Goal: Navigation & Orientation: Find specific page/section

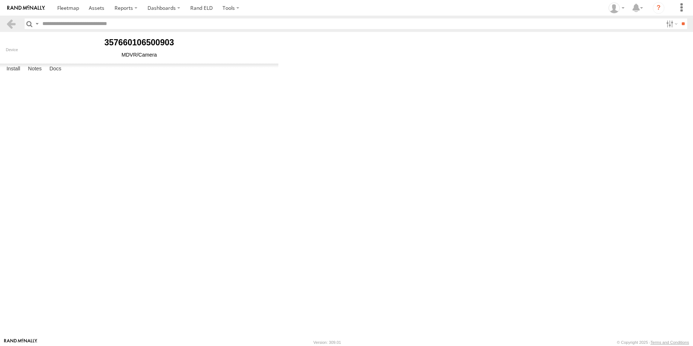
click at [326, 115] on body "?" at bounding box center [346, 173] width 693 height 346
click at [320, 119] on body "?" at bounding box center [346, 173] width 693 height 346
click at [0, 0] on div "Can not be edited when device is installed" at bounding box center [0, 0] width 0 height 0
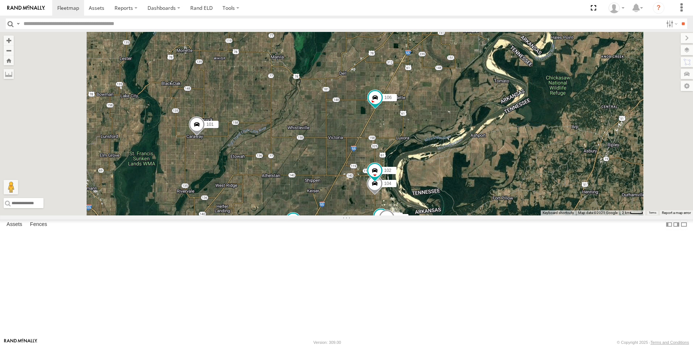
click at [388, 223] on span at bounding box center [380, 216] width 13 height 13
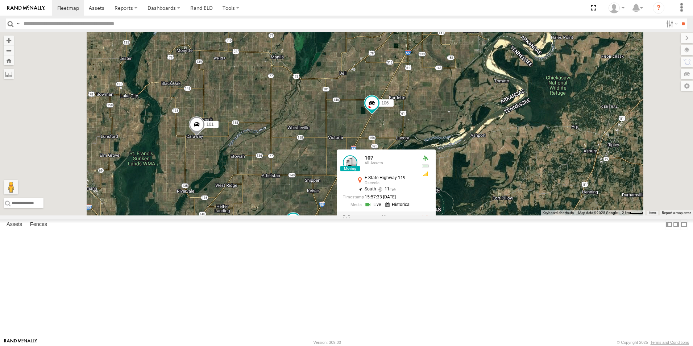
click at [368, 207] on div "104 106 102 2 107 2 101 111 77 103 107 All Assets E State Highway 119 Osceola 3…" at bounding box center [346, 123] width 693 height 183
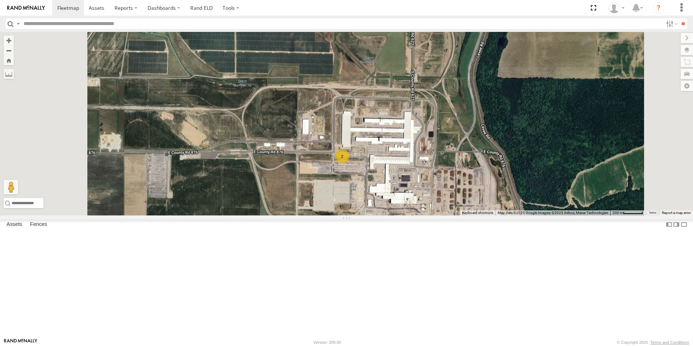
click at [0, 0] on span at bounding box center [0, 0] width 0 height 0
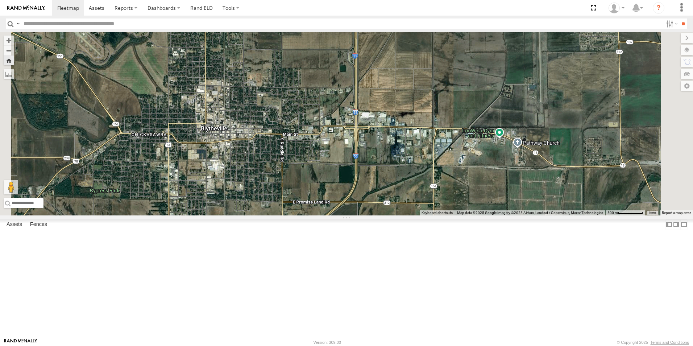
click at [0, 0] on span at bounding box center [0, 0] width 0 height 0
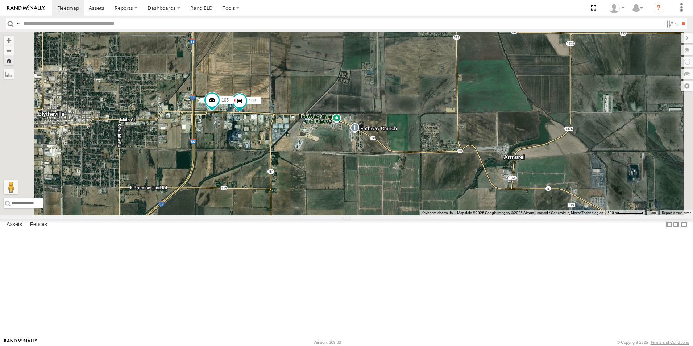
click at [0, 0] on span at bounding box center [0, 0] width 0 height 0
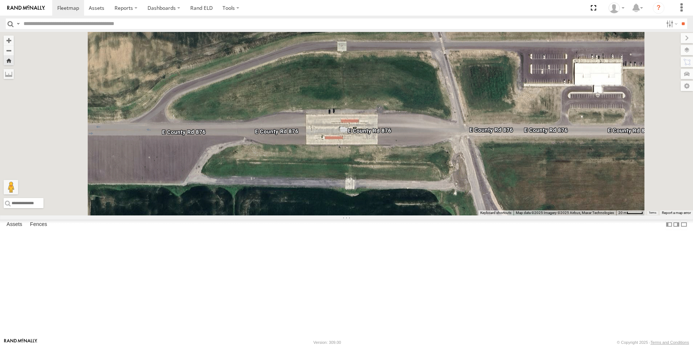
click at [0, 0] on span at bounding box center [0, 0] width 0 height 0
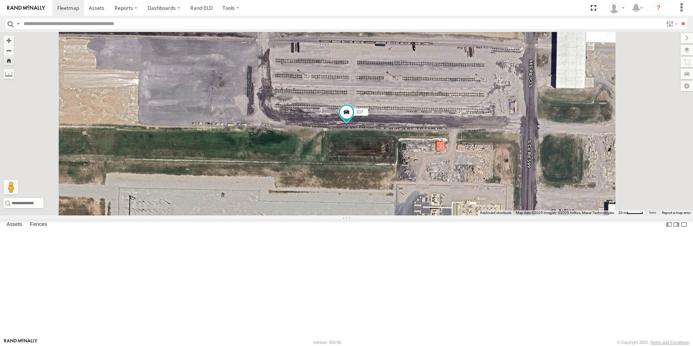
click at [0, 0] on span at bounding box center [0, 0] width 0 height 0
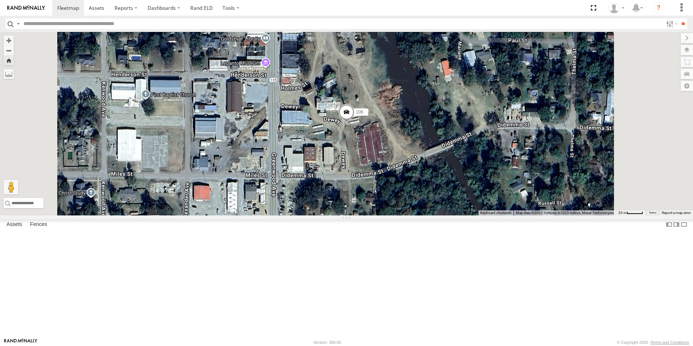
click at [0, 0] on span at bounding box center [0, 0] width 0 height 0
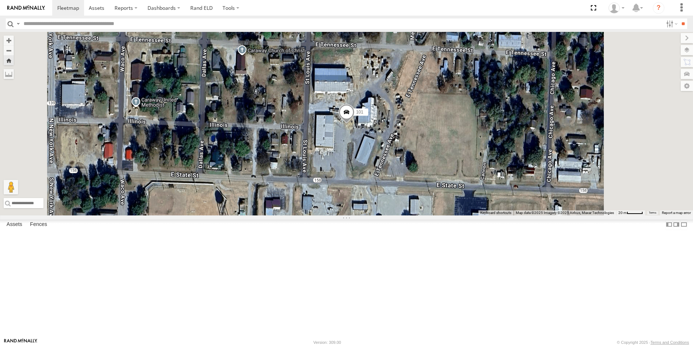
click at [0, 0] on span at bounding box center [0, 0] width 0 height 0
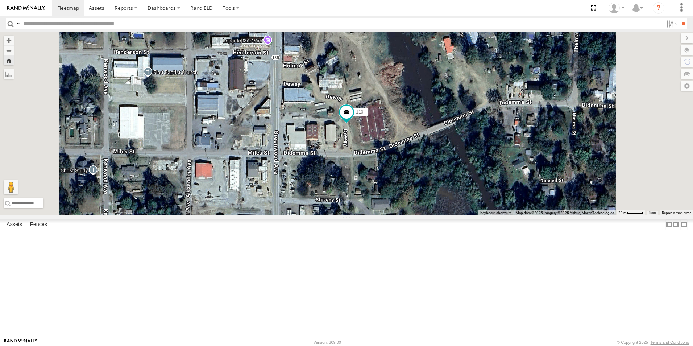
click at [0, 0] on span at bounding box center [0, 0] width 0 height 0
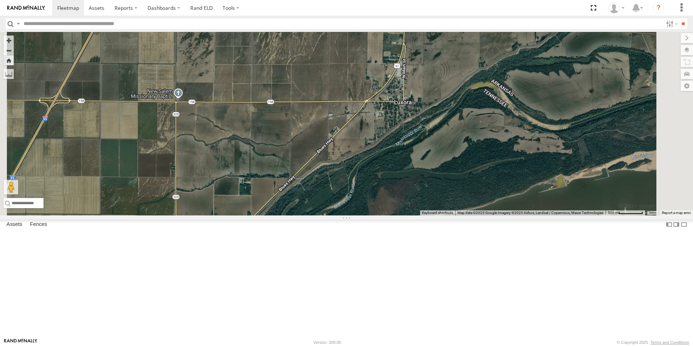
scroll to position [48, 0]
click at [0, 0] on span at bounding box center [0, 0] width 0 height 0
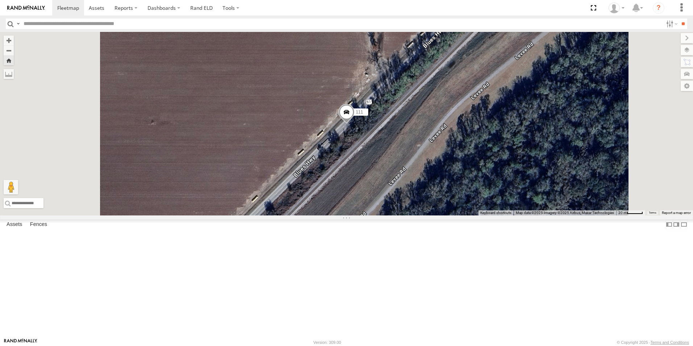
scroll to position [0, 0]
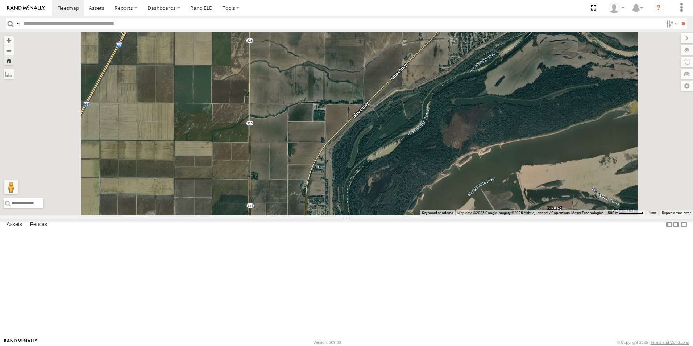
click at [0, 0] on span at bounding box center [0, 0] width 0 height 0
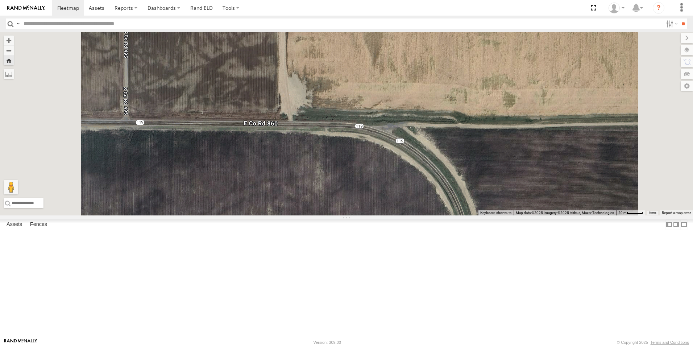
click at [0, 0] on span at bounding box center [0, 0] width 0 height 0
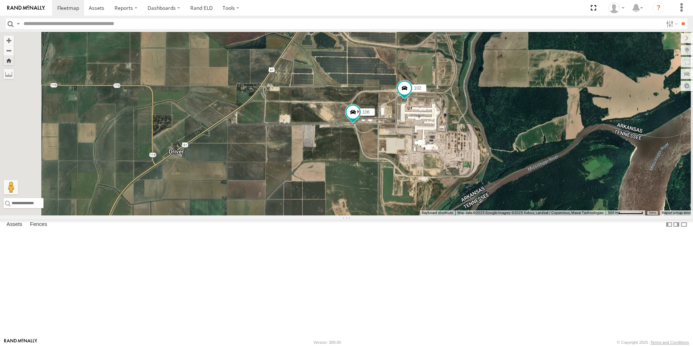
click at [0, 0] on span at bounding box center [0, 0] width 0 height 0
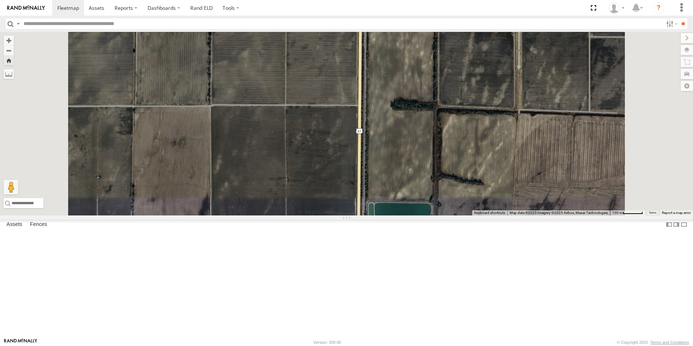
drag, startPoint x: 492, startPoint y: 225, endPoint x: 494, endPoint y: 118, distance: 107.3
click at [494, 126] on div "109" at bounding box center [346, 123] width 693 height 183
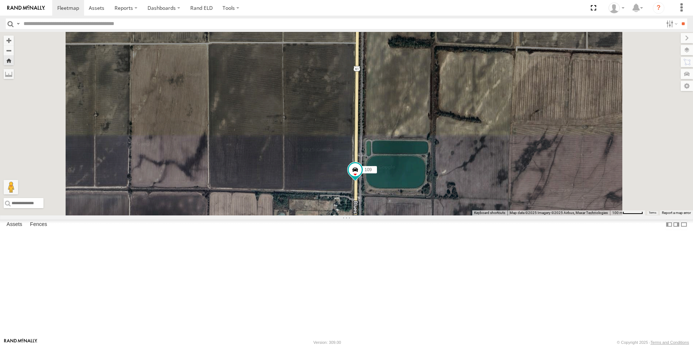
drag, startPoint x: 486, startPoint y: 200, endPoint x: 486, endPoint y: 177, distance: 23.2
click at [486, 177] on div "109" at bounding box center [346, 123] width 693 height 183
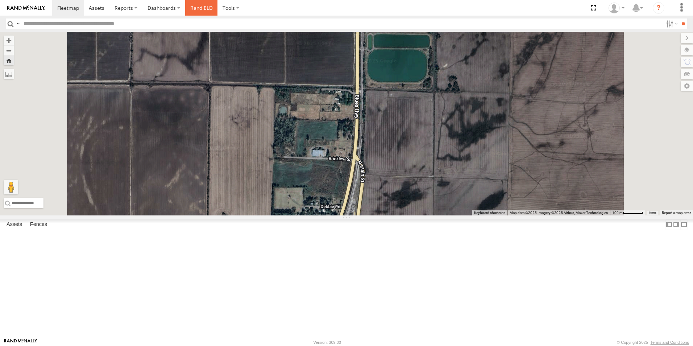
click at [196, 11] on link "Rand ELD" at bounding box center [201, 8] width 33 height 16
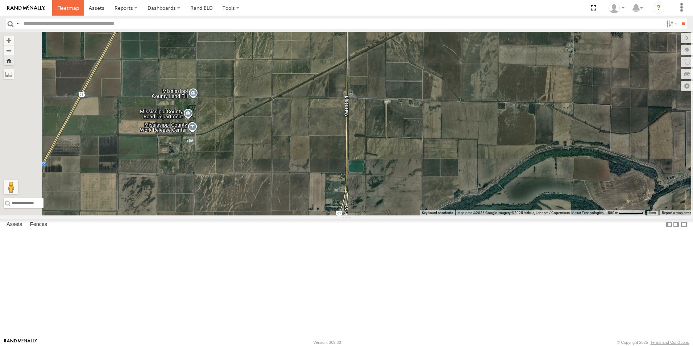
click at [68, 8] on span at bounding box center [68, 7] width 22 height 7
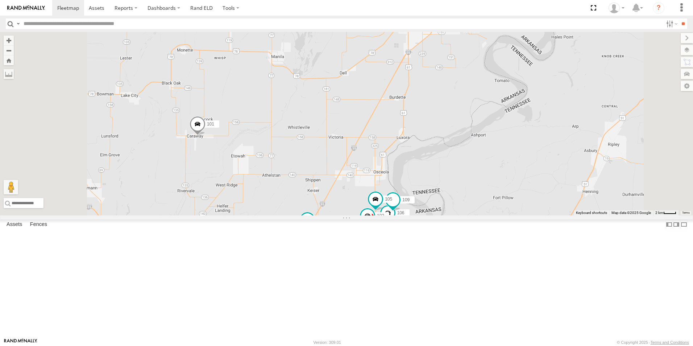
click at [689, 49] on label at bounding box center [687, 50] width 12 height 10
click at [0, 0] on span "Basemaps" at bounding box center [0, 0] width 0 height 0
click at [0, 0] on span "Satellite + Roadmap" at bounding box center [0, 0] width 0 height 0
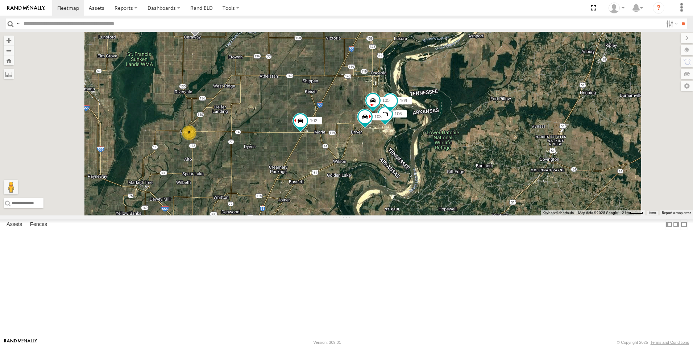
drag, startPoint x: 421, startPoint y: 213, endPoint x: 434, endPoint y: 46, distance: 167.3
click at [437, 50] on div "102 101 2 106 5 109 105 103" at bounding box center [346, 123] width 693 height 183
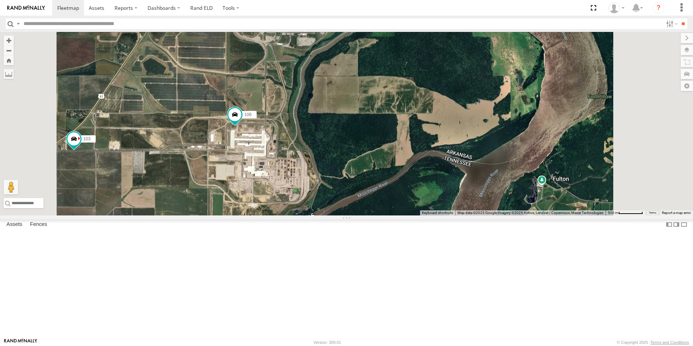
drag, startPoint x: 460, startPoint y: 70, endPoint x: 465, endPoint y: 200, distance: 130.3
click at [465, 200] on div "102 101 106 109 105 103" at bounding box center [346, 123] width 693 height 183
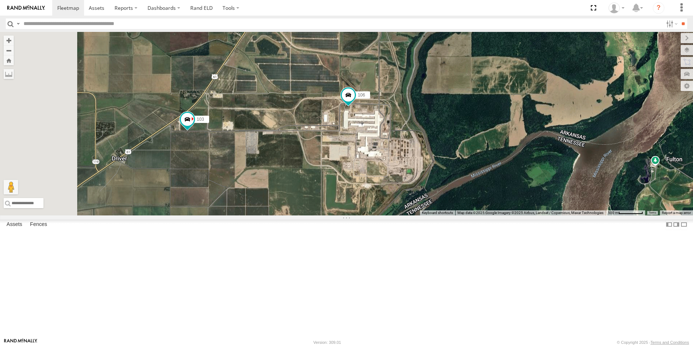
drag, startPoint x: 338, startPoint y: 117, endPoint x: 448, endPoint y: 95, distance: 112.0
click at [448, 95] on div "102 101 106 109 105 103" at bounding box center [346, 123] width 693 height 183
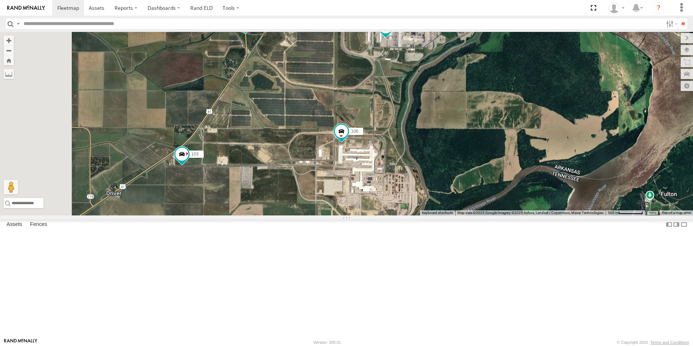
drag, startPoint x: 408, startPoint y: 98, endPoint x: 402, endPoint y: 132, distance: 34.9
click at [402, 132] on div "102 101 106 109 105 103" at bounding box center [346, 123] width 693 height 183
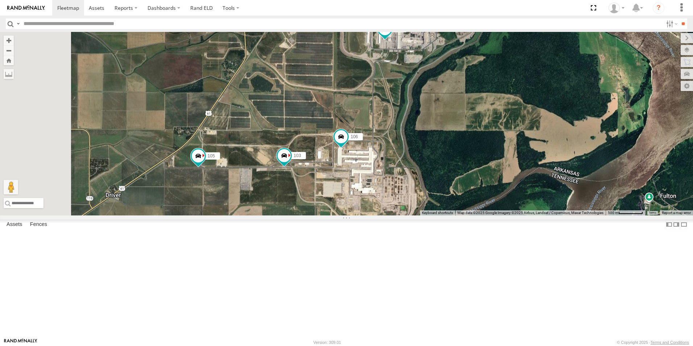
click at [0, 0] on span at bounding box center [0, 0] width 0 height 0
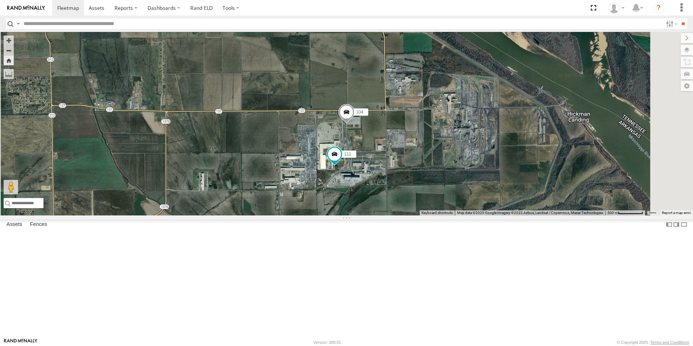
click at [0, 0] on span at bounding box center [0, 0] width 0 height 0
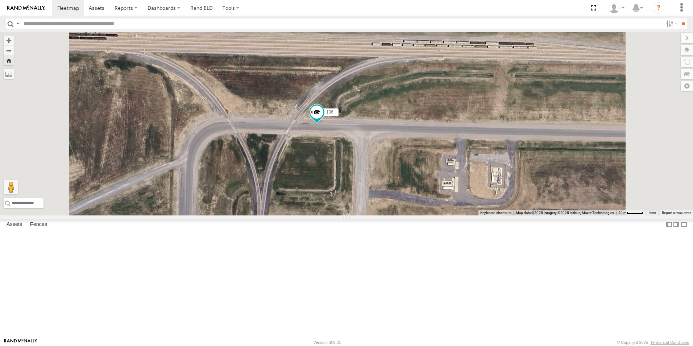
click at [0, 0] on span at bounding box center [0, 0] width 0 height 0
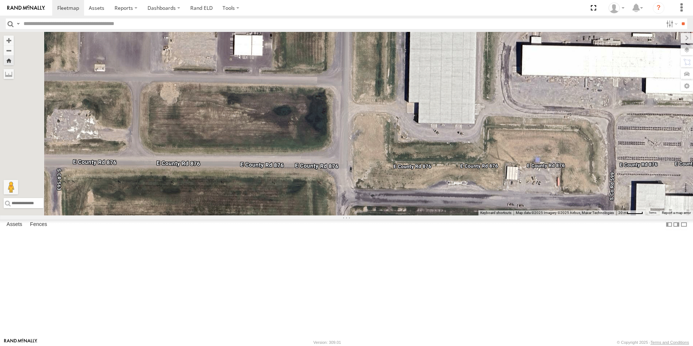
click at [0, 0] on span at bounding box center [0, 0] width 0 height 0
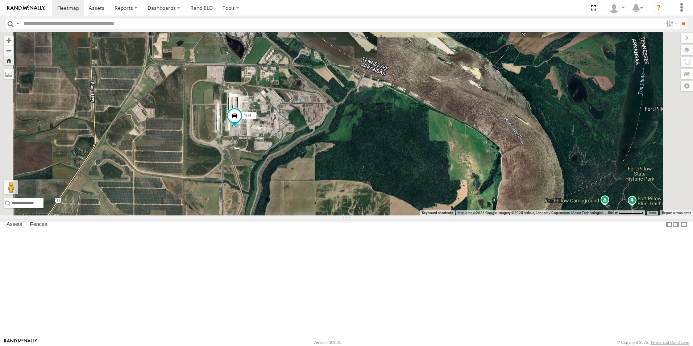
click at [0, 0] on span at bounding box center [0, 0] width 0 height 0
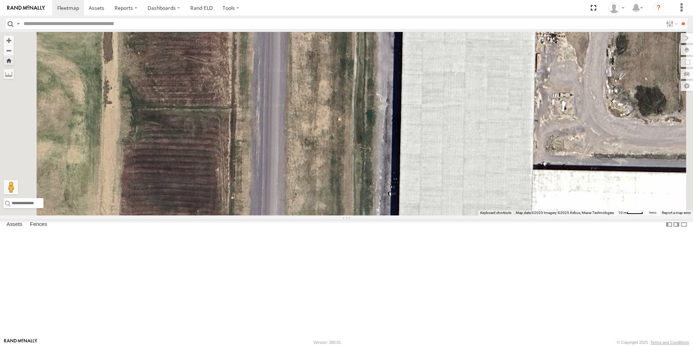
drag, startPoint x: 398, startPoint y: 181, endPoint x: 367, endPoint y: 28, distance: 156.4
click at [367, 28] on body at bounding box center [346, 173] width 693 height 346
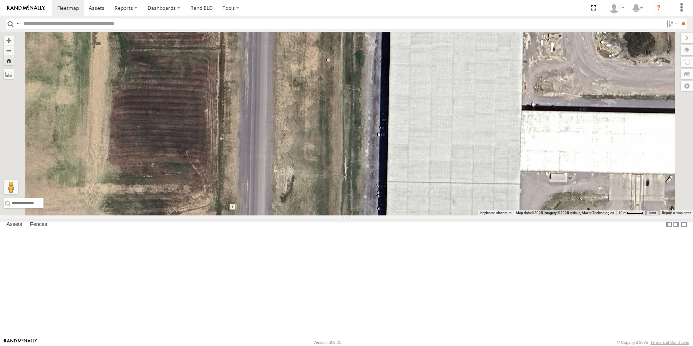
drag, startPoint x: 380, startPoint y: 121, endPoint x: 369, endPoint y: 66, distance: 56.1
click at [369, 66] on div "106" at bounding box center [346, 123] width 693 height 183
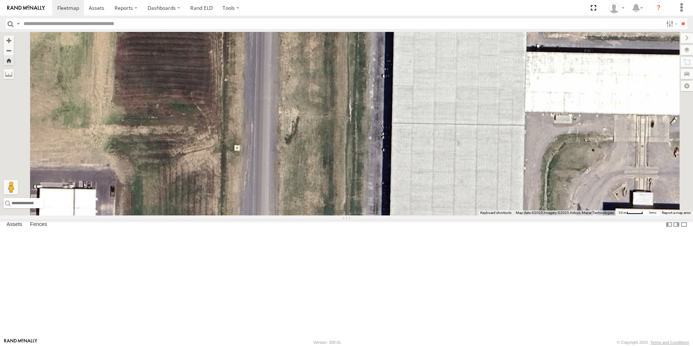
drag, startPoint x: 364, startPoint y: 120, endPoint x: 368, endPoint y: 62, distance: 58.6
click at [368, 62] on div "106" at bounding box center [346, 123] width 693 height 183
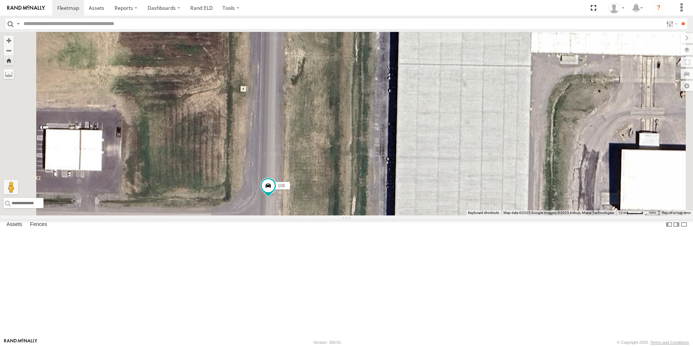
drag, startPoint x: 353, startPoint y: 111, endPoint x: 360, endPoint y: 51, distance: 59.5
click at [360, 51] on div "106" at bounding box center [346, 123] width 693 height 183
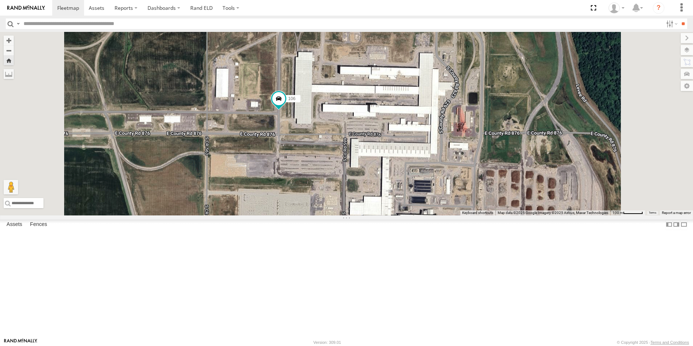
drag, startPoint x: 368, startPoint y: 68, endPoint x: 373, endPoint y: 132, distance: 64.0
click at [373, 132] on div "106" at bounding box center [346, 123] width 693 height 183
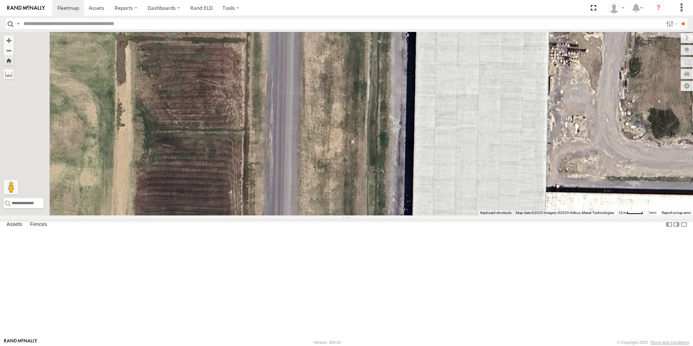
drag, startPoint x: 370, startPoint y: 70, endPoint x: 375, endPoint y: 216, distance: 145.8
click at [375, 215] on div "106" at bounding box center [346, 123] width 693 height 183
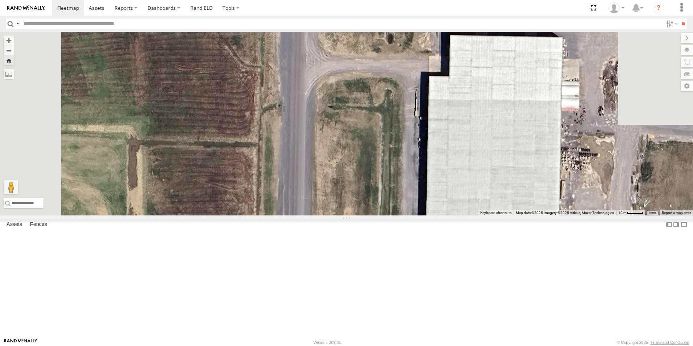
drag, startPoint x: 368, startPoint y: 140, endPoint x: 380, endPoint y: 218, distance: 78.9
click at [380, 215] on div "106" at bounding box center [346, 123] width 693 height 183
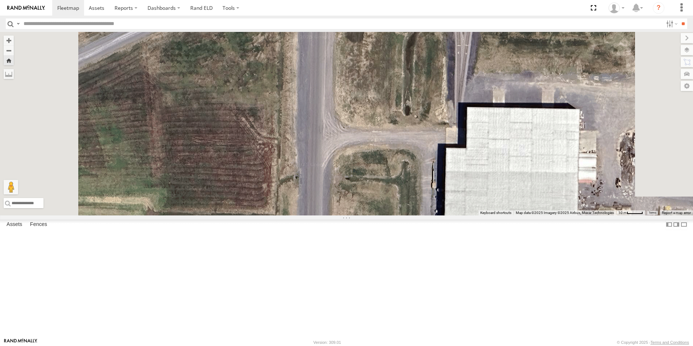
drag, startPoint x: 389, startPoint y: 210, endPoint x: 402, endPoint y: 249, distance: 41.4
click at [401, 215] on div "106" at bounding box center [346, 123] width 693 height 183
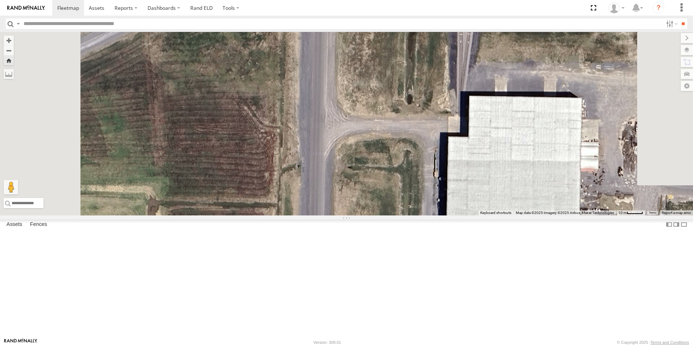
drag, startPoint x: 405, startPoint y: 225, endPoint x: 399, endPoint y: 71, distance: 153.8
click at [399, 71] on div "106" at bounding box center [346, 123] width 693 height 183
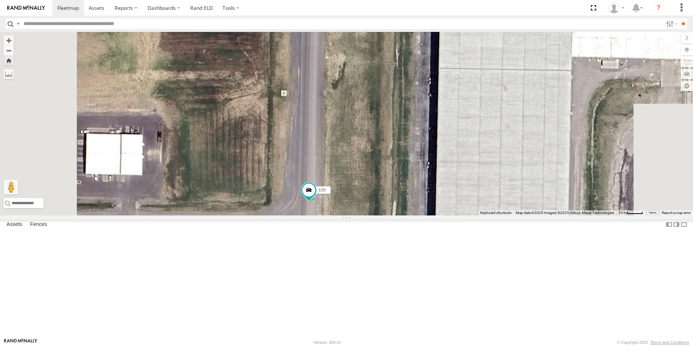
drag, startPoint x: 402, startPoint y: 169, endPoint x: 401, endPoint y: 67, distance: 101.9
click at [402, 75] on div "106" at bounding box center [346, 123] width 693 height 183
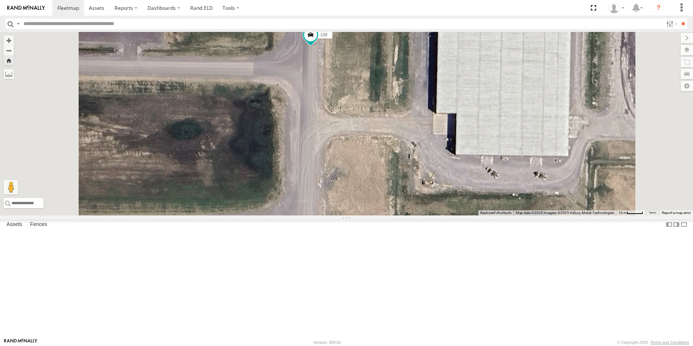
drag, startPoint x: 394, startPoint y: 156, endPoint x: 394, endPoint y: 99, distance: 57.3
click at [395, 99] on div "106" at bounding box center [346, 123] width 693 height 183
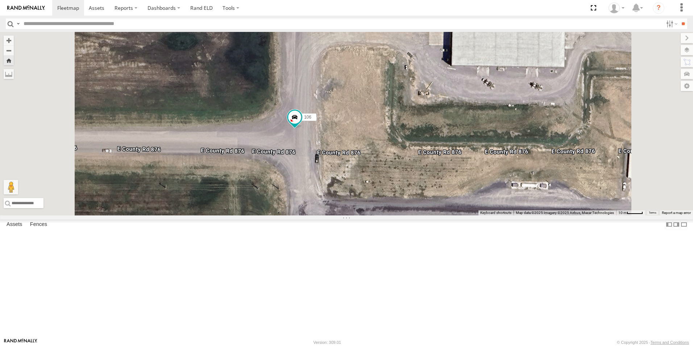
drag, startPoint x: 400, startPoint y: 154, endPoint x: 397, endPoint y: 67, distance: 86.3
click at [397, 70] on div "106" at bounding box center [346, 123] width 693 height 183
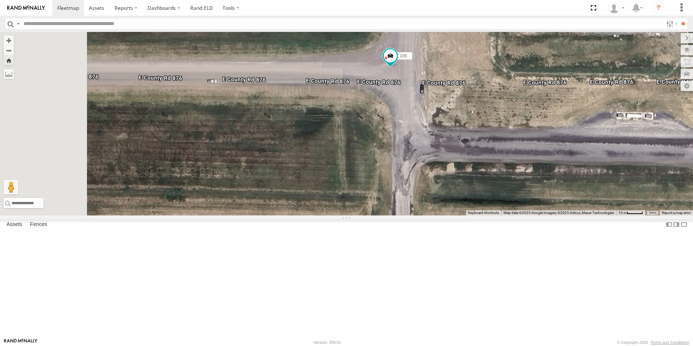
drag, startPoint x: 326, startPoint y: 116, endPoint x: 448, endPoint y: 56, distance: 135.7
click at [448, 56] on div "106" at bounding box center [346, 123] width 693 height 183
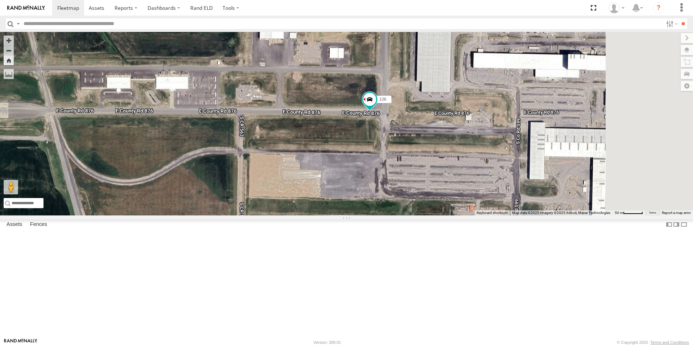
drag, startPoint x: 403, startPoint y: 99, endPoint x: 237, endPoint y: 182, distance: 185.1
click at [237, 182] on div "106" at bounding box center [346, 123] width 693 height 183
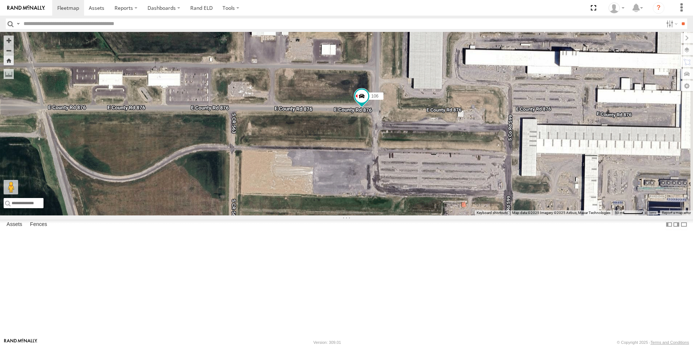
click at [0, 0] on span at bounding box center [0, 0] width 0 height 0
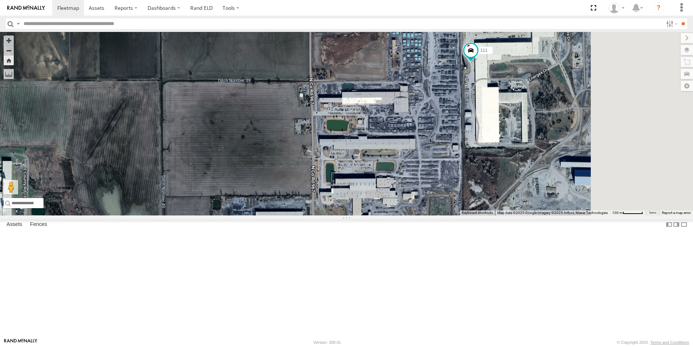
drag, startPoint x: 564, startPoint y: 85, endPoint x: 228, endPoint y: 126, distance: 337.8
click at [235, 128] on div "111" at bounding box center [346, 123] width 693 height 183
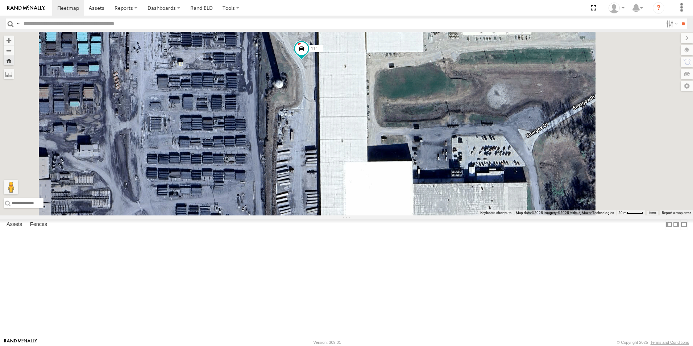
drag, startPoint x: 402, startPoint y: 133, endPoint x: 350, endPoint y: 128, distance: 52.1
click at [350, 128] on div "111" at bounding box center [346, 123] width 693 height 183
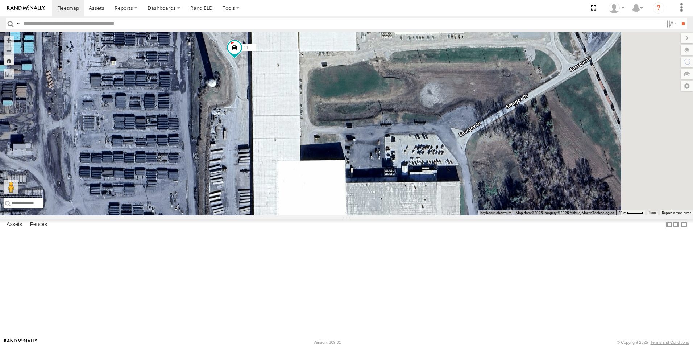
drag, startPoint x: 316, startPoint y: 128, endPoint x: 240, endPoint y: 133, distance: 76.3
click at [240, 133] on div "111" at bounding box center [346, 123] width 693 height 183
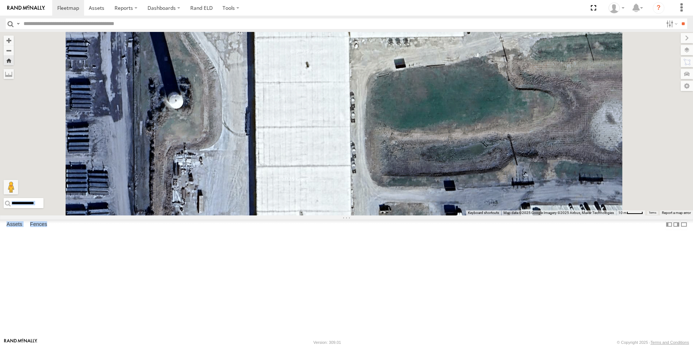
drag, startPoint x: 176, startPoint y: 134, endPoint x: 219, endPoint y: 221, distance: 96.5
click at [219, 221] on main "← Move left → Move right ↑ Move up ↓ Move down + Zoom in - Zoom out Home Jump l…" at bounding box center [346, 185] width 693 height 306
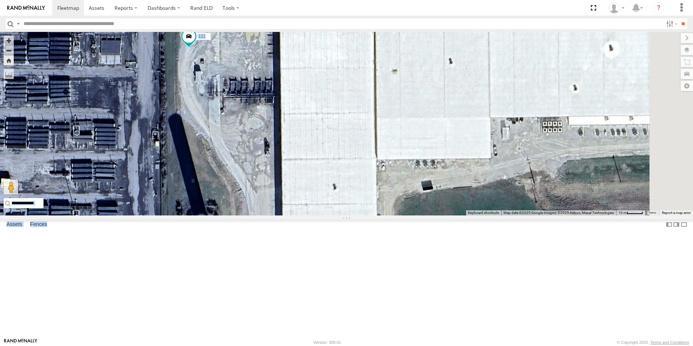
drag, startPoint x: 219, startPoint y: 221, endPoint x: 302, endPoint y: 216, distance: 83.5
click at [308, 215] on div "111" at bounding box center [346, 123] width 693 height 183
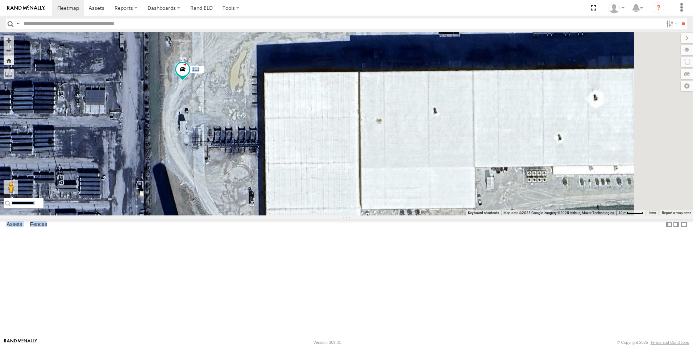
drag, startPoint x: 308, startPoint y: 171, endPoint x: 305, endPoint y: 207, distance: 35.7
click at [305, 208] on div "111" at bounding box center [346, 123] width 693 height 183
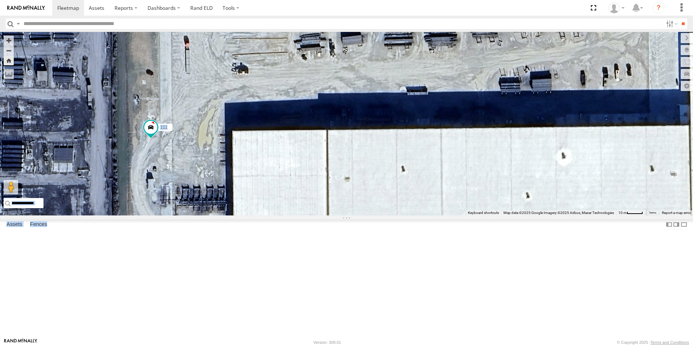
drag, startPoint x: 307, startPoint y: 181, endPoint x: 278, endPoint y: 208, distance: 39.7
click at [278, 208] on div "111" at bounding box center [346, 123] width 693 height 183
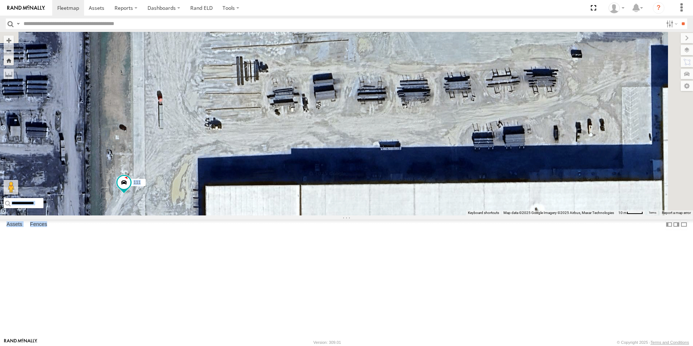
drag, startPoint x: 284, startPoint y: 187, endPoint x: 252, endPoint y: 237, distance: 59.6
click at [253, 215] on div "111" at bounding box center [346, 123] width 693 height 183
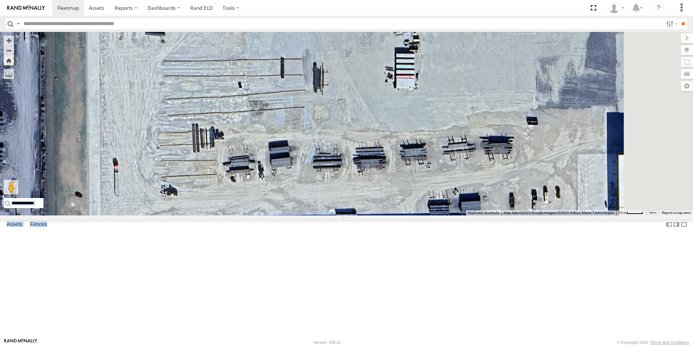
drag, startPoint x: 276, startPoint y: 153, endPoint x: 245, endPoint y: 163, distance: 32.7
click at [238, 215] on div "111" at bounding box center [346, 123] width 693 height 183
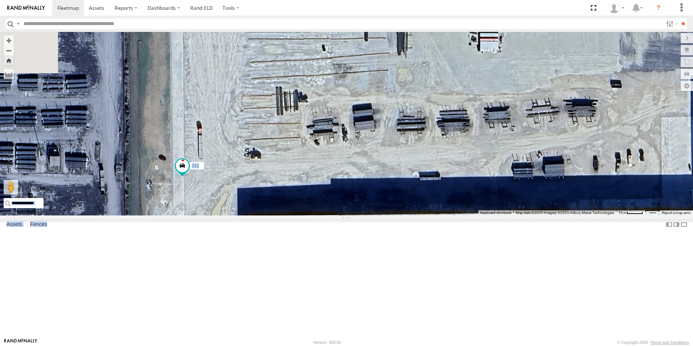
drag, startPoint x: 244, startPoint y: 166, endPoint x: 330, endPoint y: 132, distance: 92.0
click at [329, 132] on div "111" at bounding box center [346, 123] width 693 height 183
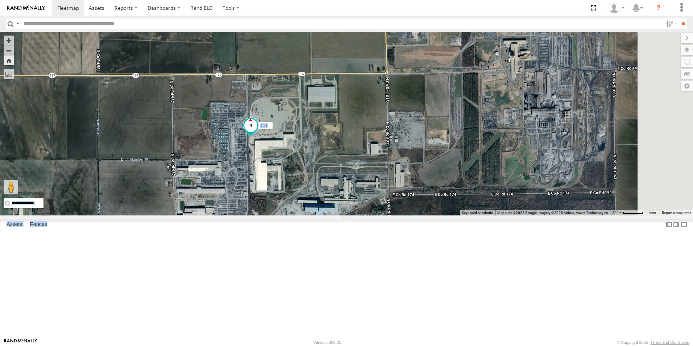
drag, startPoint x: 380, startPoint y: 158, endPoint x: 359, endPoint y: 186, distance: 34.4
click at [273, 129] on label "111" at bounding box center [263, 125] width 18 height 7
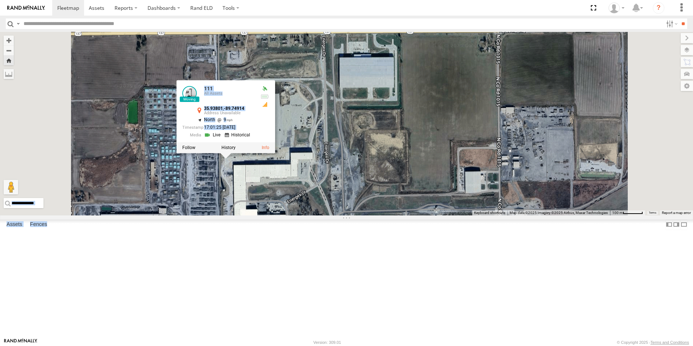
click at [395, 180] on div "111 111 All Assets 35.93801 , -89.74914 North 9 17:01:25 09/30/2025" at bounding box center [346, 123] width 693 height 183
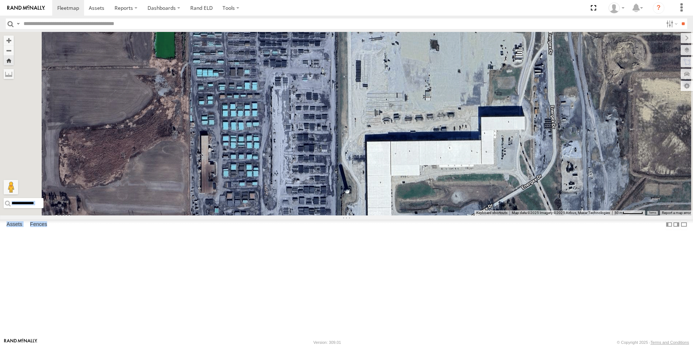
drag, startPoint x: 477, startPoint y: 109, endPoint x: 442, endPoint y: 202, distance: 98.8
click at [442, 210] on div "104 111" at bounding box center [346, 123] width 693 height 183
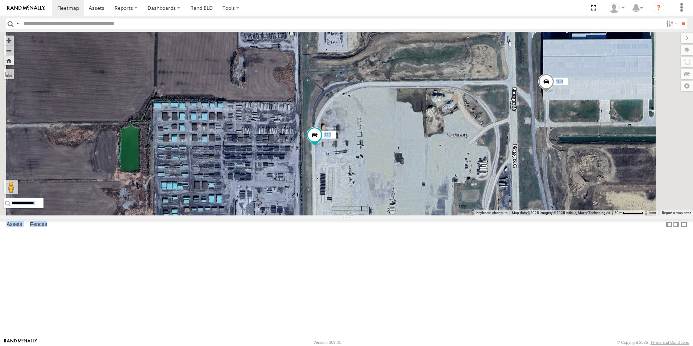
drag, startPoint x: 427, startPoint y: 176, endPoint x: 416, endPoint y: 232, distance: 56.9
click at [416, 215] on div "104 111" at bounding box center [346, 123] width 693 height 183
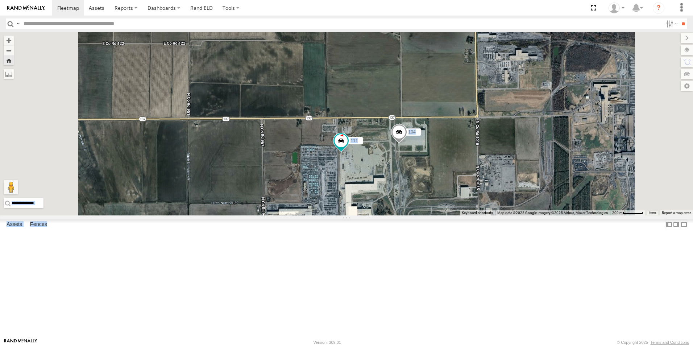
drag, startPoint x: 447, startPoint y: 246, endPoint x: 461, endPoint y: 202, distance: 46.8
click at [461, 202] on div "104 111" at bounding box center [346, 123] width 693 height 183
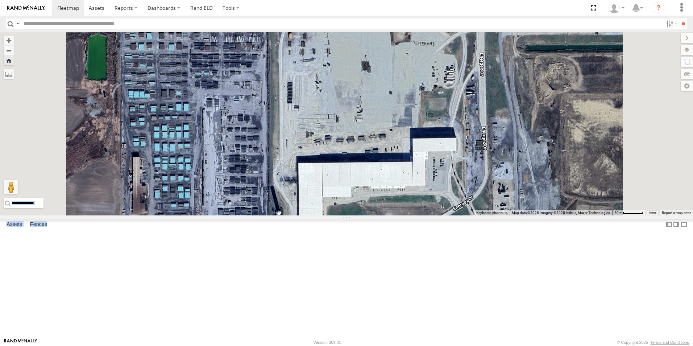
drag, startPoint x: 375, startPoint y: 183, endPoint x: 376, endPoint y: 249, distance: 66.0
click at [370, 215] on div "104 111" at bounding box center [346, 123] width 693 height 183
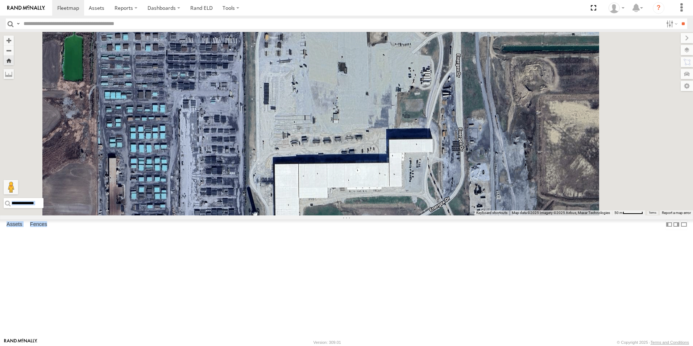
drag, startPoint x: 422, startPoint y: 190, endPoint x: 339, endPoint y: 188, distance: 83.0
click at [338, 190] on div "104 111" at bounding box center [346, 123] width 693 height 183
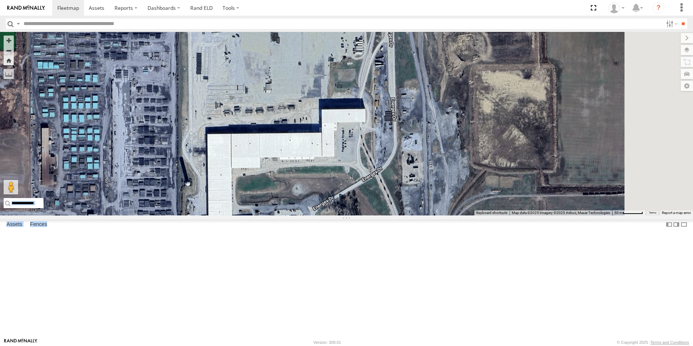
drag, startPoint x: 349, startPoint y: 228, endPoint x: 361, endPoint y: 190, distance: 40.2
click at [358, 191] on div "104 111" at bounding box center [346, 123] width 693 height 183
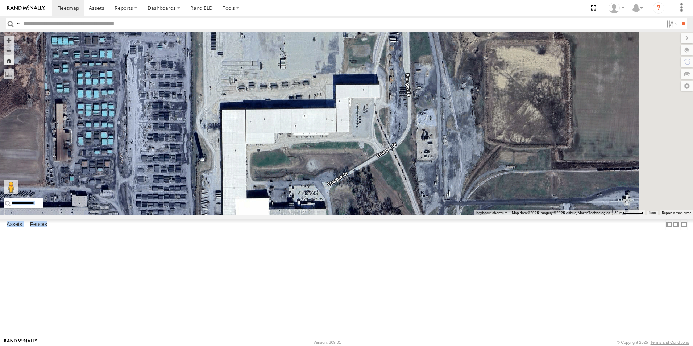
drag, startPoint x: 385, startPoint y: 237, endPoint x: 386, endPoint y: 202, distance: 35.2
click at [385, 203] on div "104 111" at bounding box center [346, 123] width 693 height 183
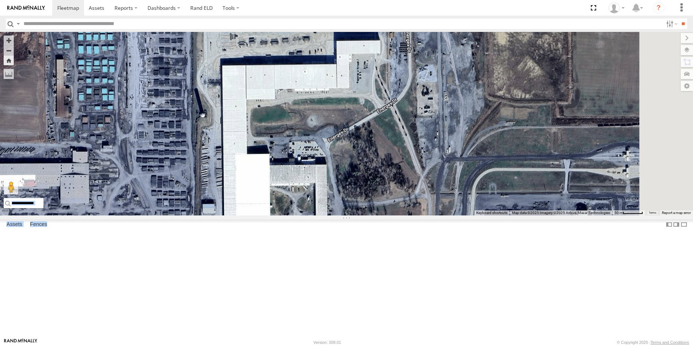
drag, startPoint x: 413, startPoint y: 255, endPoint x: 401, endPoint y: 212, distance: 45.0
click at [402, 213] on div "104 111" at bounding box center [346, 123] width 693 height 183
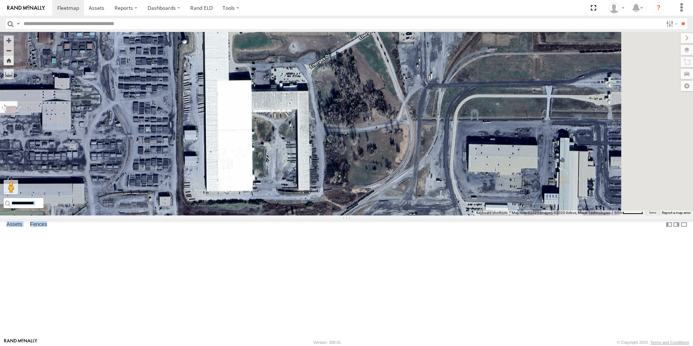
drag, startPoint x: 404, startPoint y: 238, endPoint x: 399, endPoint y: 222, distance: 16.6
click at [401, 215] on div "104 111" at bounding box center [346, 123] width 693 height 183
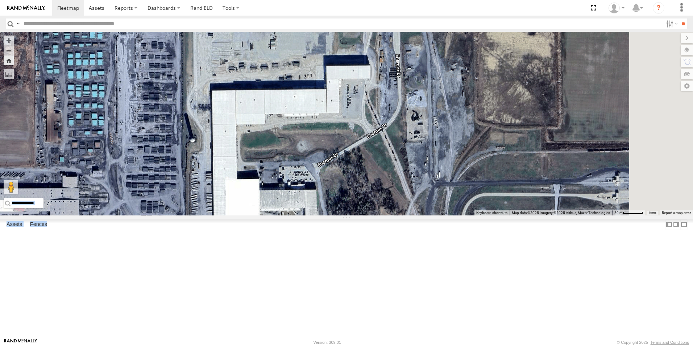
drag, startPoint x: 303, startPoint y: 197, endPoint x: 325, endPoint y: 270, distance: 75.9
click at [317, 345] on body at bounding box center [346, 173] width 693 height 346
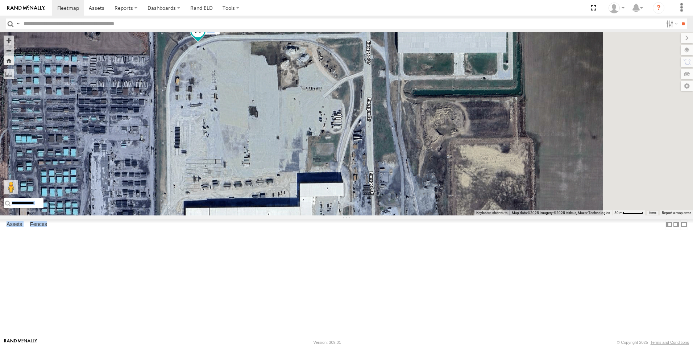
drag, startPoint x: 341, startPoint y: 227, endPoint x: 311, endPoint y: 264, distance: 47.7
click at [311, 215] on div "104 111" at bounding box center [346, 123] width 693 height 183
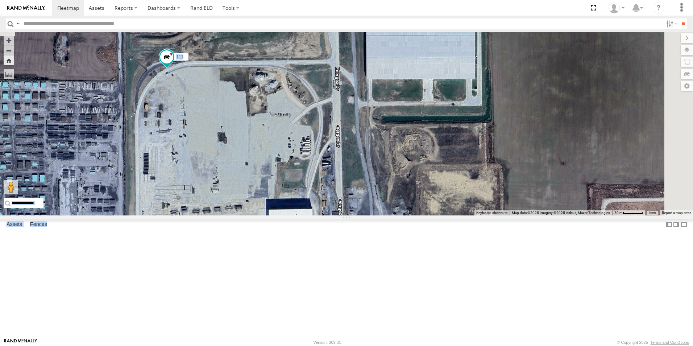
drag, startPoint x: 350, startPoint y: 236, endPoint x: 318, endPoint y: 260, distance: 39.6
click at [318, 215] on div "104 111" at bounding box center [346, 123] width 693 height 183
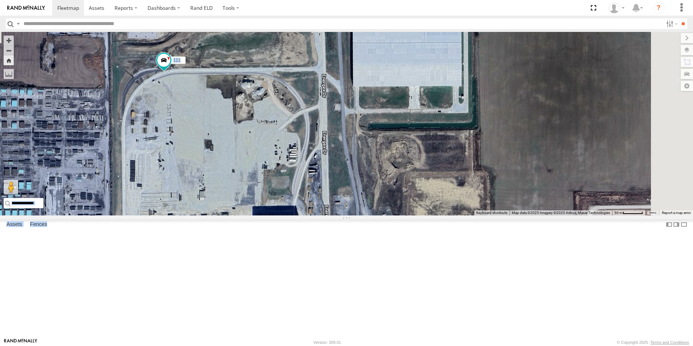
drag, startPoint x: 329, startPoint y: 239, endPoint x: 316, endPoint y: 247, distance: 15.4
click at [316, 215] on div "104 111" at bounding box center [346, 123] width 693 height 183
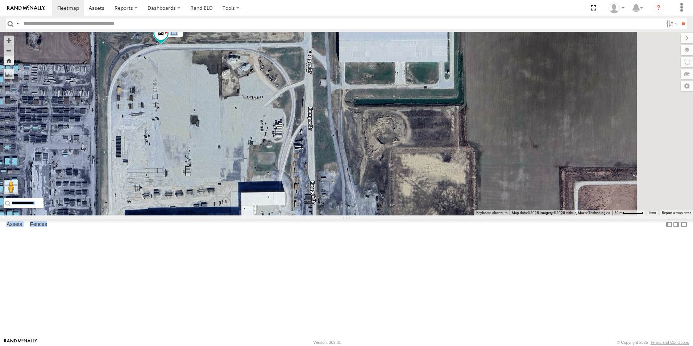
drag, startPoint x: 364, startPoint y: 274, endPoint x: 355, endPoint y: 225, distance: 49.7
click at [354, 215] on div "104 111" at bounding box center [346, 123] width 693 height 183
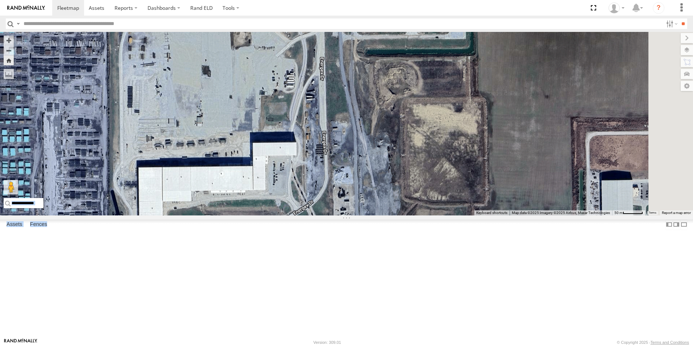
drag, startPoint x: 339, startPoint y: 276, endPoint x: 348, endPoint y: 256, distance: 21.4
click at [346, 215] on div "104 111" at bounding box center [346, 123] width 693 height 183
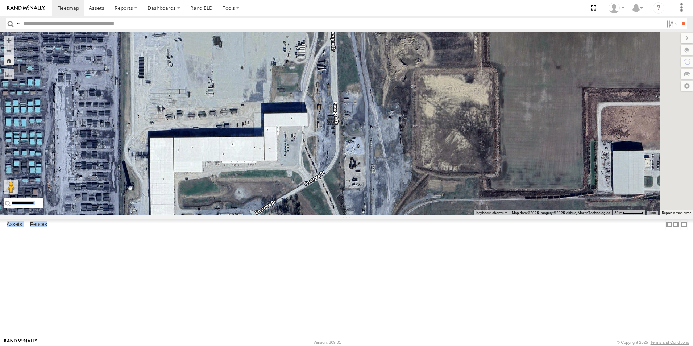
drag, startPoint x: 349, startPoint y: 261, endPoint x: 354, endPoint y: 254, distance: 8.3
click at [352, 215] on div "104 111" at bounding box center [346, 123] width 693 height 183
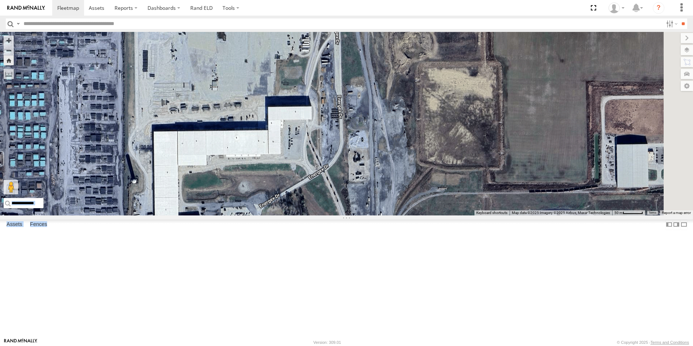
drag, startPoint x: 356, startPoint y: 272, endPoint x: 357, endPoint y: 254, distance: 17.5
click at [357, 215] on div "104 111" at bounding box center [346, 123] width 693 height 183
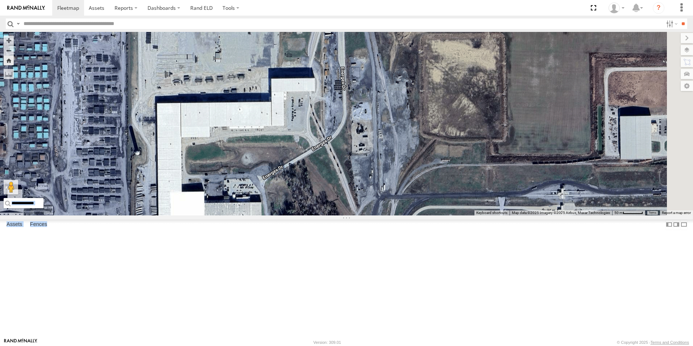
drag, startPoint x: 364, startPoint y: 254, endPoint x: 364, endPoint y: 249, distance: 5.1
click at [364, 215] on div "104 111" at bounding box center [346, 123] width 693 height 183
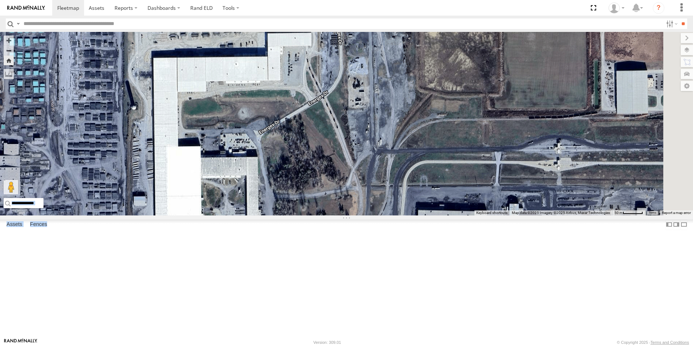
drag, startPoint x: 385, startPoint y: 262, endPoint x: 385, endPoint y: 229, distance: 32.6
click at [385, 215] on div "104 111" at bounding box center [346, 123] width 693 height 183
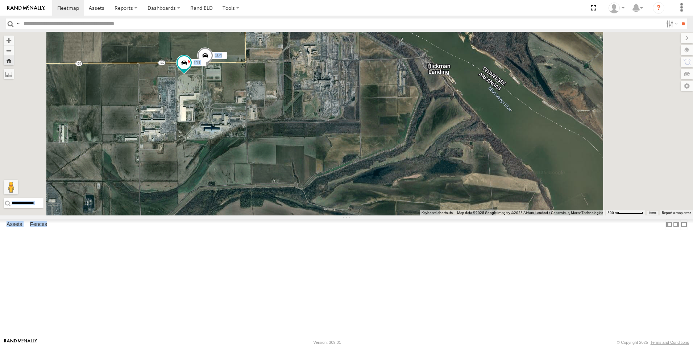
drag, startPoint x: 288, startPoint y: 137, endPoint x: 287, endPoint y: 149, distance: 11.6
click at [287, 149] on div "104 111" at bounding box center [346, 123] width 693 height 183
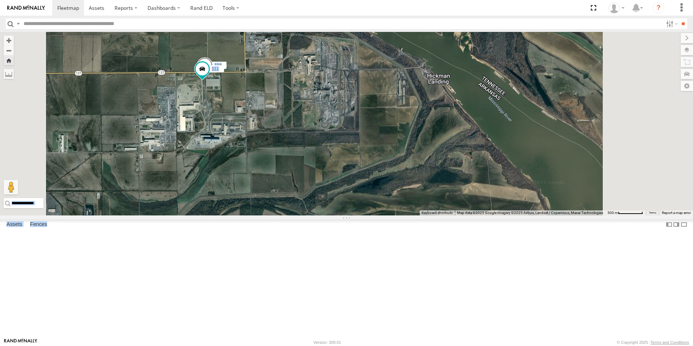
scroll to position [48, 0]
click at [0, 0] on span at bounding box center [0, 0] width 0 height 0
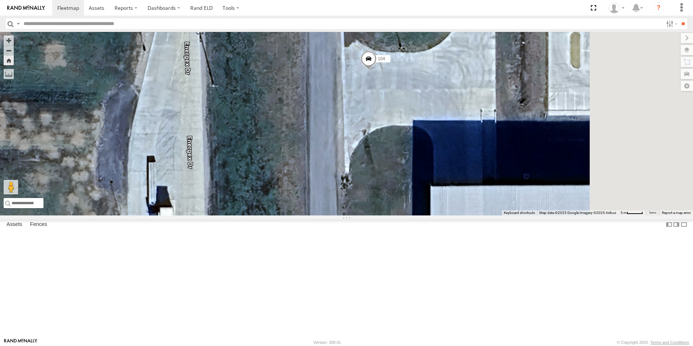
drag, startPoint x: 524, startPoint y: 200, endPoint x: 443, endPoint y: 204, distance: 81.3
click at [443, 204] on div "104" at bounding box center [346, 123] width 693 height 183
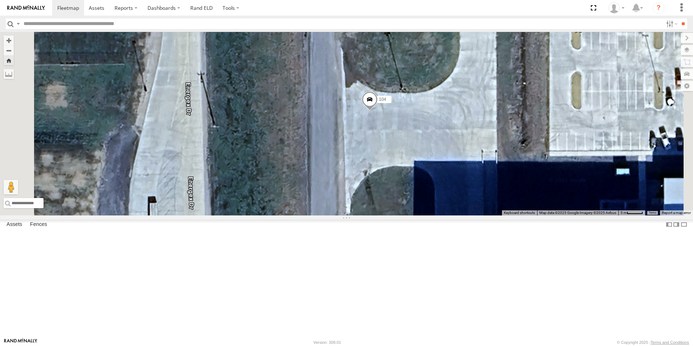
drag, startPoint x: 281, startPoint y: 174, endPoint x: 253, endPoint y: 241, distance: 72.1
click at [257, 215] on div "104" at bounding box center [346, 123] width 693 height 183
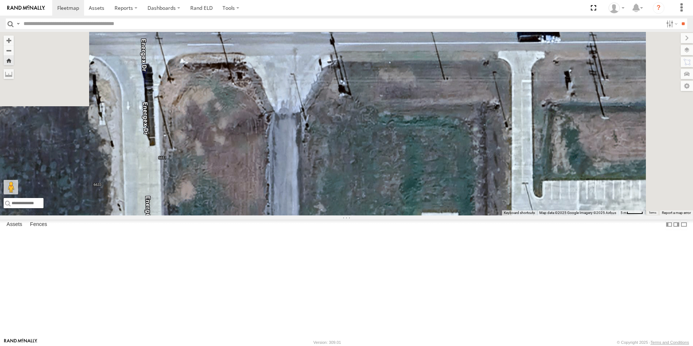
drag, startPoint x: 220, startPoint y: 152, endPoint x: 234, endPoint y: 261, distance: 110.1
click at [233, 215] on div "104" at bounding box center [346, 123] width 693 height 183
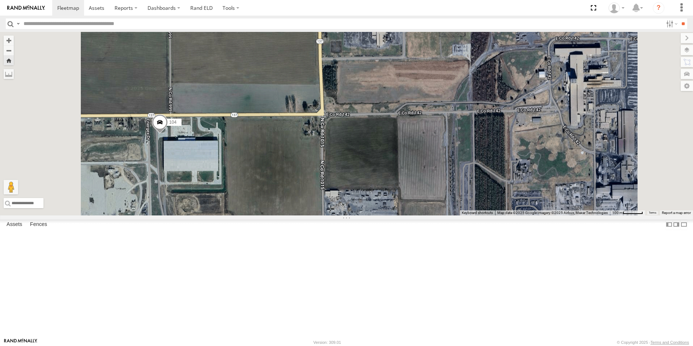
drag, startPoint x: 253, startPoint y: 260, endPoint x: 251, endPoint y: 219, distance: 40.7
click at [251, 215] on div "104" at bounding box center [346, 123] width 693 height 183
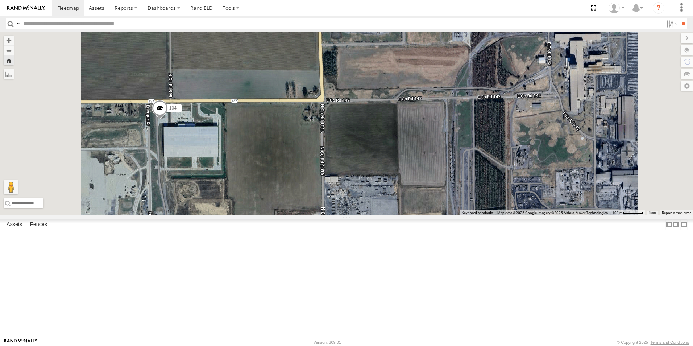
drag, startPoint x: 248, startPoint y: 220, endPoint x: 243, endPoint y: 189, distance: 31.5
click at [244, 194] on div "104" at bounding box center [346, 123] width 693 height 183
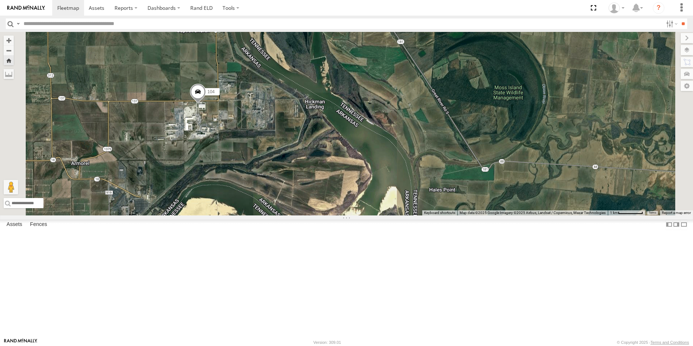
drag, startPoint x: 200, startPoint y: 175, endPoint x: 260, endPoint y: 172, distance: 60.3
click at [259, 172] on div "104" at bounding box center [346, 123] width 693 height 183
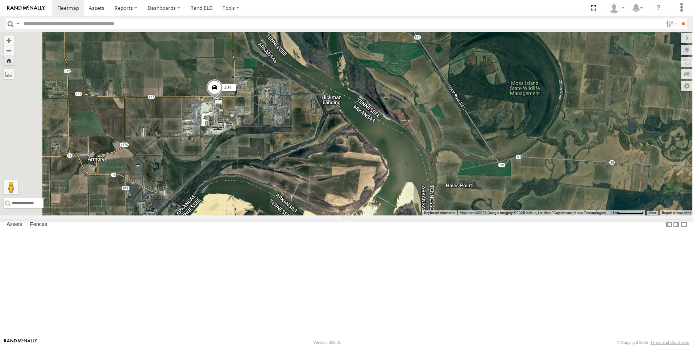
drag, startPoint x: 248, startPoint y: 164, endPoint x: 280, endPoint y: 165, distance: 32.3
click at [280, 165] on div "104" at bounding box center [346, 123] width 693 height 183
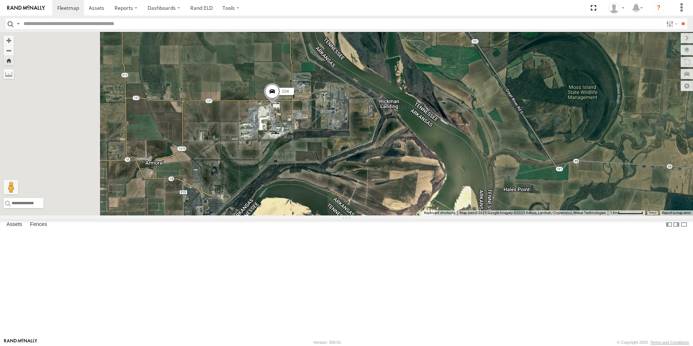
drag, startPoint x: 227, startPoint y: 167, endPoint x: 247, endPoint y: 172, distance: 21.2
click at [246, 172] on div "104" at bounding box center [346, 123] width 693 height 183
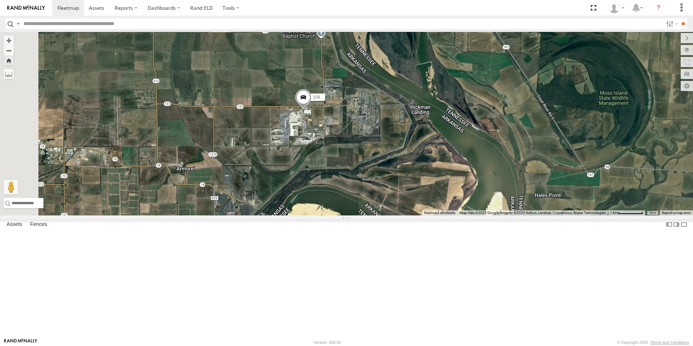
click at [230, 181] on div "104" at bounding box center [346, 123] width 693 height 183
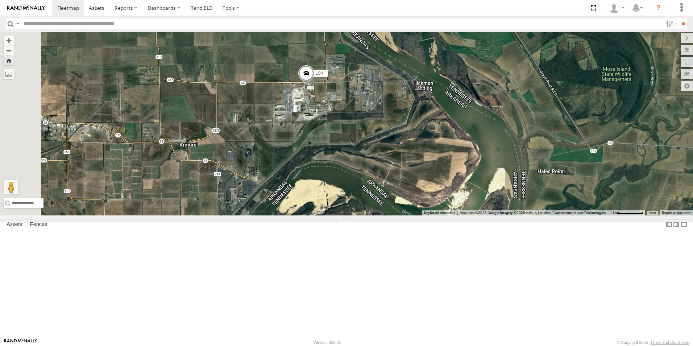
drag, startPoint x: 215, startPoint y: 204, endPoint x: 210, endPoint y: 174, distance: 31.2
click at [217, 179] on div "104" at bounding box center [346, 123] width 693 height 183
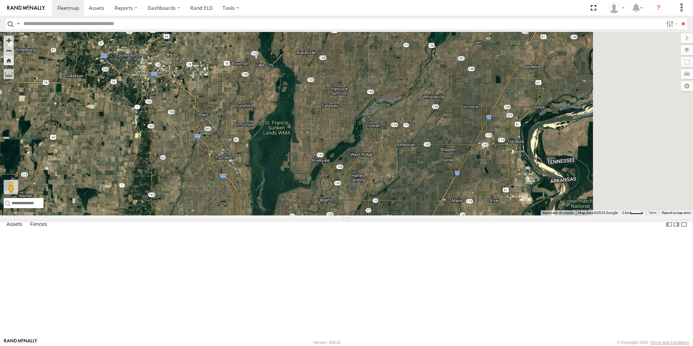
drag, startPoint x: 370, startPoint y: 214, endPoint x: 163, endPoint y: 208, distance: 207.4
click at [164, 212] on main "← Move left → Move right ↑ Move up ↓ Move down + Zoom in - Zoom out Home Jump l…" at bounding box center [346, 185] width 693 height 306
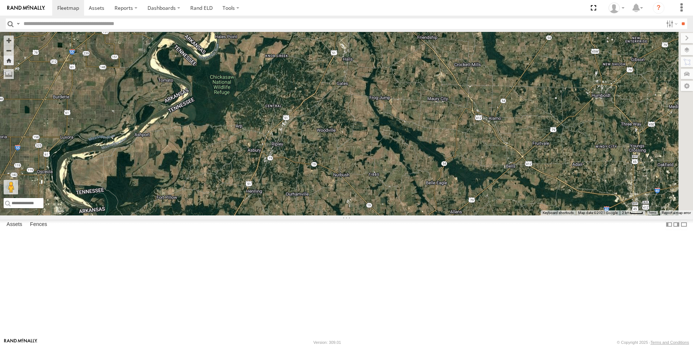
drag, startPoint x: 199, startPoint y: 188, endPoint x: 312, endPoint y: 280, distance: 145.5
click at [294, 215] on div "104" at bounding box center [346, 123] width 693 height 183
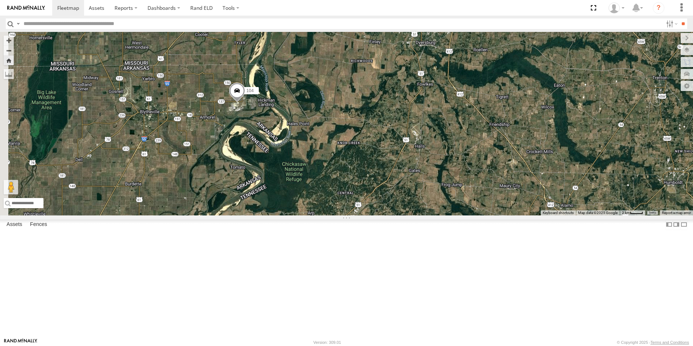
drag, startPoint x: 303, startPoint y: 260, endPoint x: 315, endPoint y: 275, distance: 18.9
click at [315, 215] on div "104" at bounding box center [346, 123] width 693 height 183
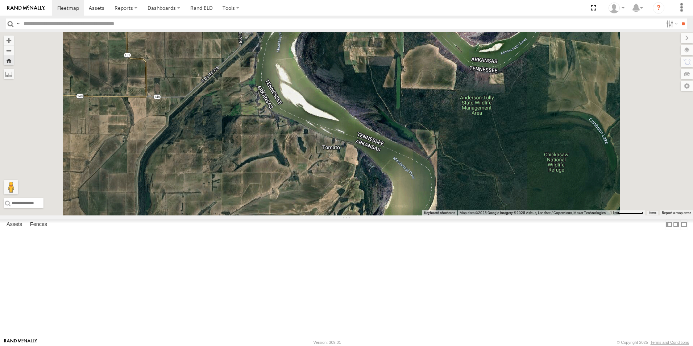
drag, startPoint x: 307, startPoint y: 197, endPoint x: 313, endPoint y: 364, distance: 166.9
click at [313, 345] on html at bounding box center [346, 173] width 693 height 346
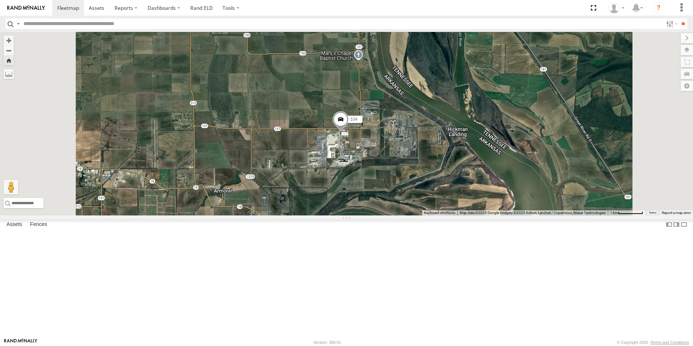
drag, startPoint x: 335, startPoint y: 294, endPoint x: 340, endPoint y: 341, distance: 47.8
click at [340, 341] on body at bounding box center [346, 173] width 693 height 346
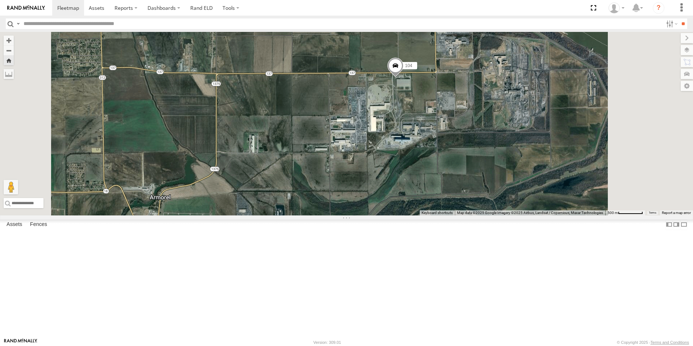
drag, startPoint x: 465, startPoint y: 185, endPoint x: 431, endPoint y: 274, distance: 94.7
click at [432, 215] on div "104" at bounding box center [346, 123] width 693 height 183
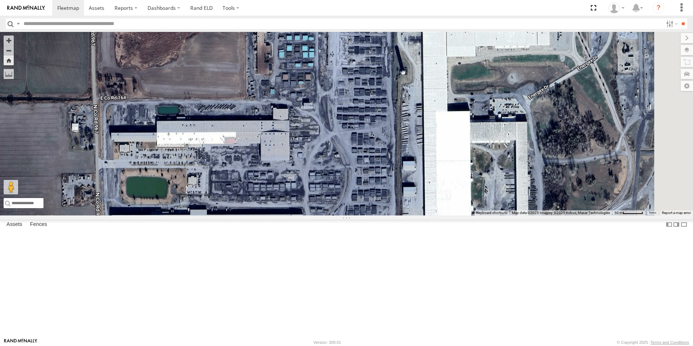
drag, startPoint x: 509, startPoint y: 248, endPoint x: 335, endPoint y: 271, distance: 175.1
click at [338, 215] on div "104" at bounding box center [346, 123] width 693 height 183
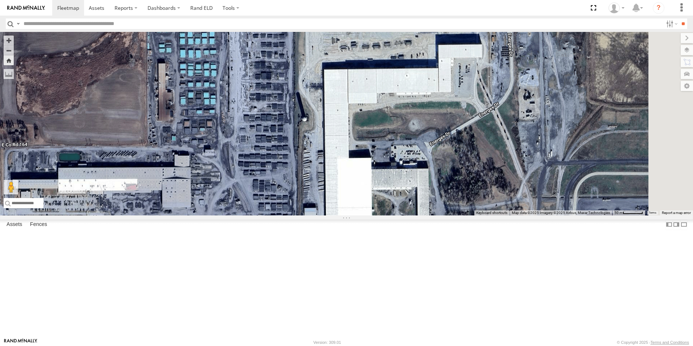
drag, startPoint x: 355, startPoint y: 266, endPoint x: 345, endPoint y: 270, distance: 10.1
click at [346, 215] on div "104" at bounding box center [346, 123] width 693 height 183
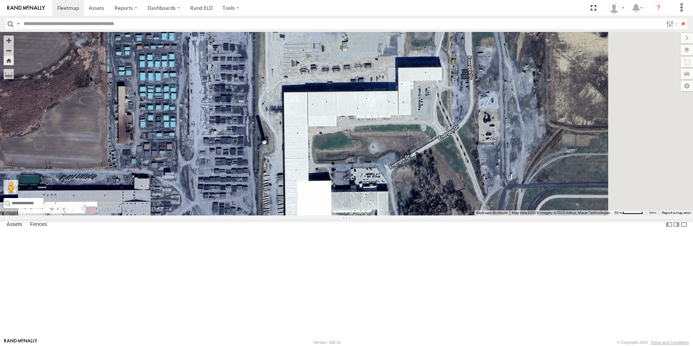
drag, startPoint x: 325, startPoint y: 253, endPoint x: 322, endPoint y: 256, distance: 4.1
click at [322, 215] on div "104" at bounding box center [346, 123] width 693 height 183
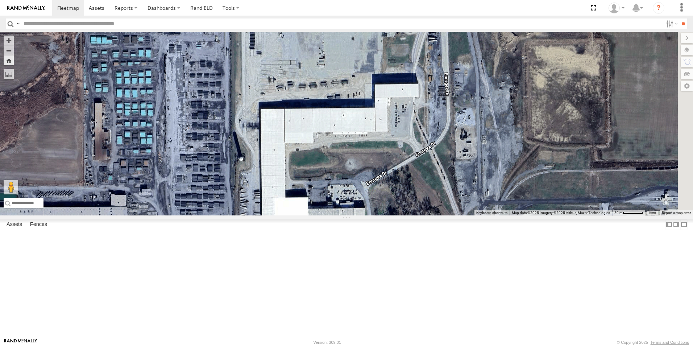
drag, startPoint x: 324, startPoint y: 240, endPoint x: 299, endPoint y: 257, distance: 30.0
click at [299, 215] on div "104" at bounding box center [346, 123] width 693 height 183
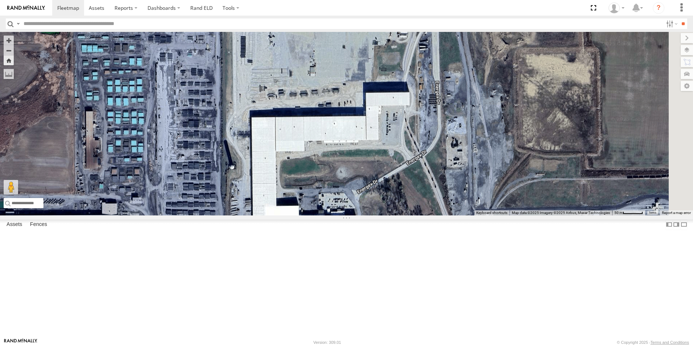
drag, startPoint x: 301, startPoint y: 244, endPoint x: 283, endPoint y: 261, distance: 25.6
click at [283, 215] on div "104" at bounding box center [346, 123] width 693 height 183
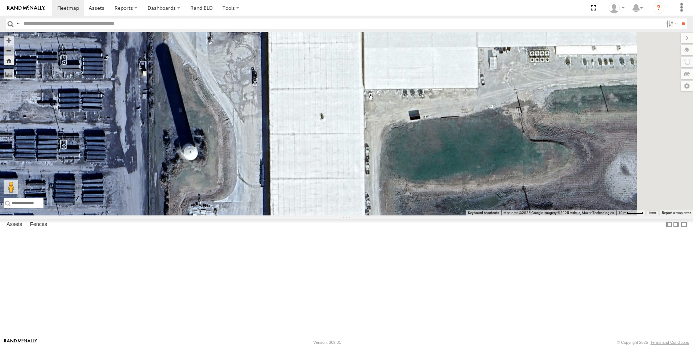
drag, startPoint x: 413, startPoint y: 299, endPoint x: 289, endPoint y: 137, distance: 204.3
click at [289, 137] on div "104" at bounding box center [346, 123] width 693 height 183
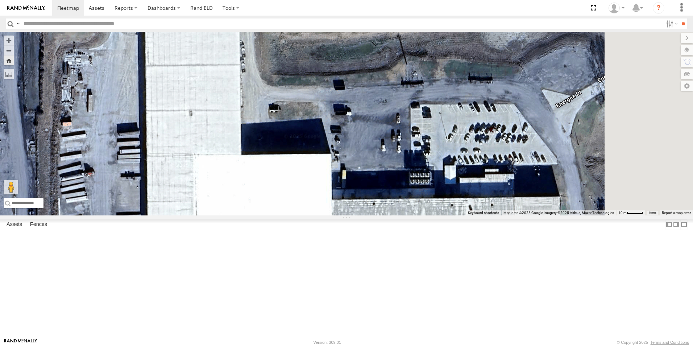
drag, startPoint x: 410, startPoint y: 167, endPoint x: 240, endPoint y: 190, distance: 171.1
click at [240, 190] on div "104" at bounding box center [346, 123] width 693 height 183
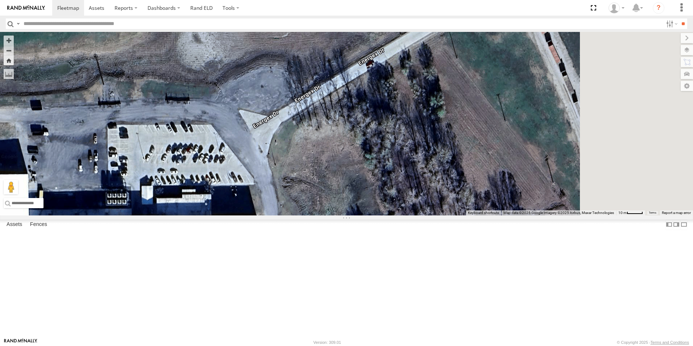
drag, startPoint x: 406, startPoint y: 229, endPoint x: 360, endPoint y: 224, distance: 46.7
click at [360, 215] on div "104" at bounding box center [346, 123] width 693 height 183
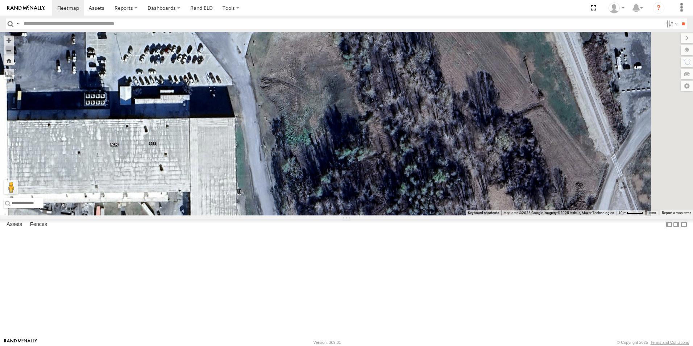
drag, startPoint x: 352, startPoint y: 331, endPoint x: 343, endPoint y: 224, distance: 107.7
click at [343, 215] on div "104" at bounding box center [346, 123] width 693 height 183
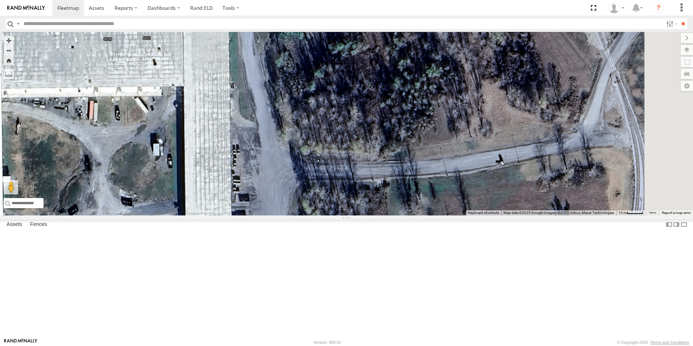
click at [344, 215] on div "104" at bounding box center [346, 123] width 693 height 183
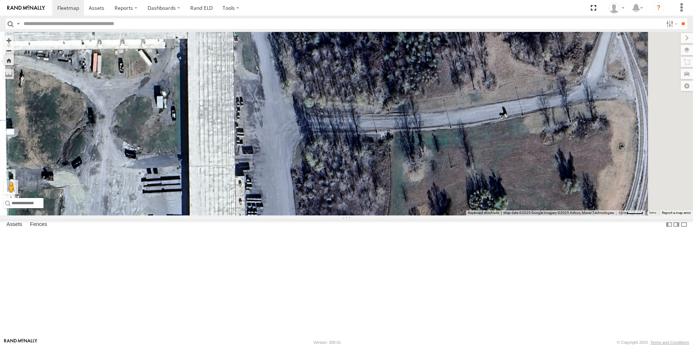
drag, startPoint x: 377, startPoint y: 337, endPoint x: 377, endPoint y: 281, distance: 55.8
click at [377, 215] on div "104" at bounding box center [346, 123] width 693 height 183
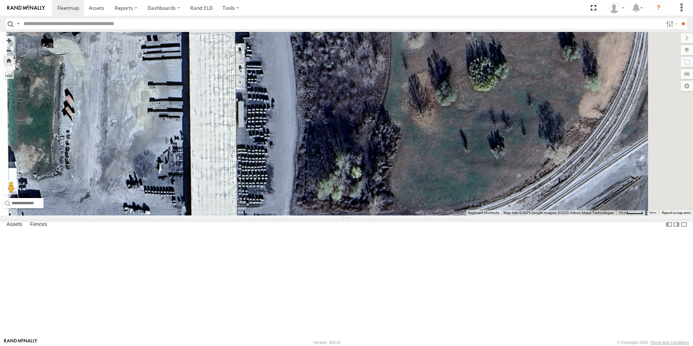
drag, startPoint x: 373, startPoint y: 252, endPoint x: 374, endPoint y: 248, distance: 4.2
click at [374, 215] on div "104" at bounding box center [346, 123] width 693 height 183
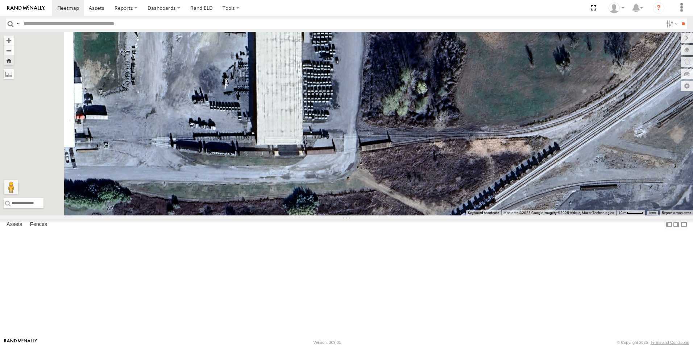
drag, startPoint x: 286, startPoint y: 244, endPoint x: 385, endPoint y: 245, distance: 99.7
click at [384, 215] on div "104" at bounding box center [346, 123] width 693 height 183
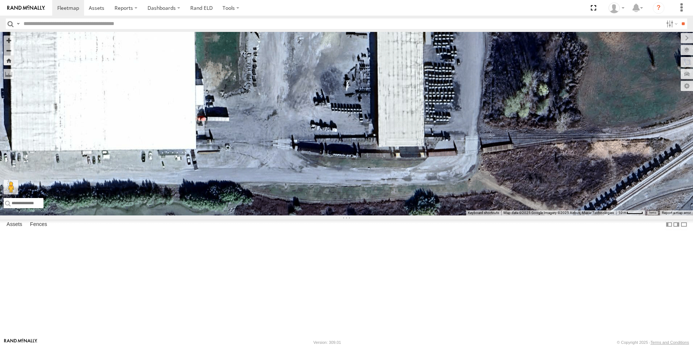
drag, startPoint x: 257, startPoint y: 235, endPoint x: 325, endPoint y: 243, distance: 69.0
click at [318, 215] on div "104" at bounding box center [346, 123] width 693 height 183
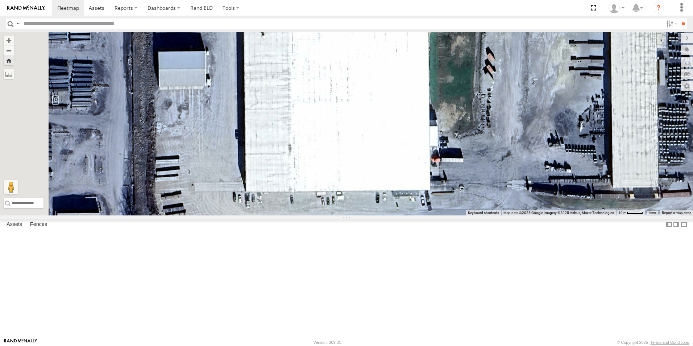
drag, startPoint x: 294, startPoint y: 246, endPoint x: 323, endPoint y: 258, distance: 31.0
click at [326, 215] on div "104" at bounding box center [346, 123] width 693 height 183
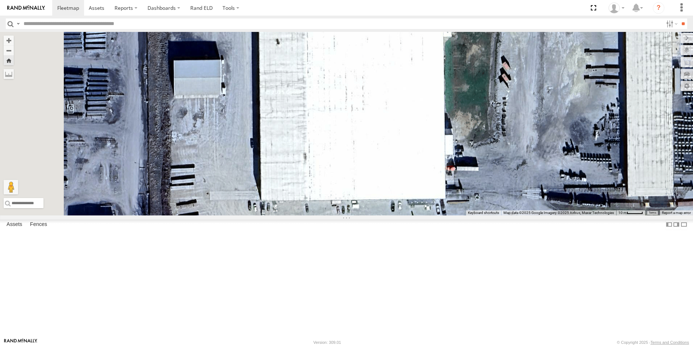
drag, startPoint x: 260, startPoint y: 234, endPoint x: 258, endPoint y: 324, distance: 90.3
click at [257, 215] on div "104" at bounding box center [346, 123] width 693 height 183
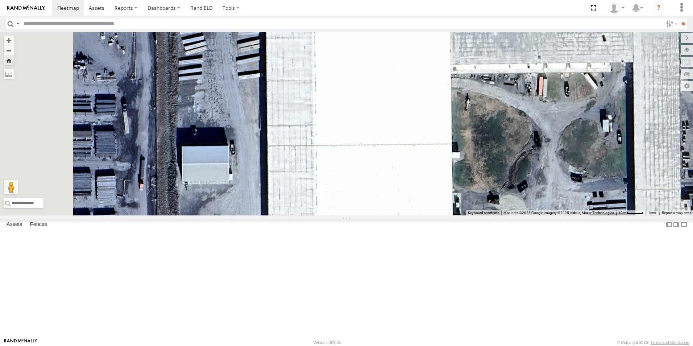
drag, startPoint x: 302, startPoint y: 293, endPoint x: 318, endPoint y: 327, distance: 38.0
click at [316, 215] on div "104" at bounding box center [346, 123] width 693 height 183
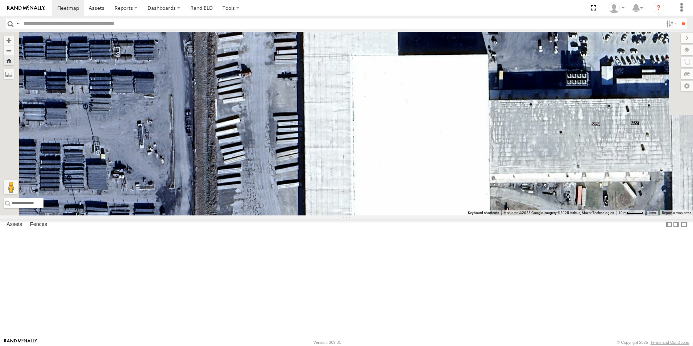
click at [335, 344] on body at bounding box center [346, 173] width 693 height 346
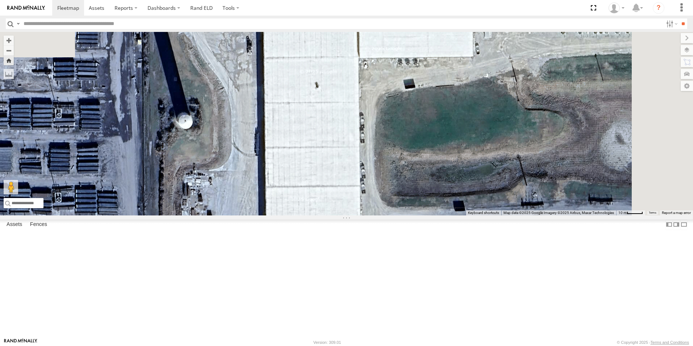
drag, startPoint x: 335, startPoint y: 283, endPoint x: 331, endPoint y: 319, distance: 35.8
click at [331, 345] on html at bounding box center [346, 173] width 693 height 346
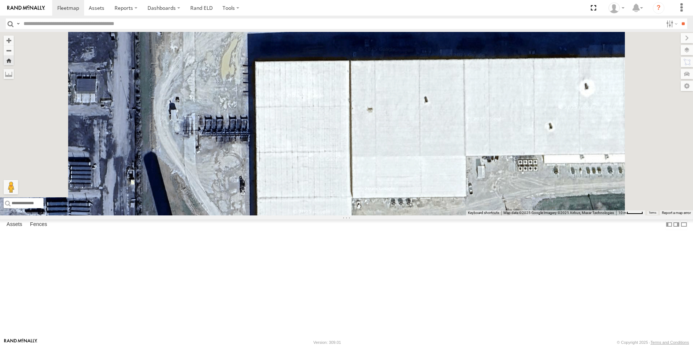
drag, startPoint x: 328, startPoint y: 314, endPoint x: 318, endPoint y: 364, distance: 50.9
click at [318, 345] on html at bounding box center [346, 173] width 693 height 346
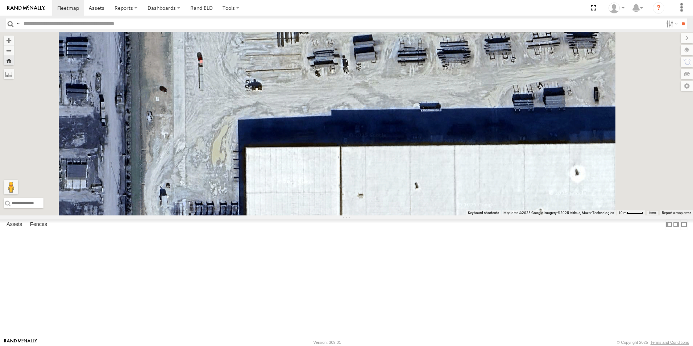
drag, startPoint x: 321, startPoint y: 319, endPoint x: 327, endPoint y: 356, distance: 37.4
click at [327, 345] on html at bounding box center [346, 173] width 693 height 346
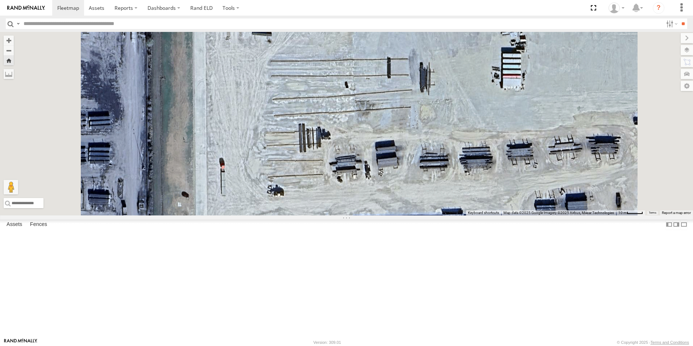
drag, startPoint x: 317, startPoint y: 315, endPoint x: 328, endPoint y: 364, distance: 50.2
click at [328, 345] on html at bounding box center [346, 173] width 693 height 346
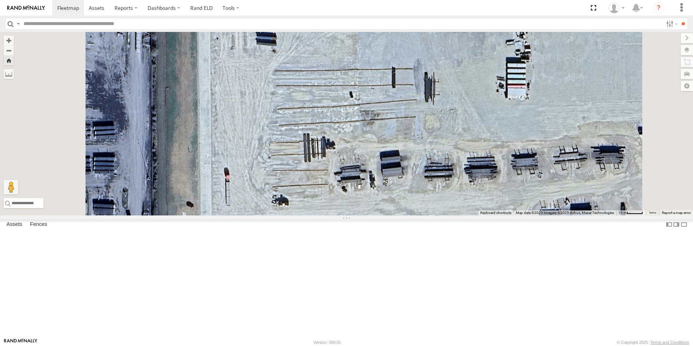
drag
click at [324, 345] on html at bounding box center [346, 173] width 693 height 346
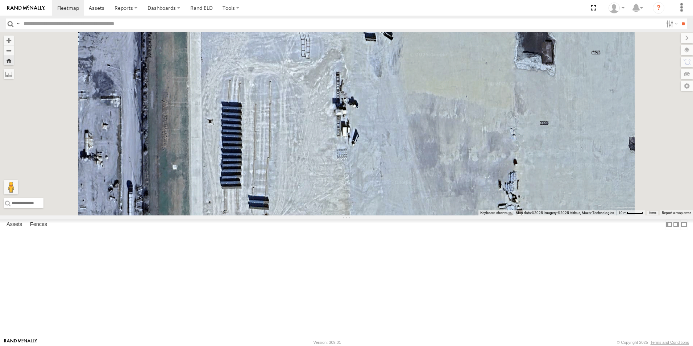
click at [297, 215] on div "104" at bounding box center [346, 123] width 693 height 183
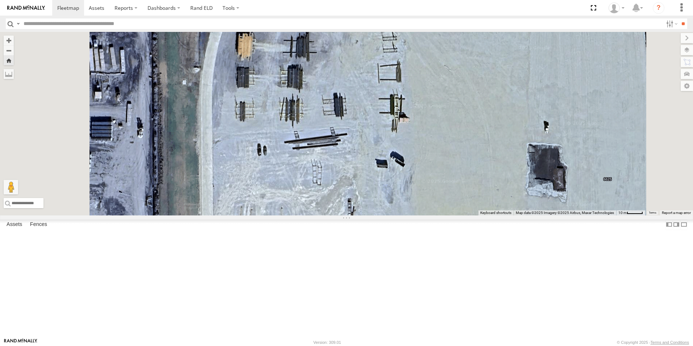
click at [301, 344] on body at bounding box center [346, 173] width 693 height 346
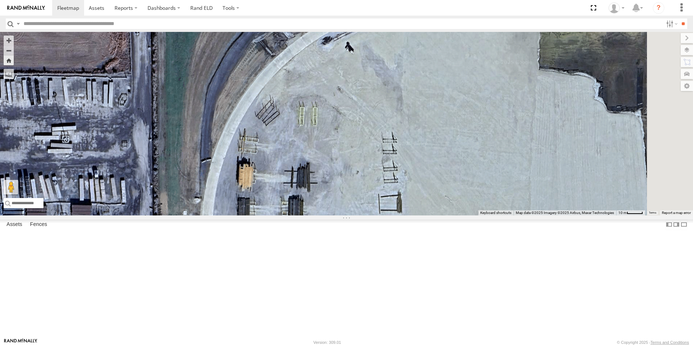
click at [287, 215] on div "104" at bounding box center [346, 123] width 693 height 183
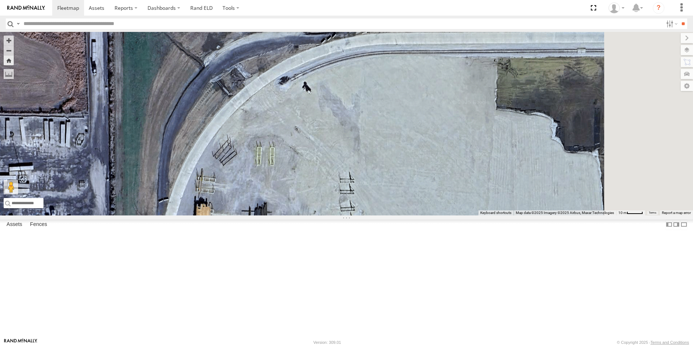
click at [272, 215] on div "104" at bounding box center [346, 123] width 693 height 183
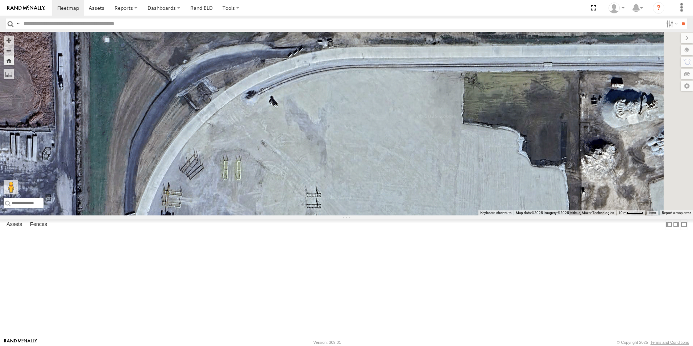
click at [284, 215] on div "104" at bounding box center [346, 123] width 693 height 183
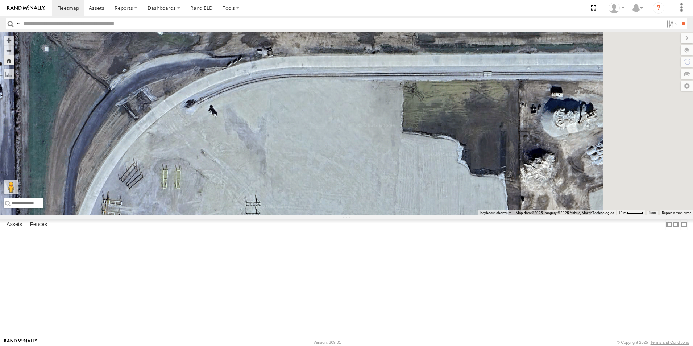
click at [337, 215] on div "104" at bounding box center [346, 123] width 693 height 183
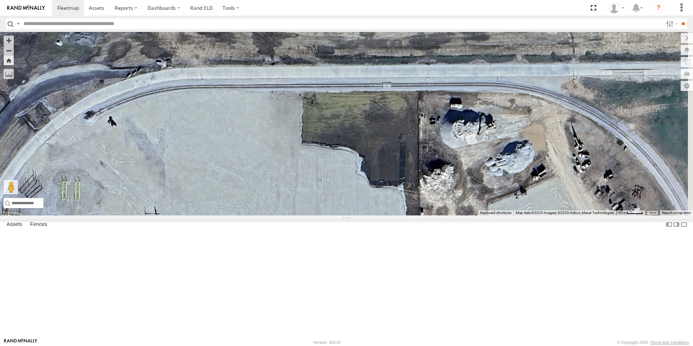
click at [382, 215] on div "104" at bounding box center [346, 123] width 693 height 183
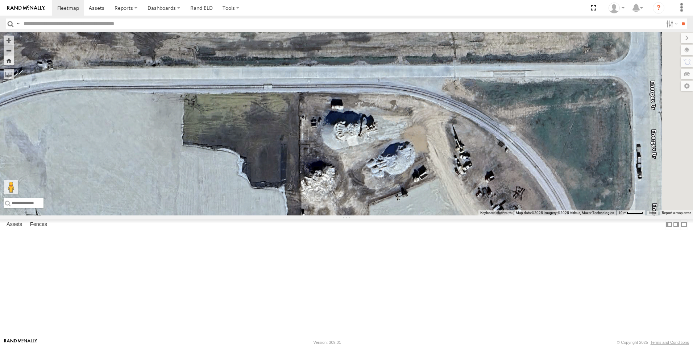
click at [335, 215] on div "104" at bounding box center [346, 123] width 693 height 183
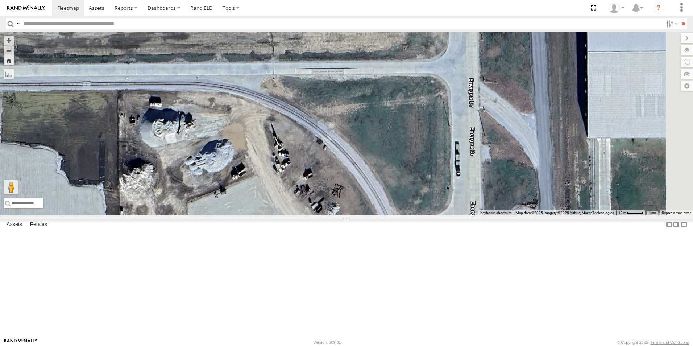
click at [344, 215] on div "104" at bounding box center [346, 123] width 693 height 183
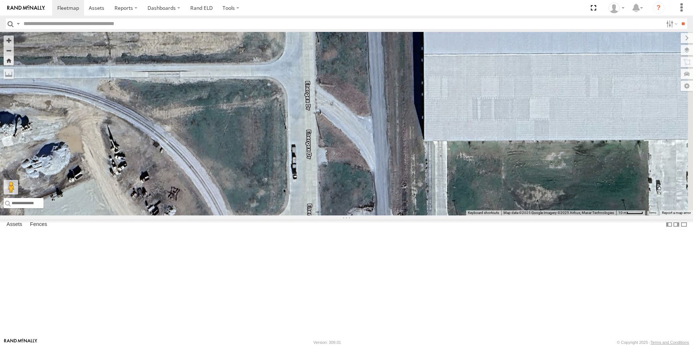
click at [328, 215] on div "104" at bounding box center [346, 123] width 693 height 183
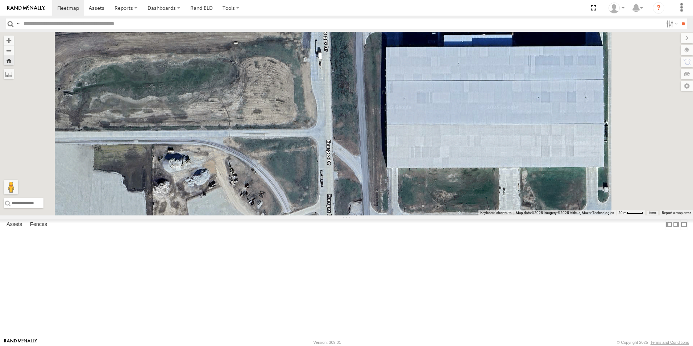
scroll to position [0, 0]
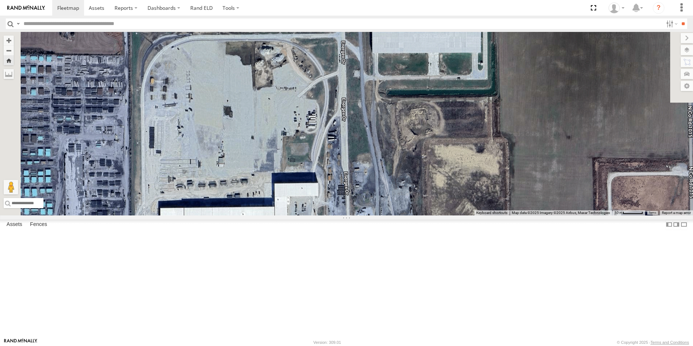
click at [415, 345] on html at bounding box center [346, 173] width 693 height 346
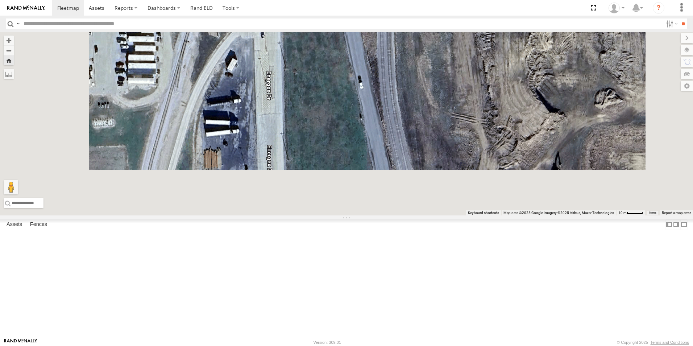
click at [445, 18] on body at bounding box center [346, 173] width 693 height 346
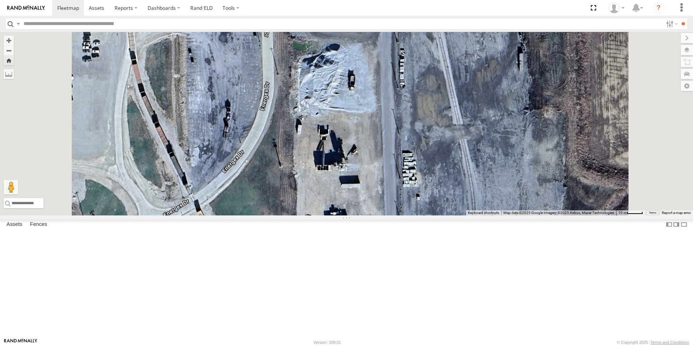
click at [448, 31] on body at bounding box center [346, 173] width 693 height 346
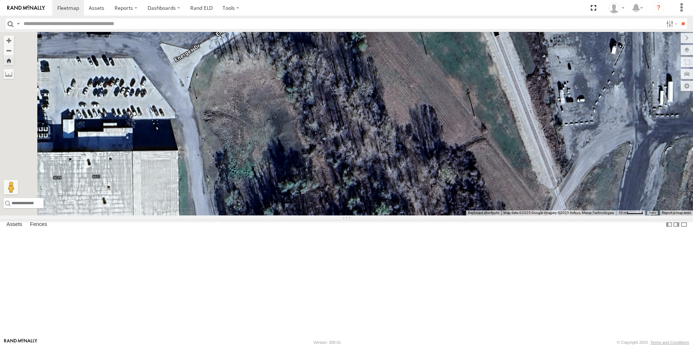
drag, startPoint x: 443, startPoint y: 125, endPoint x: 690, endPoint y: 69, distance: 253.5
click at [693, 69] on html at bounding box center [346, 173] width 693 height 346
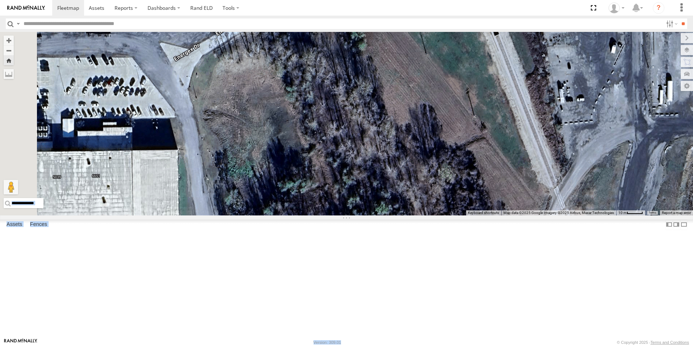
drag, startPoint x: 341, startPoint y: 268, endPoint x: 339, endPoint y: 138, distance: 129.8
click at [339, 138] on body at bounding box center [346, 173] width 693 height 346
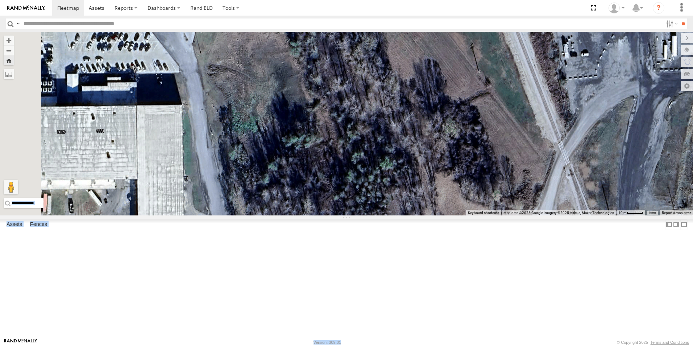
drag, startPoint x: 320, startPoint y: 186, endPoint x: 322, endPoint y: 107, distance: 78.7
click at [322, 107] on div "111" at bounding box center [346, 123] width 693 height 183
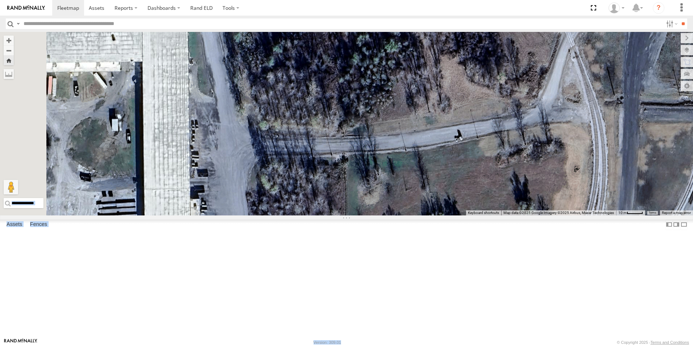
drag, startPoint x: 316, startPoint y: 204, endPoint x: 312, endPoint y: 126, distance: 78.4
click at [312, 126] on div "111" at bounding box center [346, 123] width 693 height 183
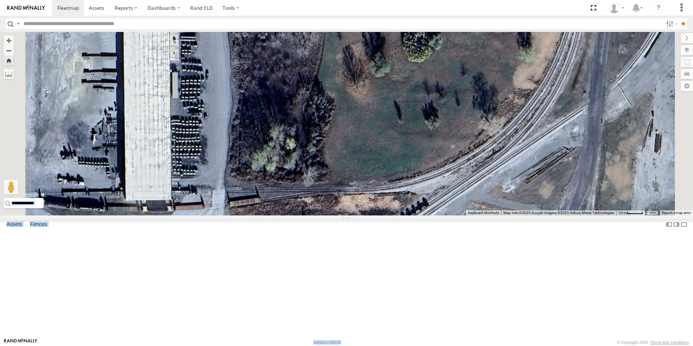
drag, startPoint x: 324, startPoint y: 189, endPoint x: 316, endPoint y: 90, distance: 99.3
click at [316, 93] on div "111" at bounding box center [346, 123] width 693 height 183
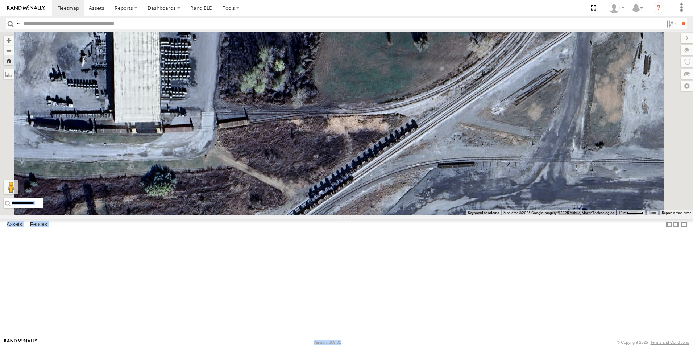
drag, startPoint x: 306, startPoint y: 160, endPoint x: 301, endPoint y: 113, distance: 47.0
click at [301, 113] on div "111" at bounding box center [346, 123] width 693 height 183
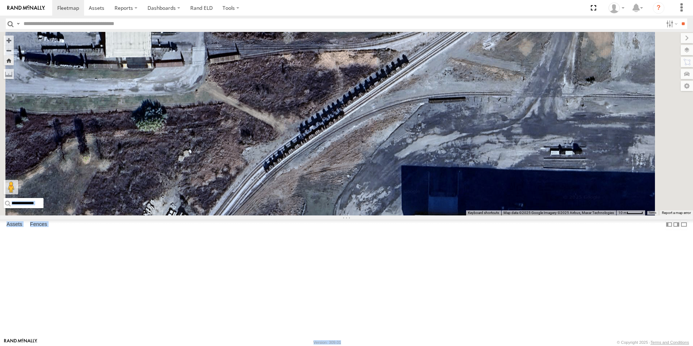
drag, startPoint x: 309, startPoint y: 139, endPoint x: 303, endPoint y: 119, distance: 21.5
click at [303, 119] on div "111" at bounding box center [346, 123] width 693 height 183
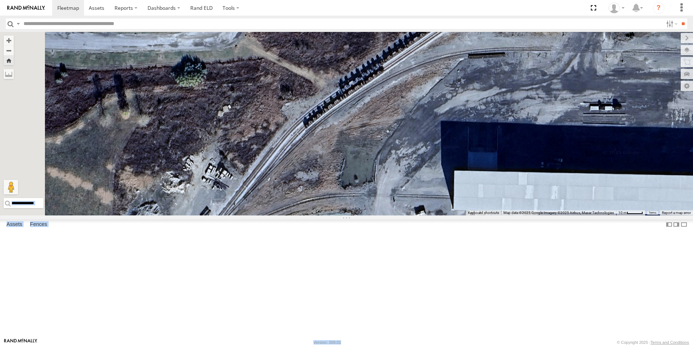
drag, startPoint x: 297, startPoint y: 142, endPoint x: 294, endPoint y: 120, distance: 22.6
click at [343, 125] on div "111" at bounding box center [346, 123] width 693 height 183
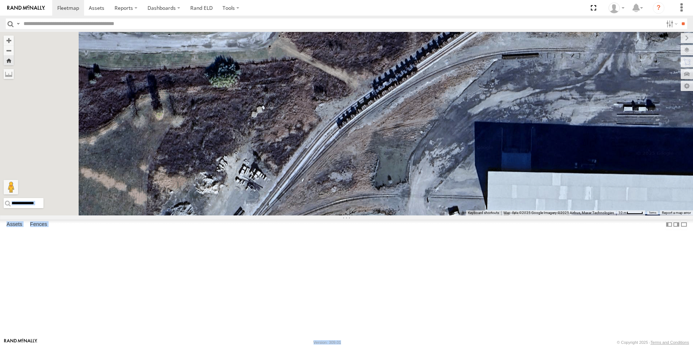
drag, startPoint x: 232, startPoint y: 109, endPoint x: 285, endPoint y: 119, distance: 54.1
click at [281, 117] on div "111" at bounding box center [346, 123] width 693 height 183
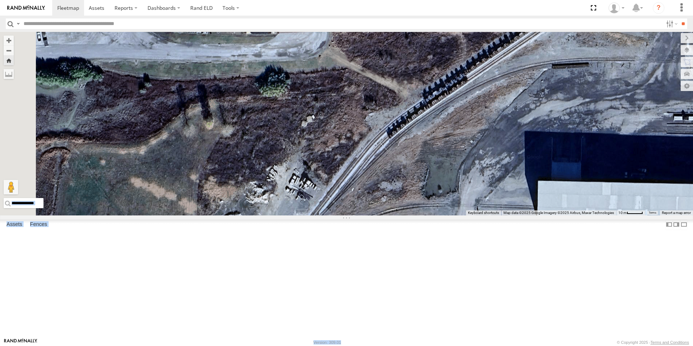
drag, startPoint x: 242, startPoint y: 116, endPoint x: 260, endPoint y: 117, distance: 18.2
click at [259, 117] on div "111" at bounding box center [346, 123] width 693 height 183
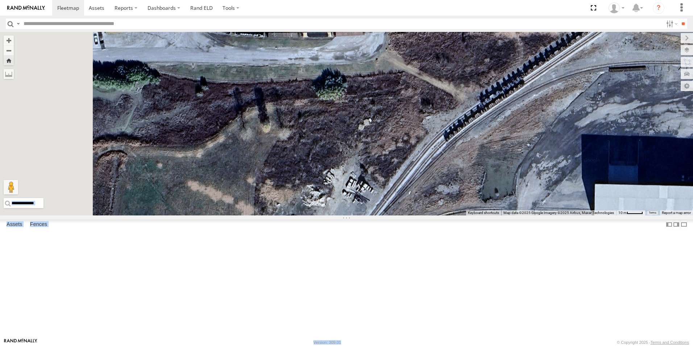
drag, startPoint x: 264, startPoint y: 117, endPoint x: 276, endPoint y: 116, distance: 11.2
click at [277, 117] on div "111" at bounding box center [346, 123] width 693 height 183
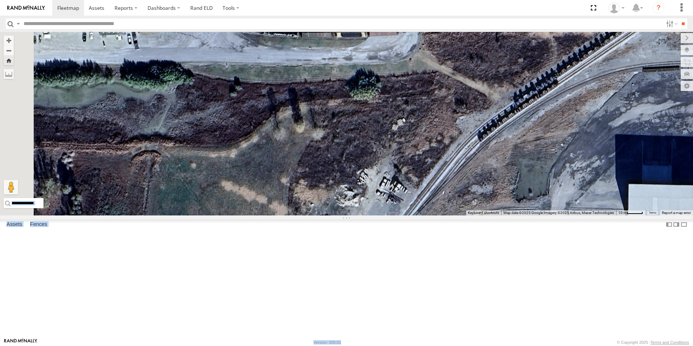
drag, startPoint x: 282, startPoint y: 116, endPoint x: 291, endPoint y: 116, distance: 9.8
click at [287, 116] on div "111" at bounding box center [346, 123] width 693 height 183
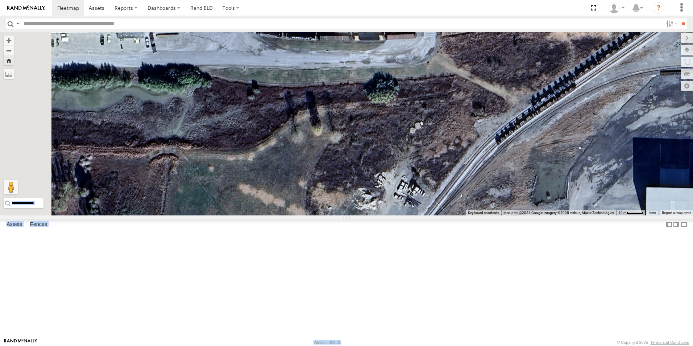
drag, startPoint x: 259, startPoint y: 114, endPoint x: 291, endPoint y: 116, distance: 32.7
click at [288, 116] on div "111" at bounding box center [346, 123] width 693 height 183
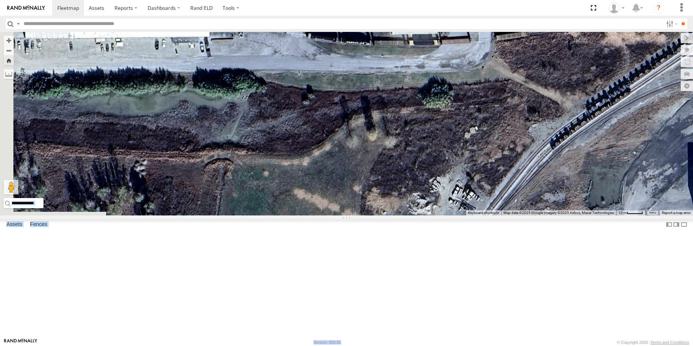
drag, startPoint x: 280, startPoint y: 115, endPoint x: 288, endPoint y: 116, distance: 7.6
click at [289, 116] on div "111" at bounding box center [346, 123] width 693 height 183
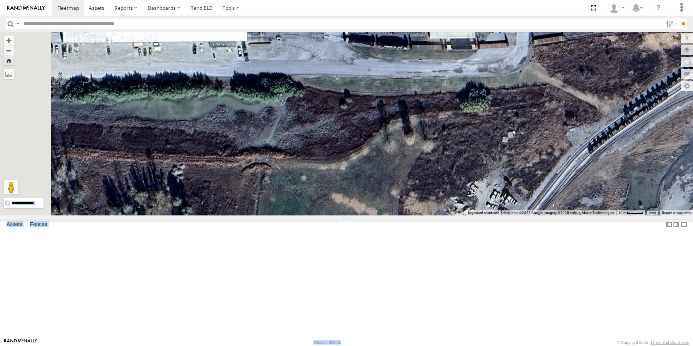
click at [269, 117] on div "111" at bounding box center [346, 123] width 693 height 183
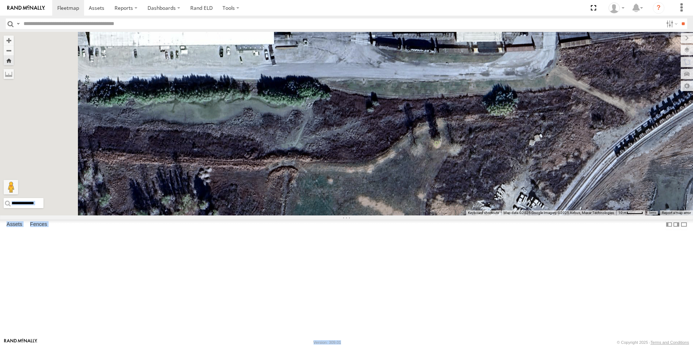
click at [275, 120] on div "111" at bounding box center [346, 123] width 693 height 183
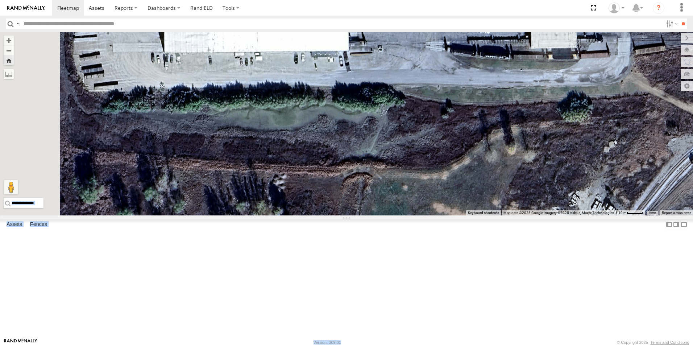
click at [0, 0] on span at bounding box center [0, 0] width 0 height 0
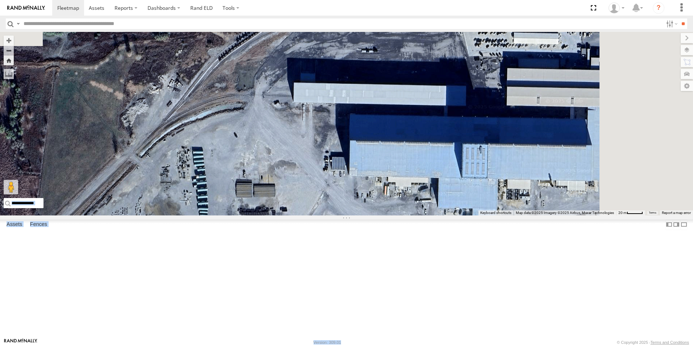
drag, startPoint x: 386, startPoint y: 79, endPoint x: 313, endPoint y: 192, distance: 134.4
click at [312, 192] on div "111" at bounding box center [346, 123] width 693 height 183
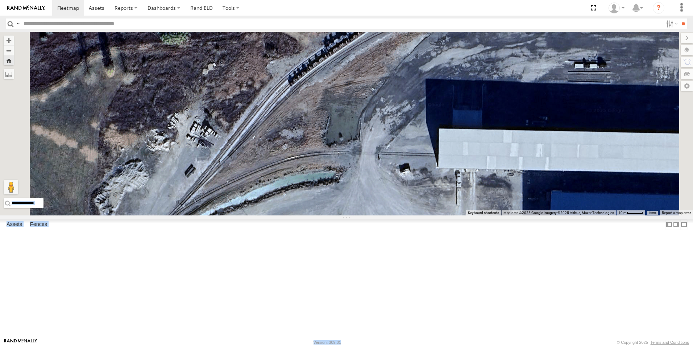
drag, startPoint x: 290, startPoint y: 136, endPoint x: 365, endPoint y: 131, distance: 75.2
click at [364, 140] on div "111" at bounding box center [346, 123] width 693 height 183
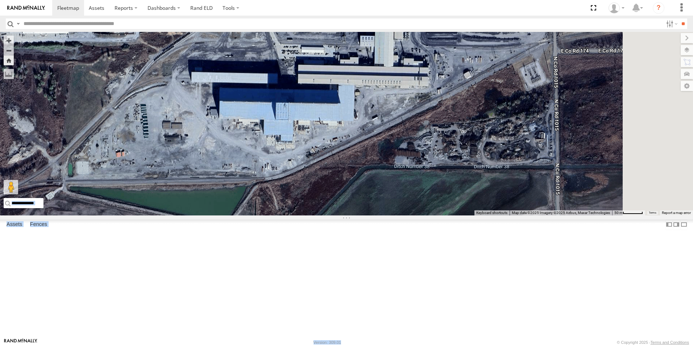
drag, startPoint x: 331, startPoint y: 135, endPoint x: 283, endPoint y: 110, distance: 54.0
click at [283, 110] on div "111" at bounding box center [346, 123] width 693 height 183
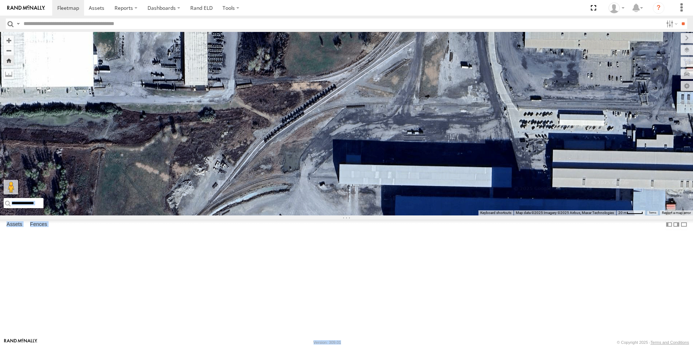
drag, startPoint x: 271, startPoint y: 126, endPoint x: 405, endPoint y: 229, distance: 168.5
click at [405, 215] on div "111" at bounding box center [346, 123] width 693 height 183
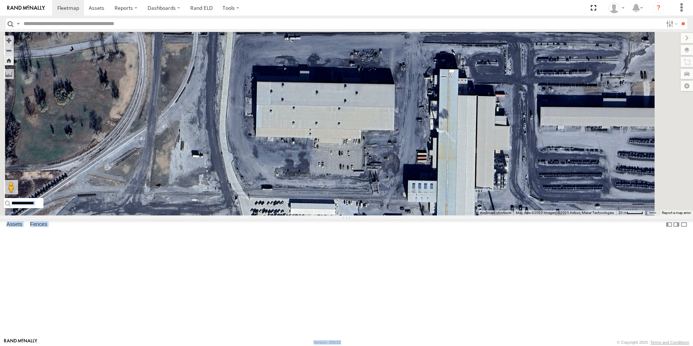
drag, startPoint x: 242, startPoint y: 132, endPoint x: 282, endPoint y: 238, distance: 113.1
click at [282, 215] on div "111" at bounding box center [346, 123] width 693 height 183
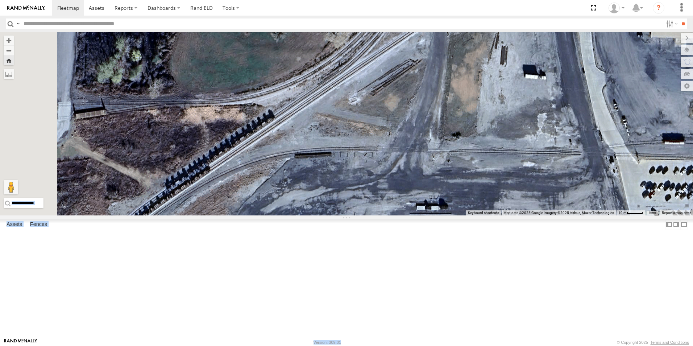
drag, startPoint x: 193, startPoint y: 291, endPoint x: 274, endPoint y: 244, distance: 93.6
click at [273, 215] on div "111" at bounding box center [346, 123] width 693 height 183
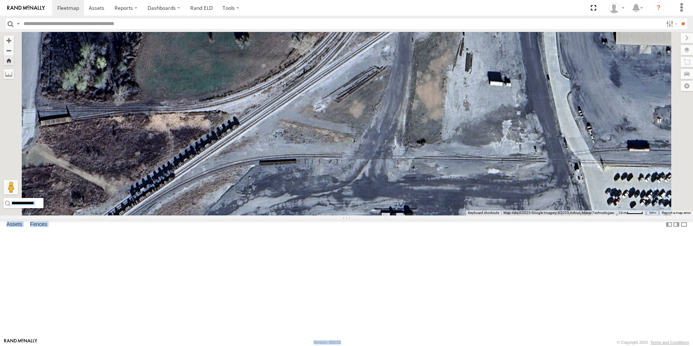
drag, startPoint x: 318, startPoint y: 173, endPoint x: 308, endPoint y: 211, distance: 38.5
click at [308, 211] on div "111" at bounding box center [346, 123] width 693 height 183
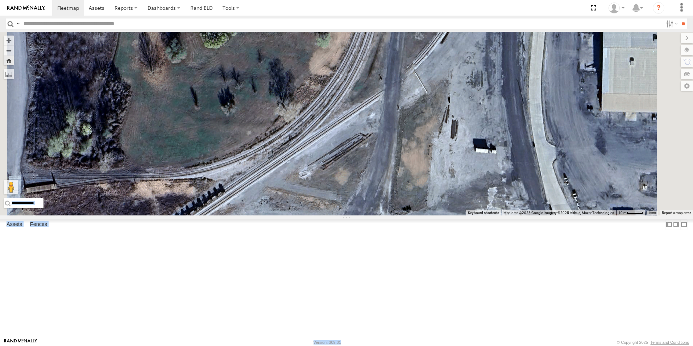
drag, startPoint x: 376, startPoint y: 136, endPoint x: 334, endPoint y: 238, distance: 110.0
click at [334, 215] on div "111" at bounding box center [346, 123] width 693 height 183
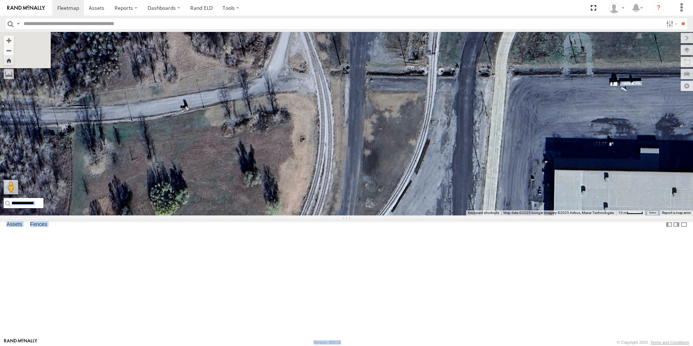
drag, startPoint x: 229, startPoint y: 271, endPoint x: 366, endPoint y: 207, distance: 151.5
click at [366, 207] on div "111" at bounding box center [346, 123] width 693 height 183
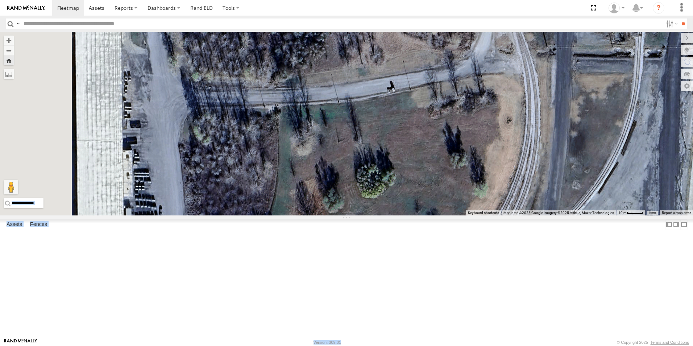
drag, startPoint x: 217, startPoint y: 219, endPoint x: 279, endPoint y: 218, distance: 61.6
click at [278, 215] on div "111" at bounding box center [346, 123] width 693 height 183
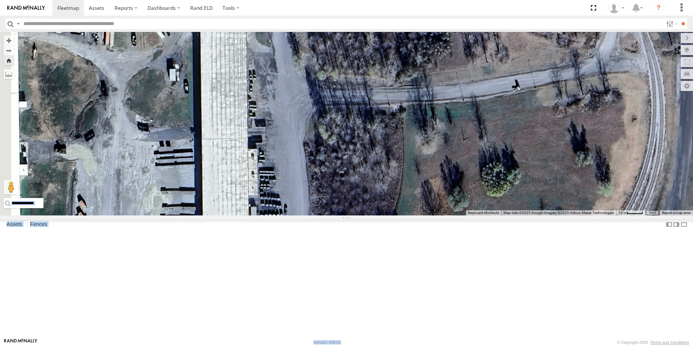
drag, startPoint x: 262, startPoint y: 214, endPoint x: 294, endPoint y: 212, distance: 32.7
click at [306, 212] on div "111" at bounding box center [346, 123] width 693 height 183
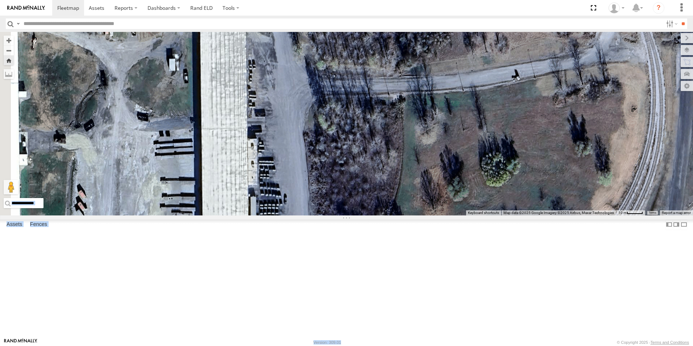
drag, startPoint x: 310, startPoint y: 250, endPoint x: 303, endPoint y: 191, distance: 59.5
click at [303, 191] on div "111" at bounding box center [346, 123] width 693 height 183
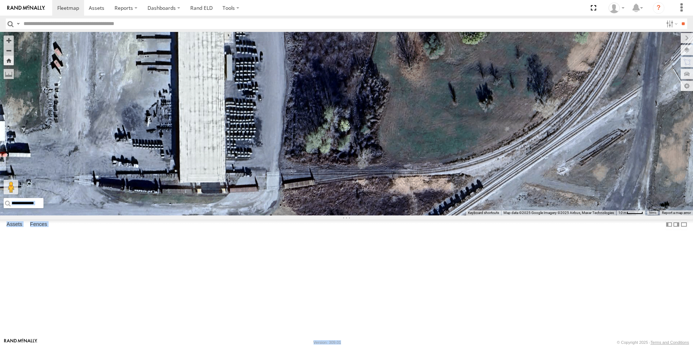
drag, startPoint x: 310, startPoint y: 204, endPoint x: 300, endPoint y: 193, distance: 14.9
click at [300, 194] on div "111" at bounding box center [346, 123] width 693 height 183
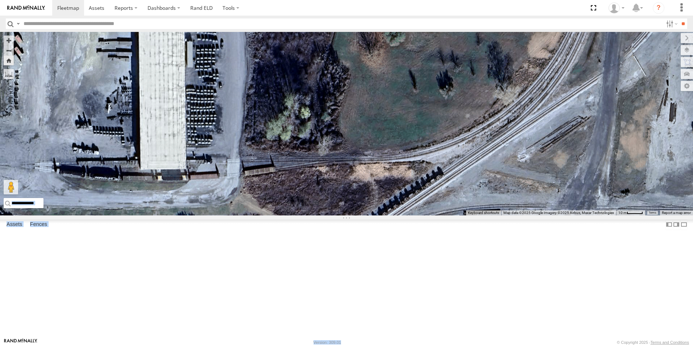
drag, startPoint x: 297, startPoint y: 208, endPoint x: 271, endPoint y: 222, distance: 29.7
click at [271, 215] on div "111" at bounding box center [346, 123] width 693 height 183
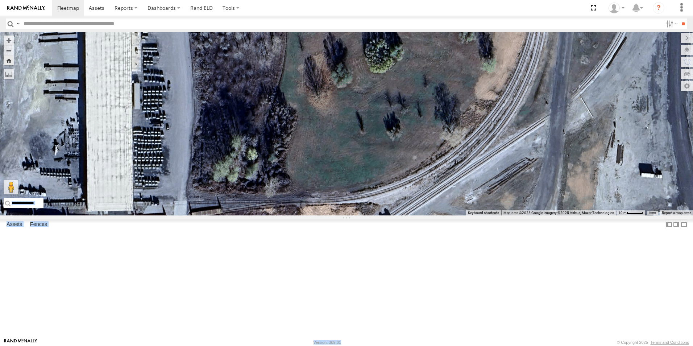
drag, startPoint x: 253, startPoint y: 214, endPoint x: 239, endPoint y: 233, distance: 24.9
click at [239, 215] on div "111" at bounding box center [346, 123] width 693 height 183
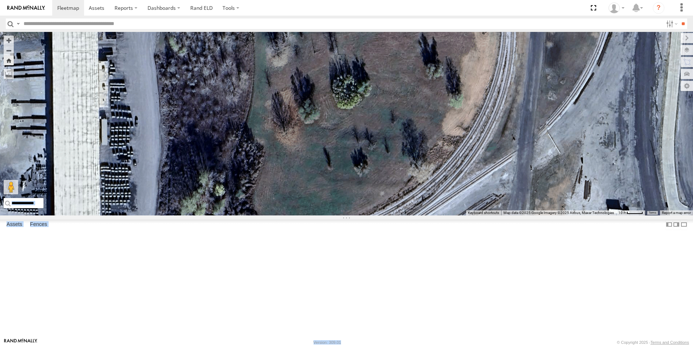
drag, startPoint x: 249, startPoint y: 225, endPoint x: 234, endPoint y: 239, distance: 20.3
click at [234, 215] on div "111" at bounding box center [346, 123] width 693 height 183
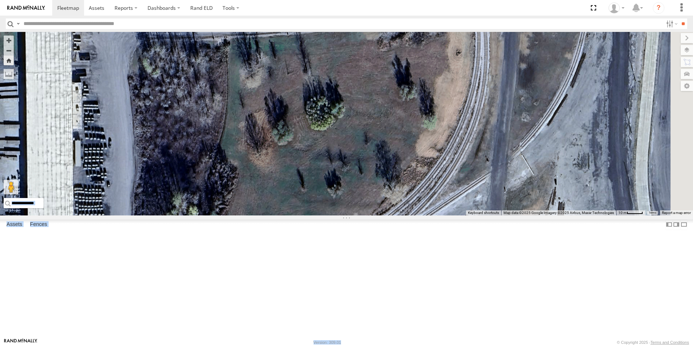
drag, startPoint x: 240, startPoint y: 219, endPoint x: 209, endPoint y: 239, distance: 37.3
click at [208, 215] on div "111" at bounding box center [346, 123] width 693 height 183
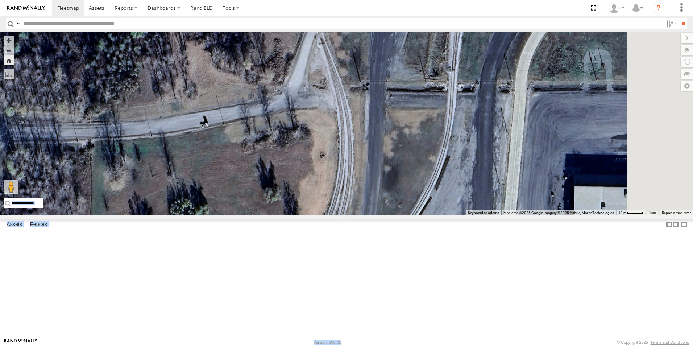
drag, startPoint x: 403, startPoint y: 222, endPoint x: 316, endPoint y: 295, distance: 114.3
click at [316, 215] on div "111" at bounding box center [346, 123] width 693 height 183
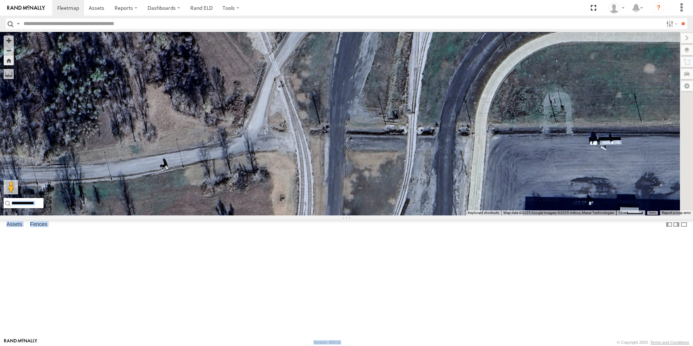
drag, startPoint x: 326, startPoint y: 270, endPoint x: 304, endPoint y: 288, distance: 28.1
click at [304, 215] on div "111" at bounding box center [346, 123] width 693 height 183
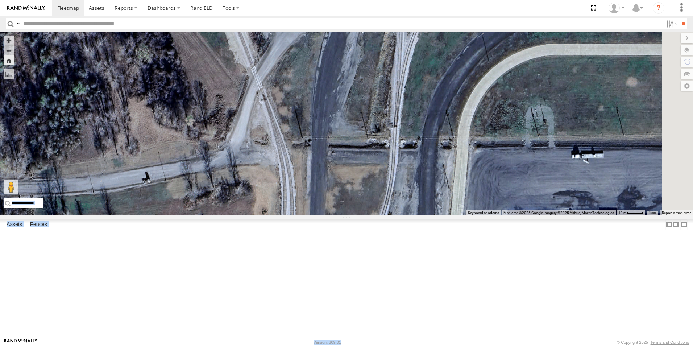
drag, startPoint x: 314, startPoint y: 281, endPoint x: 309, endPoint y: 284, distance: 6.0
click at [309, 215] on div "111" at bounding box center [346, 123] width 693 height 183
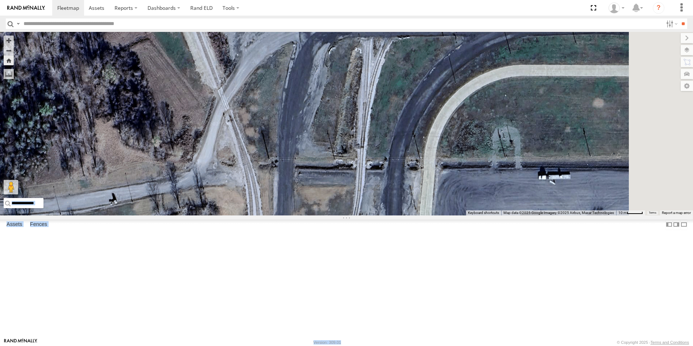
drag, startPoint x: 312, startPoint y: 274, endPoint x: 282, endPoint y: 285, distance: 31.8
click at [282, 215] on div "111" at bounding box center [346, 123] width 693 height 183
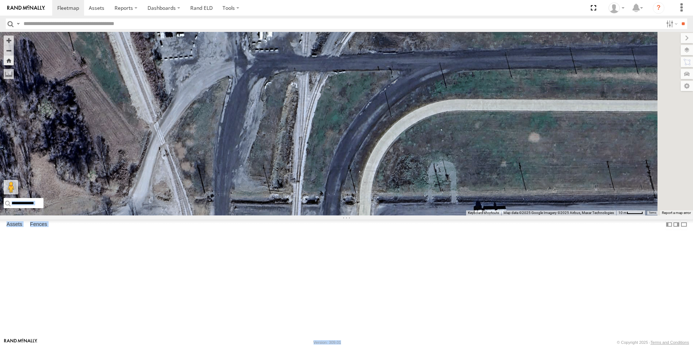
drag, startPoint x: 294, startPoint y: 275, endPoint x: 279, endPoint y: 293, distance: 22.9
click at [279, 215] on div "111" at bounding box center [346, 123] width 693 height 183
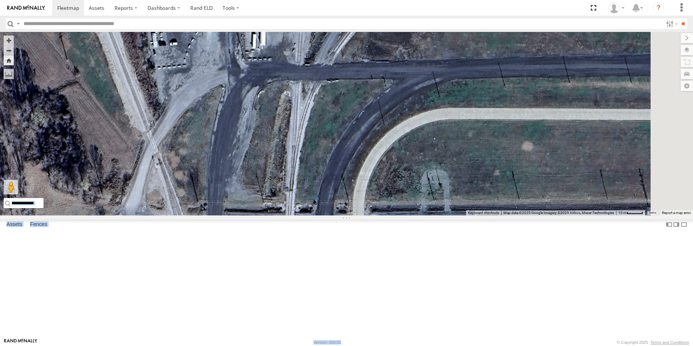
click at [270, 215] on div "111" at bounding box center [346, 123] width 693 height 183
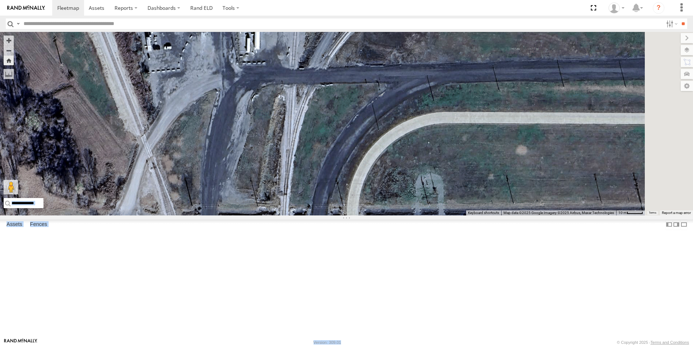
drag, startPoint x: 270, startPoint y: 295, endPoint x: 260, endPoint y: 300, distance: 10.7
click at [262, 215] on div "111" at bounding box center [346, 123] width 693 height 183
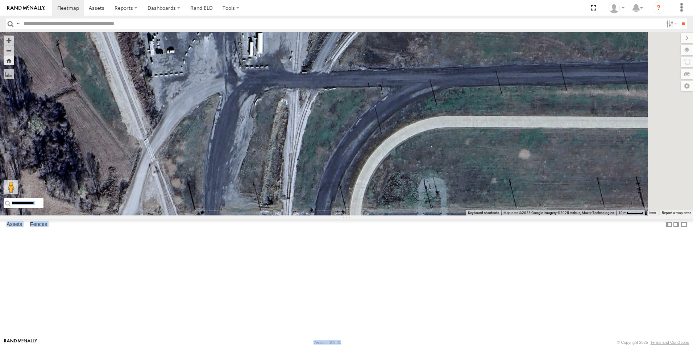
drag, startPoint x: 264, startPoint y: 248, endPoint x: 342, endPoint y: 235, distance: 79.4
click at [330, 215] on div "111" at bounding box center [346, 123] width 693 height 183
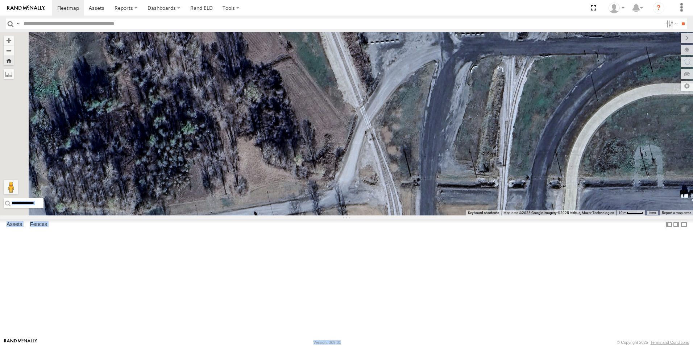
click at [328, 215] on div "111" at bounding box center [346, 123] width 693 height 183
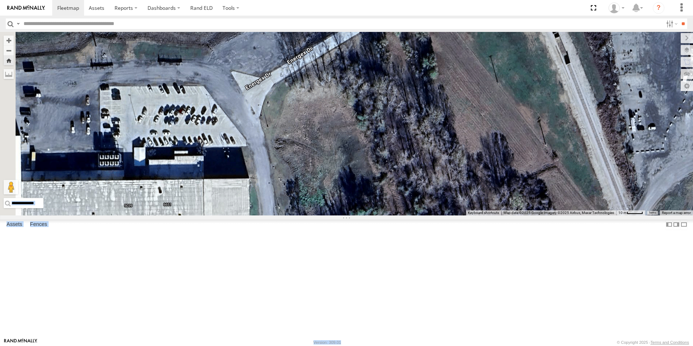
drag, startPoint x: 344, startPoint y: 266, endPoint x: 360, endPoint y: 264, distance: 16.1
click at [362, 215] on div "111" at bounding box center [346, 123] width 693 height 183
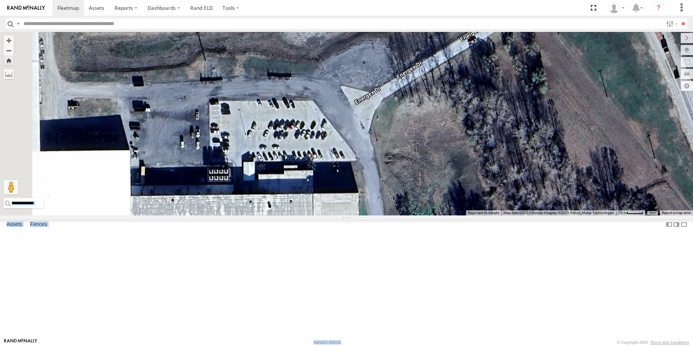
click at [367, 215] on div "111" at bounding box center [346, 123] width 693 height 183
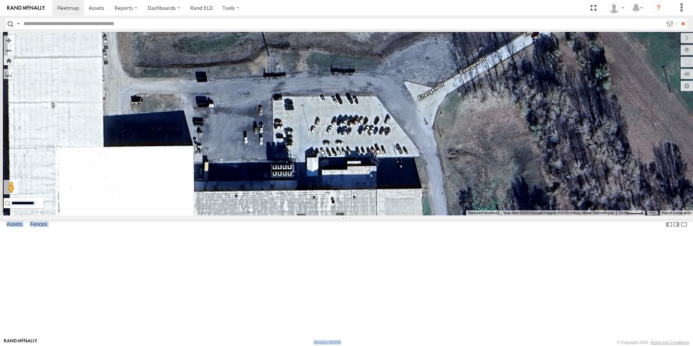
click at [389, 215] on div "111" at bounding box center [346, 123] width 693 height 183
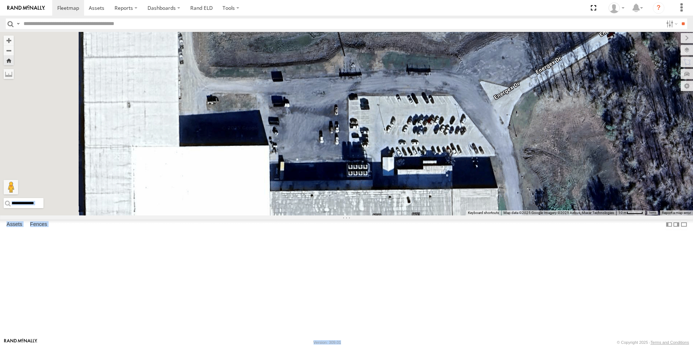
drag, startPoint x: 388, startPoint y: 248, endPoint x: 414, endPoint y: 250, distance: 25.5
click at [411, 215] on div "111" at bounding box center [346, 123] width 693 height 183
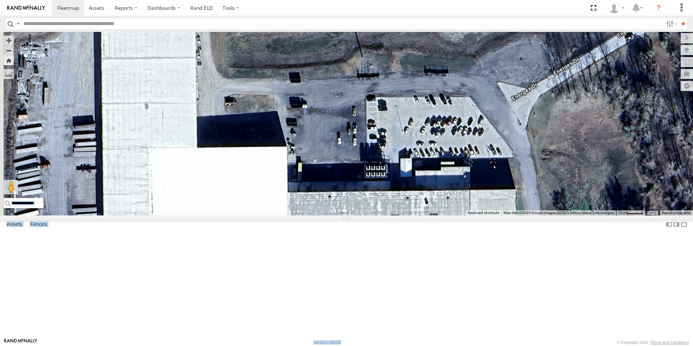
drag, startPoint x: 312, startPoint y: 244, endPoint x: 302, endPoint y: 249, distance: 11.7
click at [305, 215] on div "111" at bounding box center [346, 123] width 693 height 183
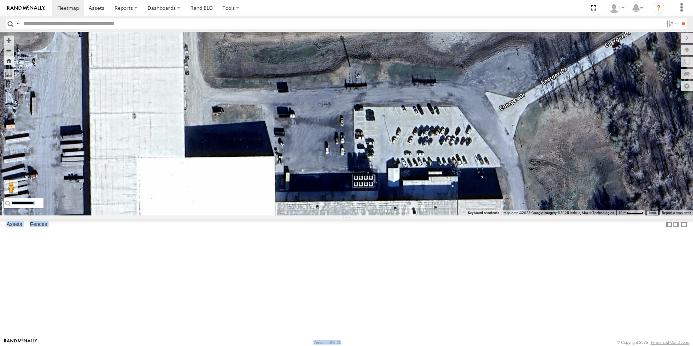
drag, startPoint x: 277, startPoint y: 206, endPoint x: 282, endPoint y: 352, distance: 145.8
click at [282, 345] on html at bounding box center [346, 173] width 693 height 346
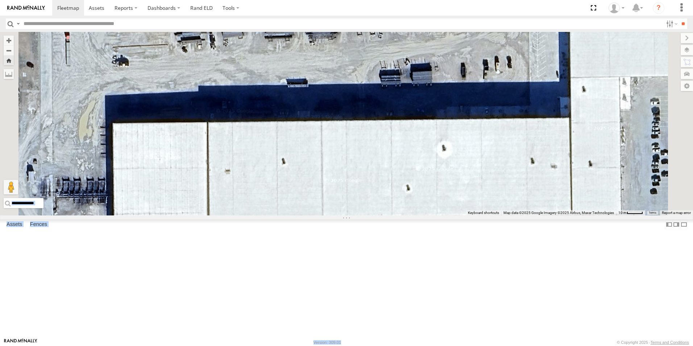
drag, startPoint x: 247, startPoint y: 309, endPoint x: 248, endPoint y: 327, distance: 18.5
click at [253, 345] on html at bounding box center [346, 173] width 693 height 346
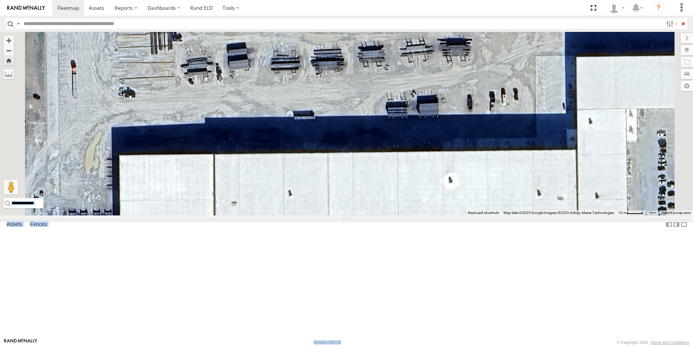
drag, startPoint x: 253, startPoint y: 310, endPoint x: 256, endPoint y: 321, distance: 11.4
click at [254, 215] on div "111" at bounding box center [346, 123] width 693 height 183
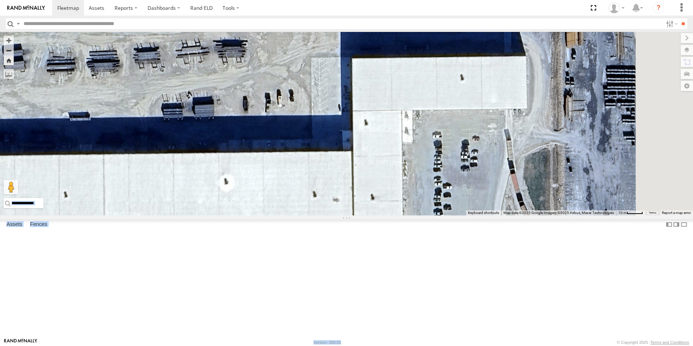
drag, startPoint x: 401, startPoint y: 275, endPoint x: 206, endPoint y: 256, distance: 195.3
click at [183, 215] on div "111" at bounding box center [346, 123] width 693 height 183
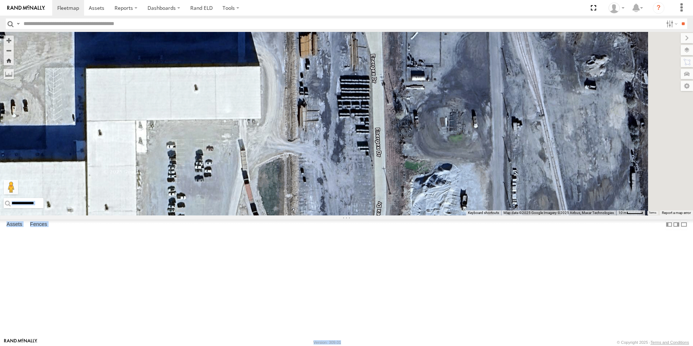
drag, startPoint x: 295, startPoint y: 274, endPoint x: 294, endPoint y: 340, distance: 66.3
click at [294, 340] on body at bounding box center [346, 173] width 693 height 346
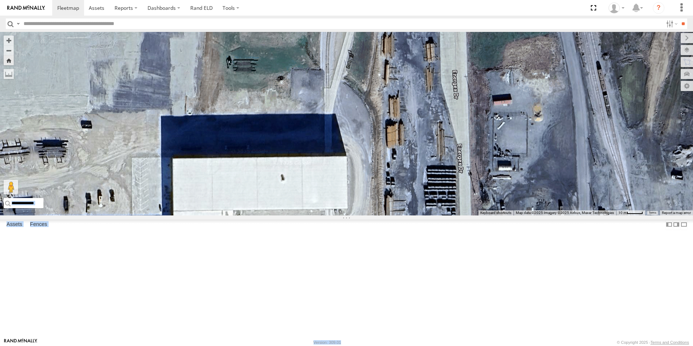
drag, startPoint x: 319, startPoint y: 298, endPoint x: 411, endPoint y: 317, distance: 94.1
click at [407, 215] on div "111" at bounding box center [346, 123] width 693 height 183
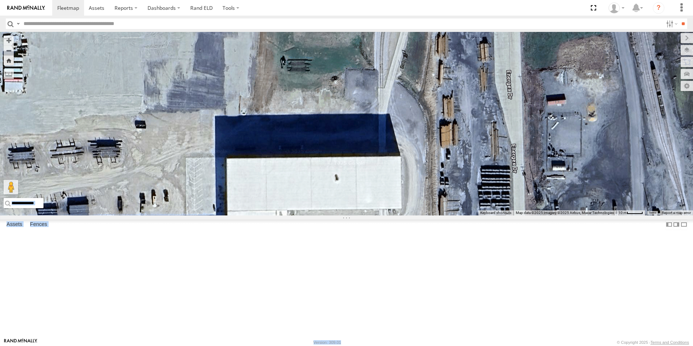
click at [377, 215] on div "111" at bounding box center [346, 123] width 693 height 183
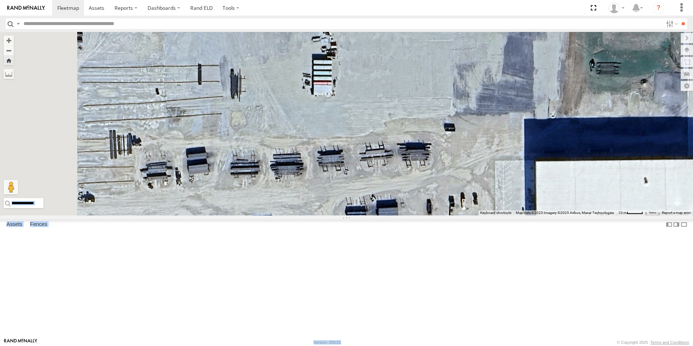
click at [341, 215] on div "111" at bounding box center [346, 123] width 693 height 183
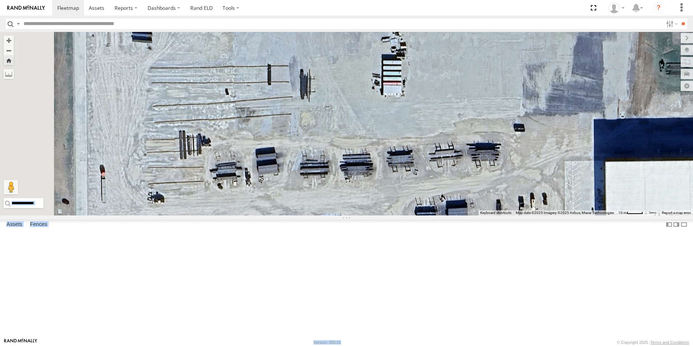
click at [363, 215] on div "111" at bounding box center [346, 123] width 693 height 183
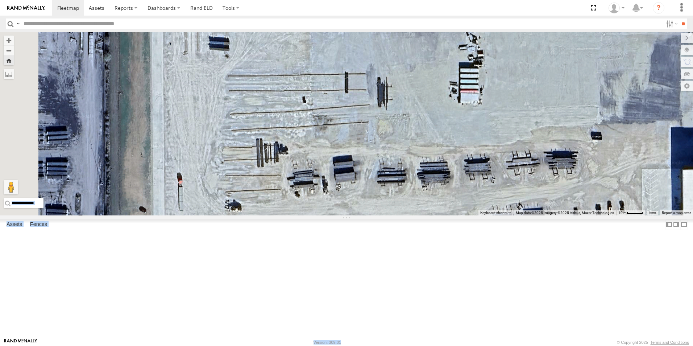
click at [389, 215] on div "111" at bounding box center [346, 123] width 693 height 183
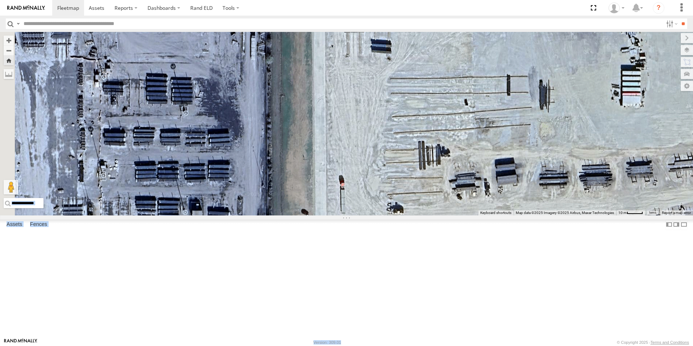
click at [265, 345] on html at bounding box center [346, 173] width 693 height 346
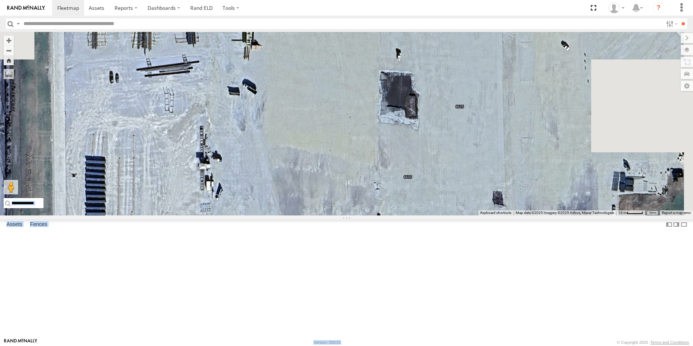
click at [258, 345] on html at bounding box center [346, 173] width 693 height 346
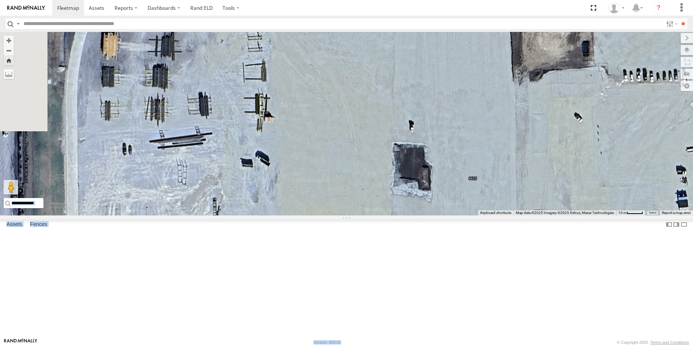
click at [298, 345] on html at bounding box center [346, 173] width 693 height 346
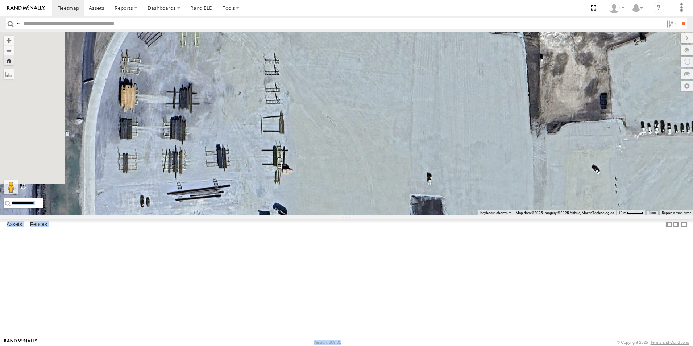
click at [315, 345] on html at bounding box center [346, 173] width 693 height 346
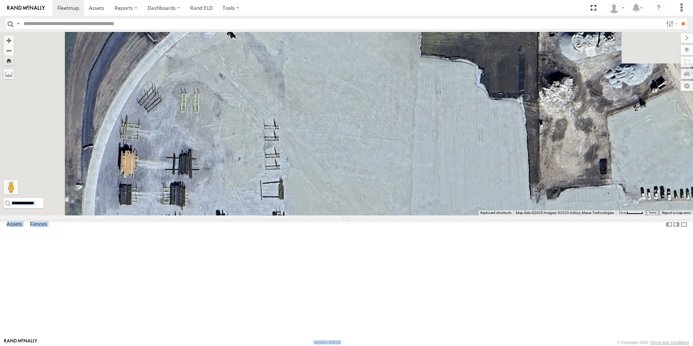
click at [272, 345] on body at bounding box center [346, 173] width 693 height 346
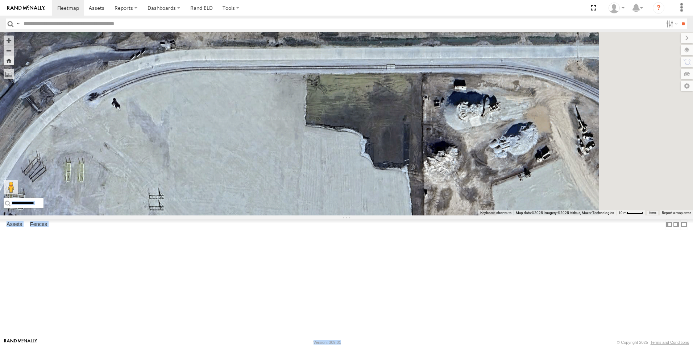
click at [250, 339] on body at bounding box center [346, 173] width 693 height 346
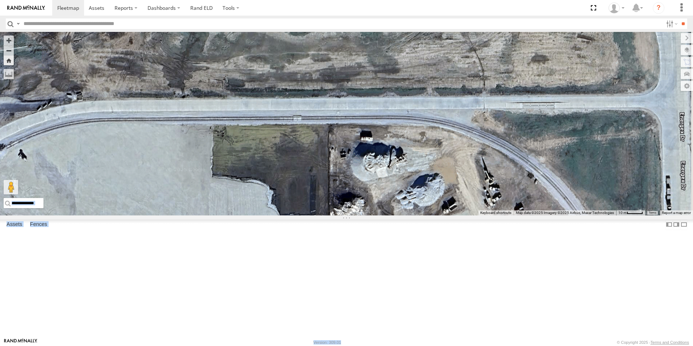
click at [236, 215] on div "111" at bounding box center [346, 123] width 693 height 183
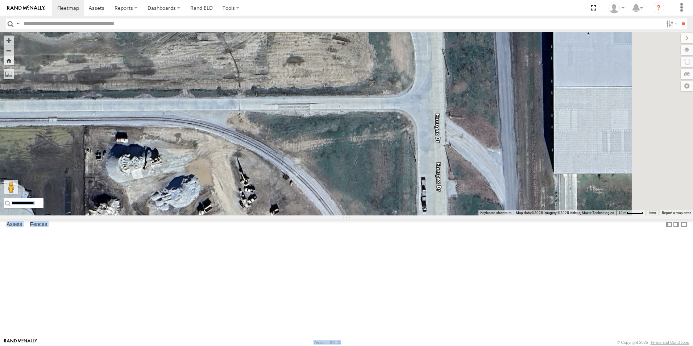
click at [210, 215] on div "111" at bounding box center [346, 123] width 693 height 183
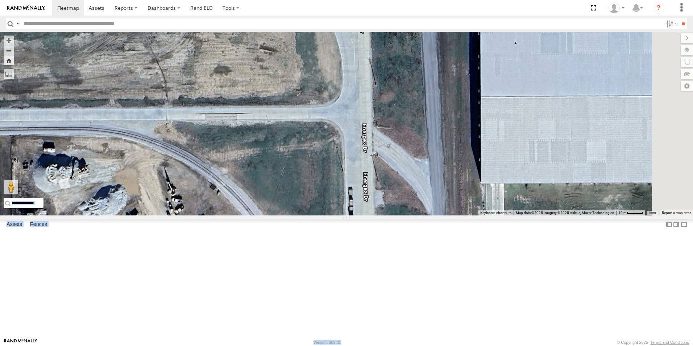
click at [182, 215] on div "111" at bounding box center [346, 123] width 693 height 183
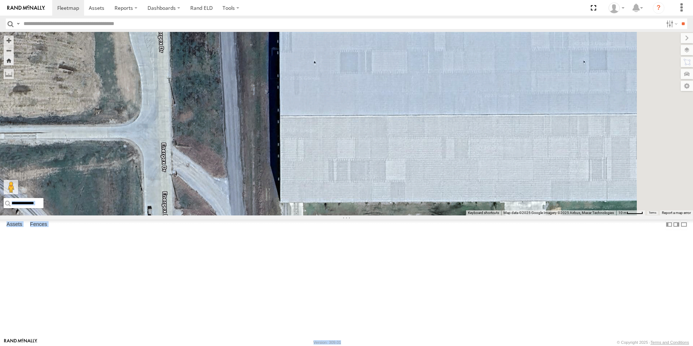
click at [204, 215] on div "111" at bounding box center [346, 123] width 693 height 183
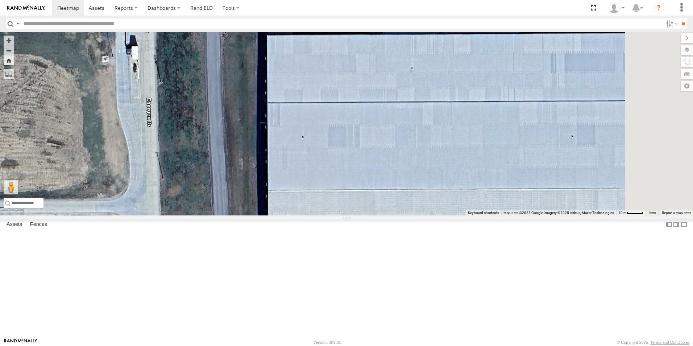
click at [234, 345] on html at bounding box center [346, 173] width 693 height 346
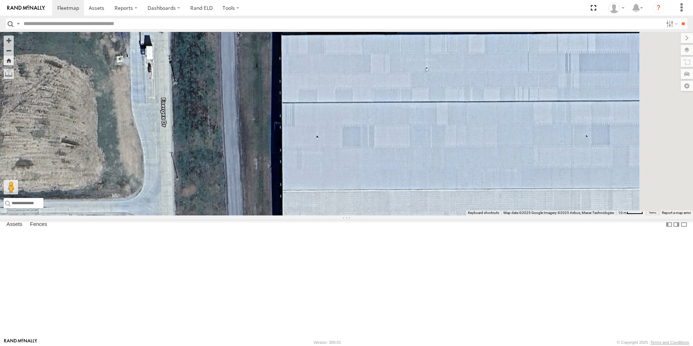
click at [218, 345] on html at bounding box center [346, 173] width 693 height 346
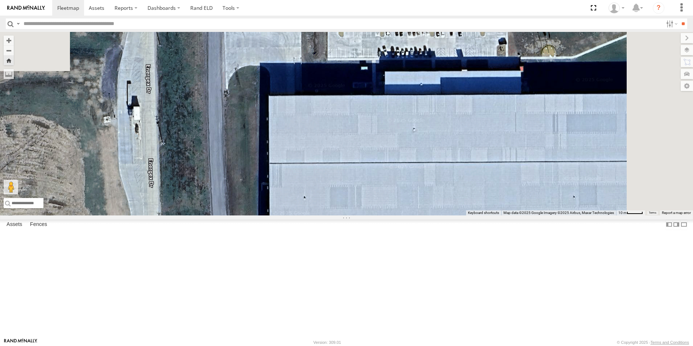
click at [226, 345] on html at bounding box center [346, 173] width 693 height 346
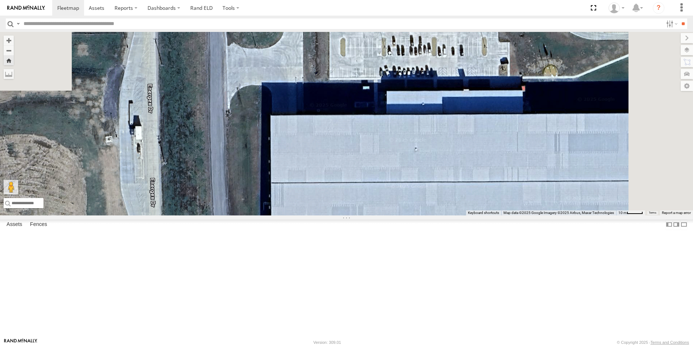
click at [231, 345] on html at bounding box center [346, 173] width 693 height 346
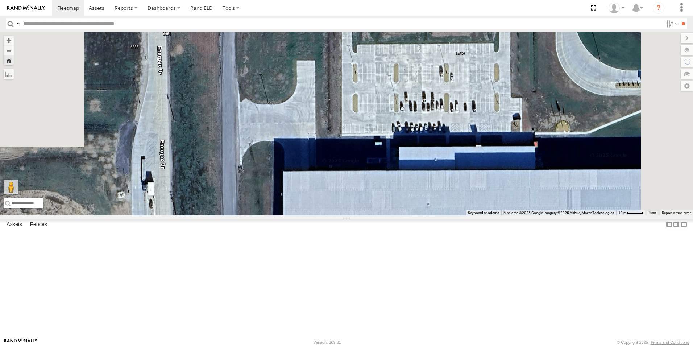
click at [260, 345] on html at bounding box center [346, 173] width 693 height 346
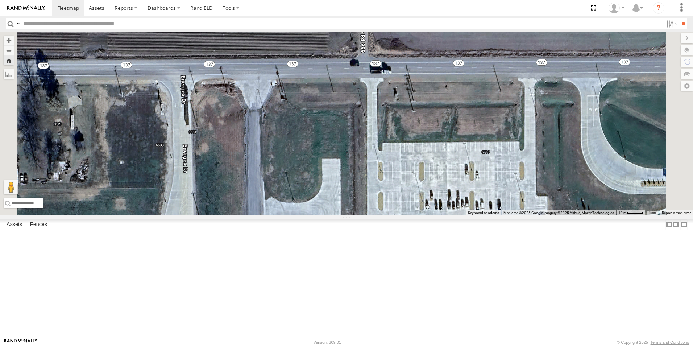
click at [274, 215] on div "111" at bounding box center [346, 123] width 693 height 183
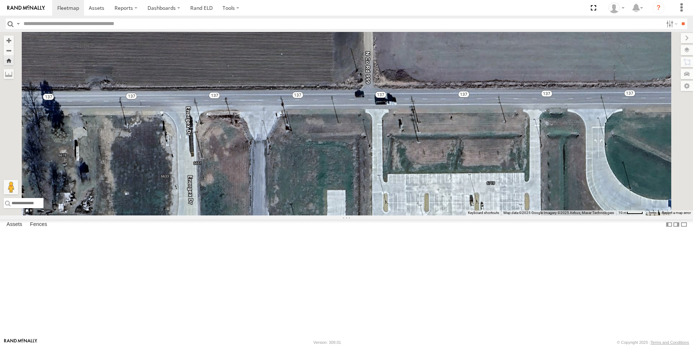
click at [269, 215] on div "111" at bounding box center [346, 123] width 693 height 183
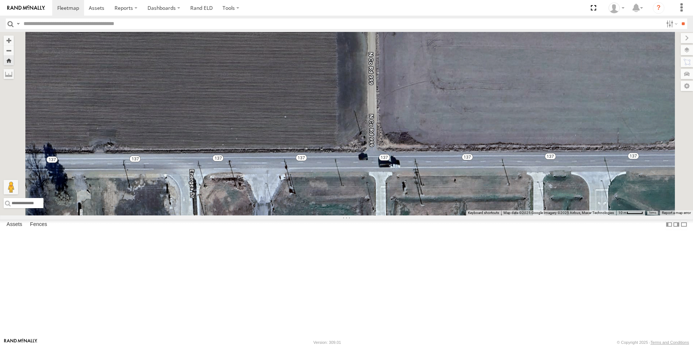
click at [315, 215] on div "111" at bounding box center [346, 123] width 693 height 183
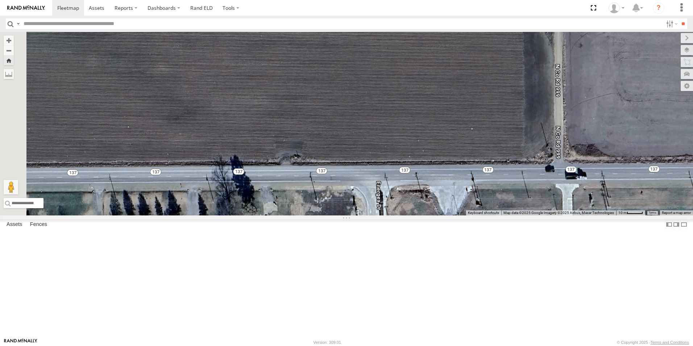
scroll to position [48, 0]
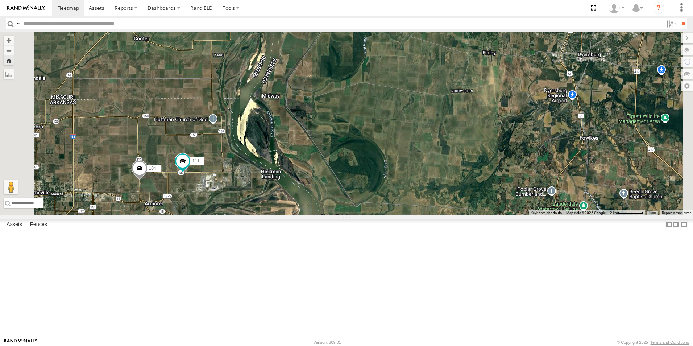
click at [263, 215] on div "111 104" at bounding box center [346, 123] width 693 height 183
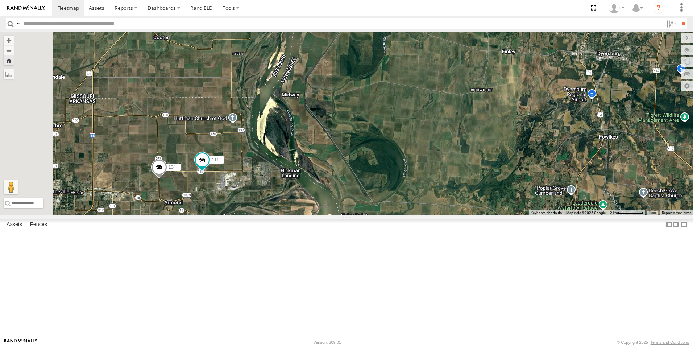
click at [167, 179] on span at bounding box center [159, 170] width 16 height 20
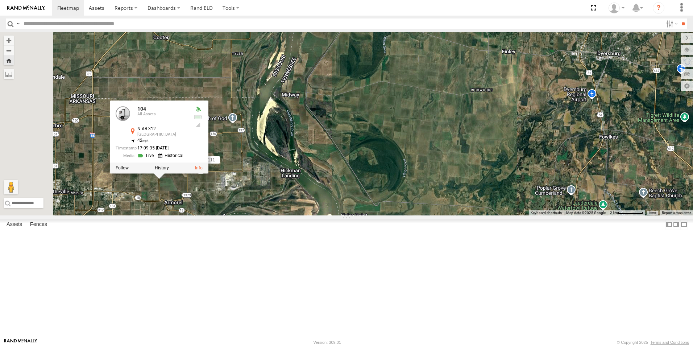
click at [308, 124] on div "111 104 104 All Assets N AR-312 Blytheville 35.93814 , -89.81199 42 17:09:35 09…" at bounding box center [346, 123] width 693 height 183
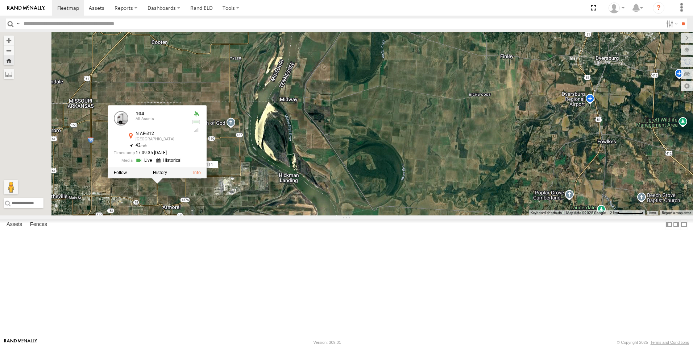
click at [236, 148] on div "111 104 104 All Assets N AR-312 Blytheville 35.93814 , -89.81199 42 17:09:35 09…" at bounding box center [346, 123] width 693 height 183
click at [70, 11] on span at bounding box center [68, 7] width 22 height 7
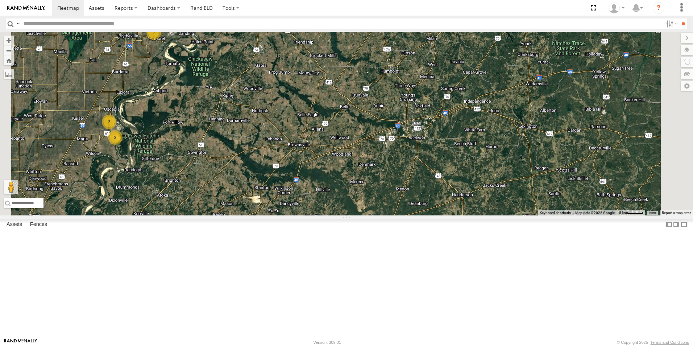
drag, startPoint x: 230, startPoint y: 187, endPoint x: 317, endPoint y: 203, distance: 88.9
click at [315, 207] on div "2 2 2" at bounding box center [346, 123] width 693 height 183
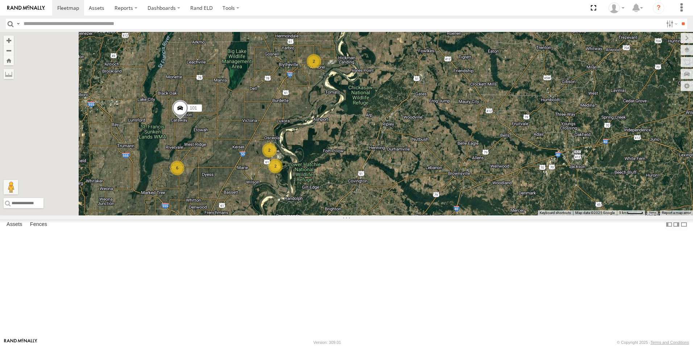
scroll to position [48, 0]
click at [0, 0] on span at bounding box center [0, 0] width 0 height 0
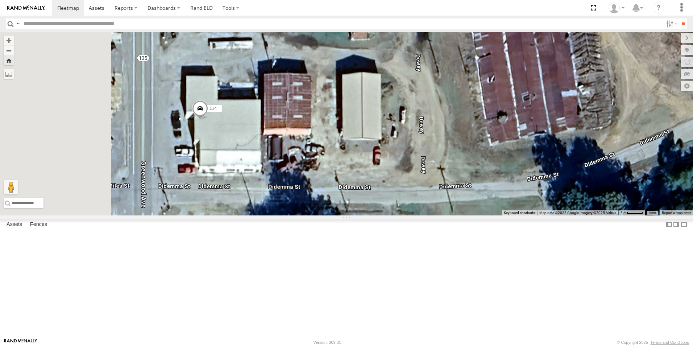
drag, startPoint x: 219, startPoint y: 205, endPoint x: 336, endPoint y: 198, distance: 118.1
click at [336, 198] on div "114" at bounding box center [346, 123] width 693 height 183
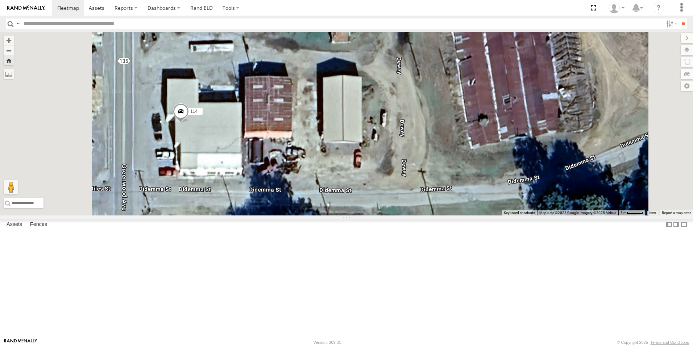
drag, startPoint x: 250, startPoint y: 181, endPoint x: 343, endPoint y: 210, distance: 97.2
click at [343, 210] on div "114" at bounding box center [346, 123] width 693 height 183
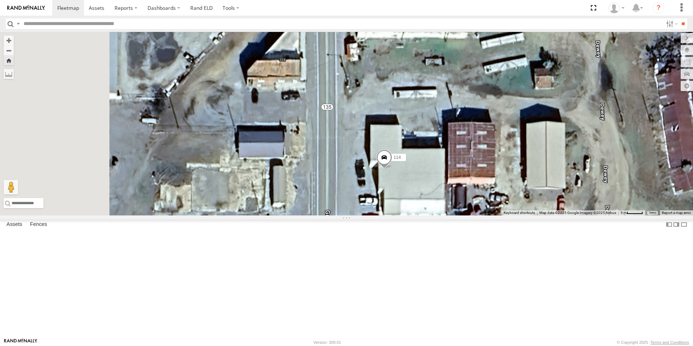
drag, startPoint x: 332, startPoint y: 211, endPoint x: 475, endPoint y: 241, distance: 145.6
click at [465, 215] on div "114" at bounding box center [346, 123] width 693 height 183
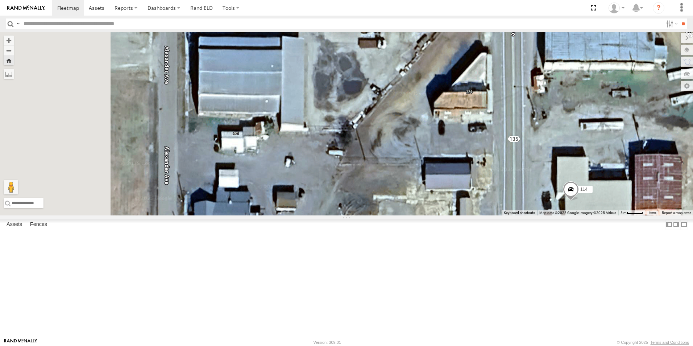
drag, startPoint x: 383, startPoint y: 227, endPoint x: 452, endPoint y: 260, distance: 76.2
click at [449, 215] on div "114" at bounding box center [346, 123] width 693 height 183
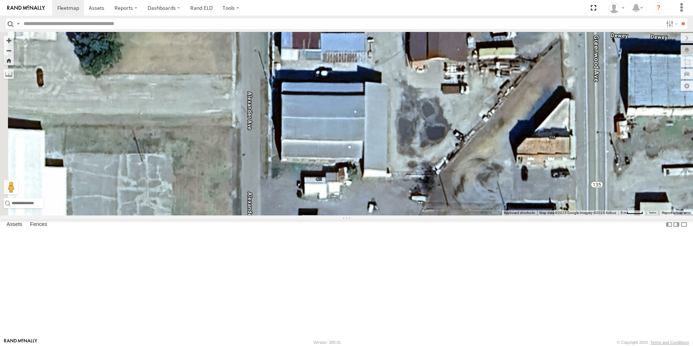
drag, startPoint x: 415, startPoint y: 229, endPoint x: 408, endPoint y: 259, distance: 30.1
click at [406, 215] on div "114" at bounding box center [346, 123] width 693 height 183
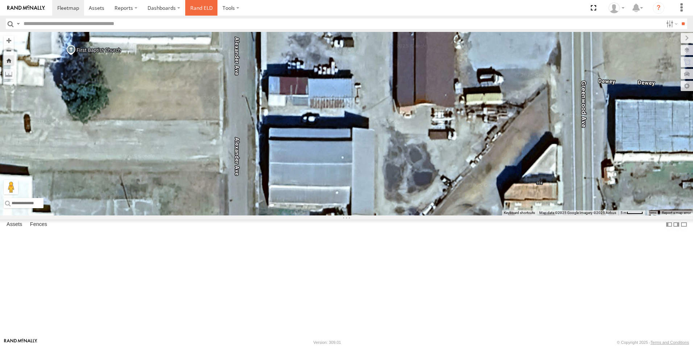
click at [196, 10] on link "Rand ELD" at bounding box center [201, 8] width 33 height 16
click at [0, 0] on span at bounding box center [0, 0] width 0 height 0
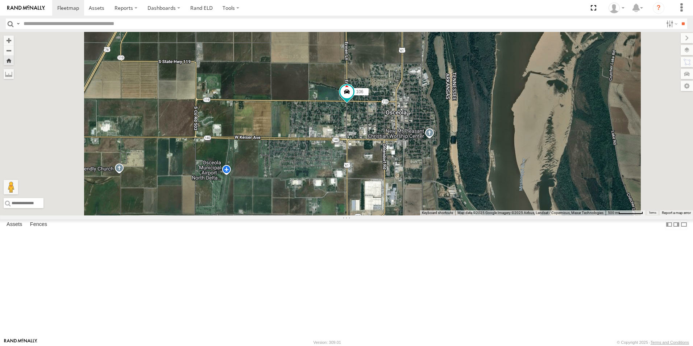
click at [0, 0] on span at bounding box center [0, 0] width 0 height 0
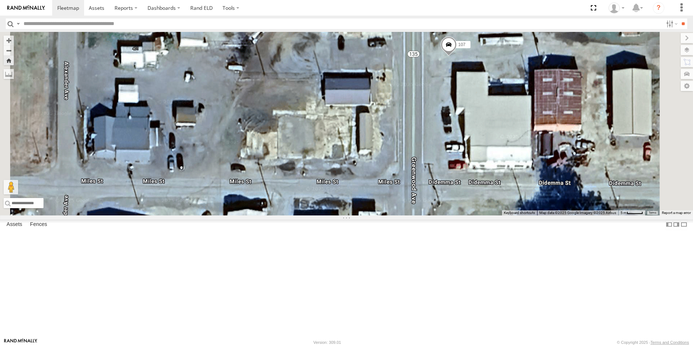
scroll to position [36, 0]
click at [0, 0] on span at bounding box center [0, 0] width 0 height 0
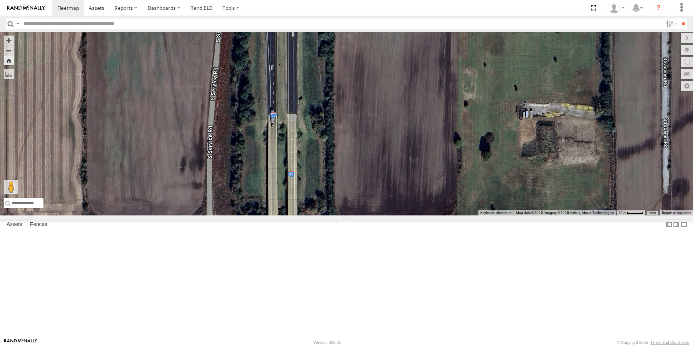
drag, startPoint x: 534, startPoint y: 227, endPoint x: 276, endPoint y: 10, distance: 336.5
click at [276, 10] on body at bounding box center [346, 173] width 693 height 346
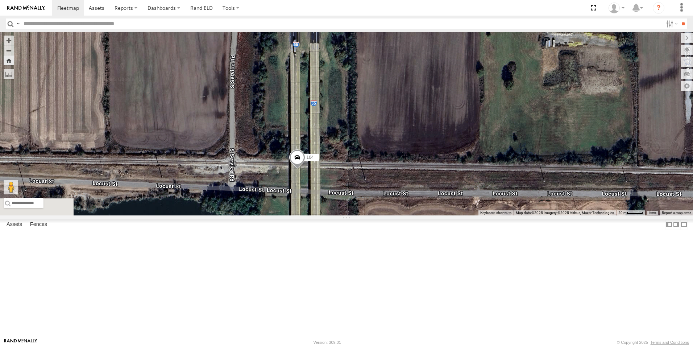
drag, startPoint x: 299, startPoint y: 129, endPoint x: 311, endPoint y: 87, distance: 43.6
click at [299, 77] on div "104" at bounding box center [346, 123] width 693 height 183
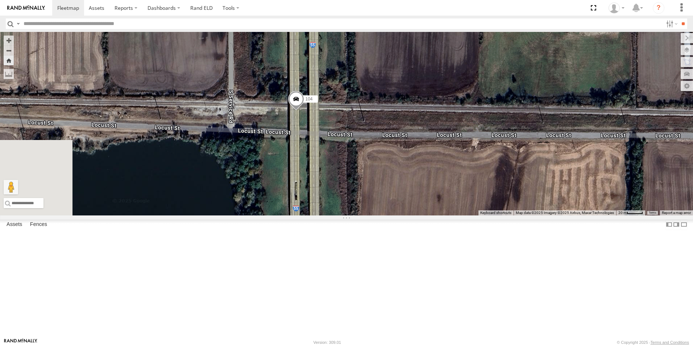
drag, startPoint x: 344, startPoint y: 112, endPoint x: 339, endPoint y: 99, distance: 14.1
click at [338, 99] on div "104" at bounding box center [346, 123] width 693 height 183
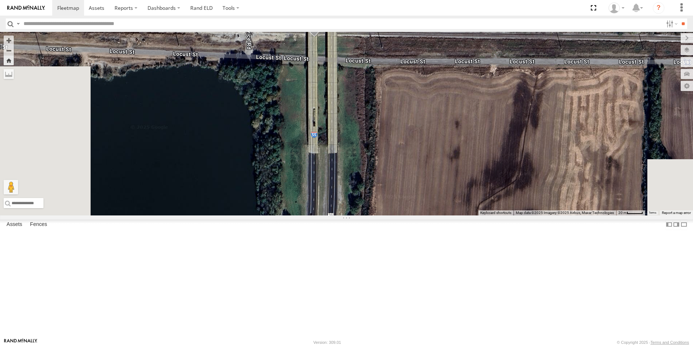
drag, startPoint x: 336, startPoint y: 166, endPoint x: 375, endPoint y: 145, distance: 43.8
click at [375, 145] on div "104" at bounding box center [346, 123] width 693 height 183
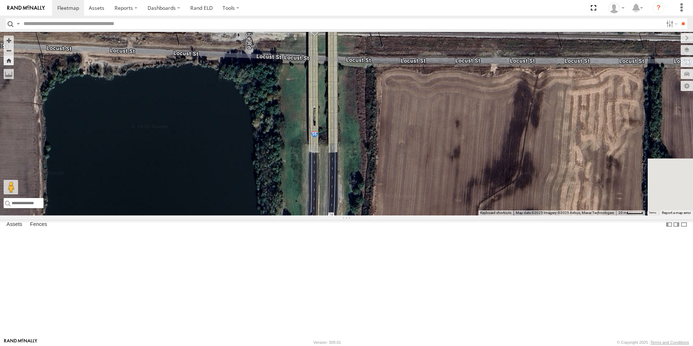
click at [0, 0] on span at bounding box center [0, 0] width 0 height 0
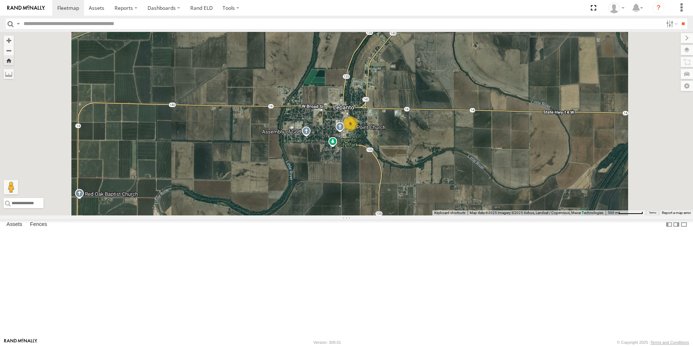
click at [0, 0] on span at bounding box center [0, 0] width 0 height 0
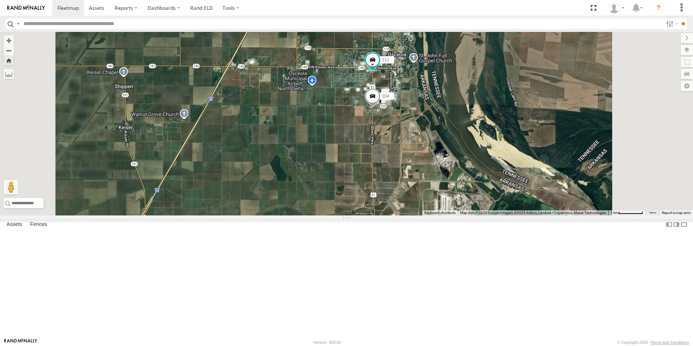
drag, startPoint x: 438, startPoint y: 256, endPoint x: 384, endPoint y: 129, distance: 137.6
click at [384, 129] on div "104 111 109" at bounding box center [346, 123] width 693 height 183
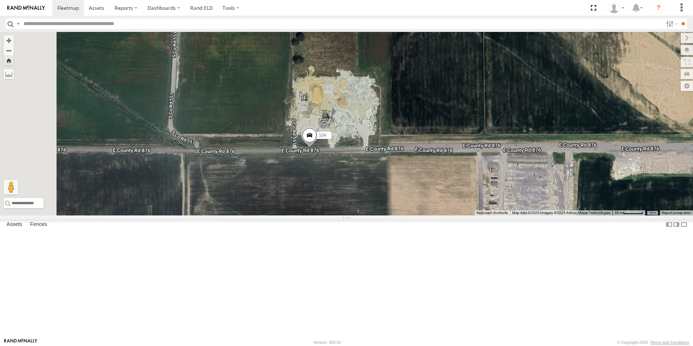
drag, startPoint x: 409, startPoint y: 111, endPoint x: 425, endPoint y: 259, distance: 149.2
click at [414, 215] on div "104 111 109" at bounding box center [346, 123] width 693 height 183
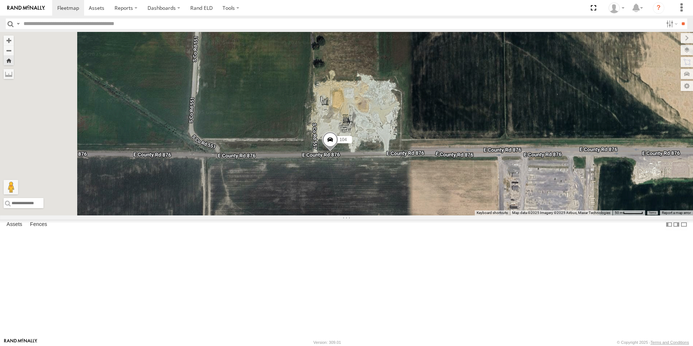
click at [338, 151] on span at bounding box center [330, 142] width 16 height 20
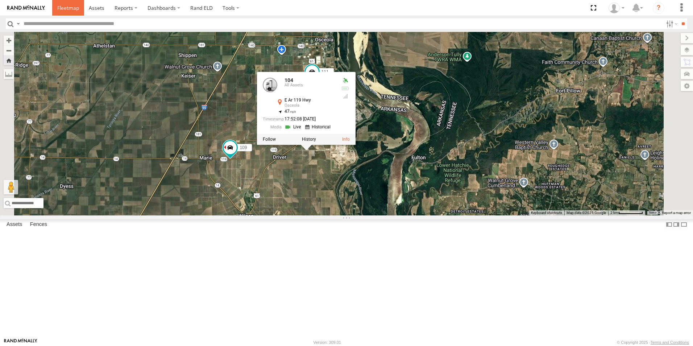
click at [74, 9] on span at bounding box center [68, 7] width 22 height 7
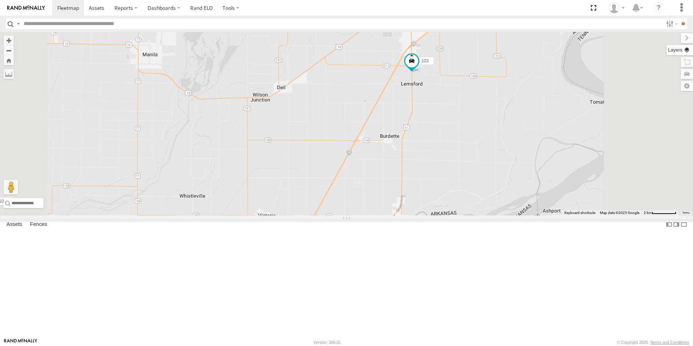
click at [685, 50] on label at bounding box center [680, 50] width 26 height 10
click at [0, 0] on span "Basemaps" at bounding box center [0, 0] width 0 height 0
click at [0, 0] on span "Satellite + Roadmap" at bounding box center [0, 0] width 0 height 0
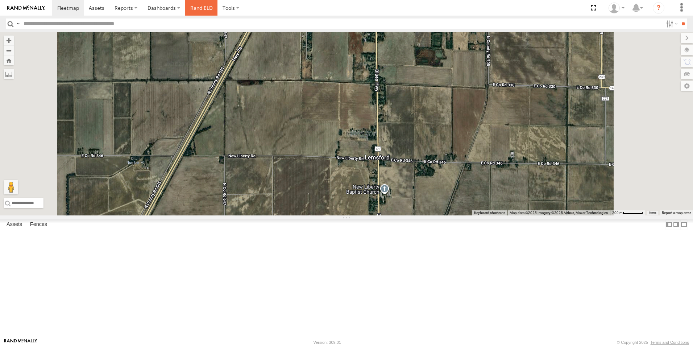
click at [197, 10] on link "Rand ELD" at bounding box center [201, 8] width 33 height 16
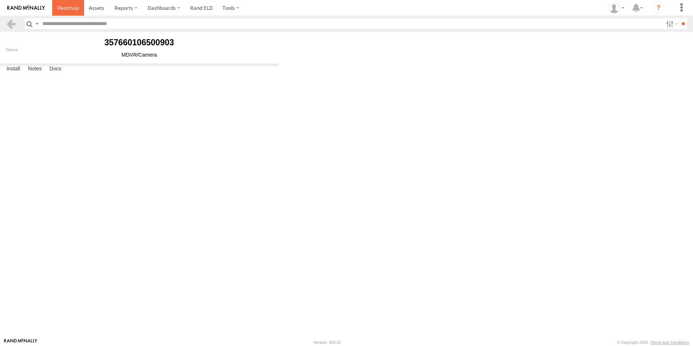
click at [69, 9] on span at bounding box center [68, 7] width 22 height 7
